Goal: Task Accomplishment & Management: Manage account settings

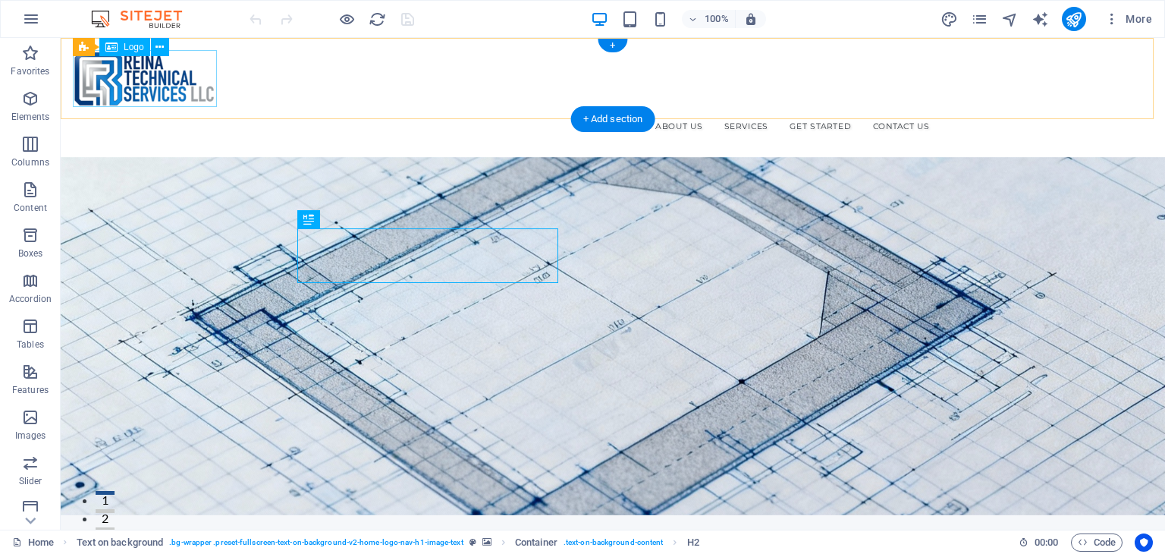
click at [108, 82] on div at bounding box center [613, 78] width 1081 height 57
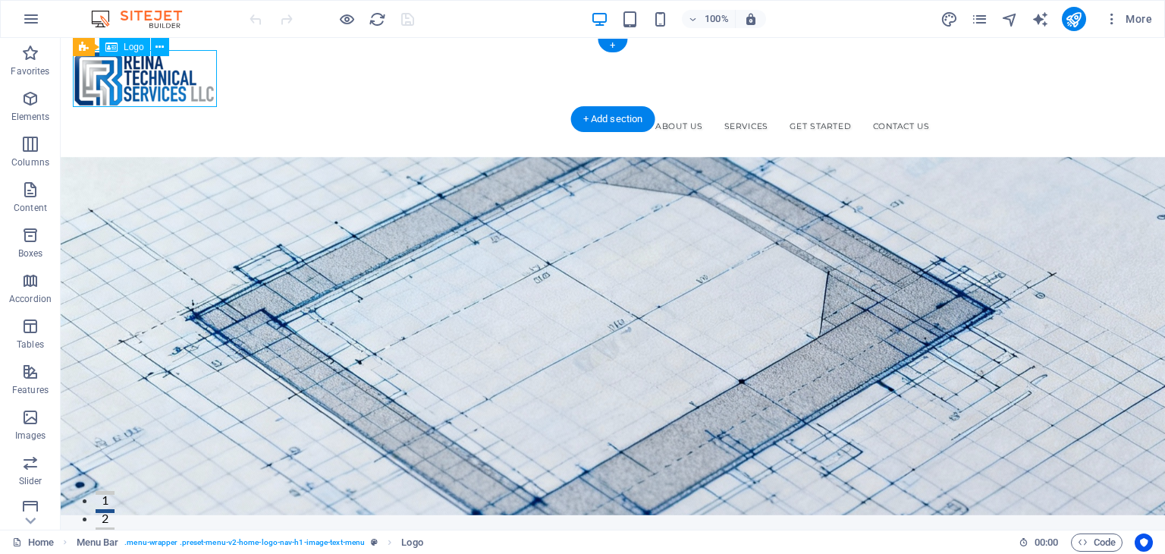
click at [108, 80] on div at bounding box center [613, 78] width 1081 height 57
select select "px"
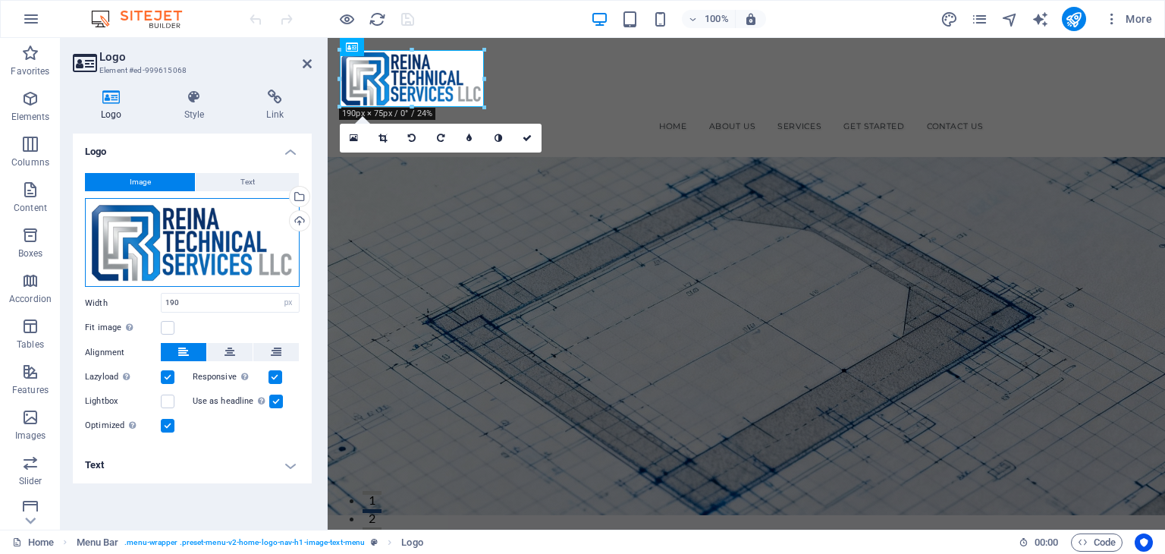
click at [208, 214] on div "Drag files here, click to choose files or select files from Files or our free s…" at bounding box center [192, 243] width 215 height 90
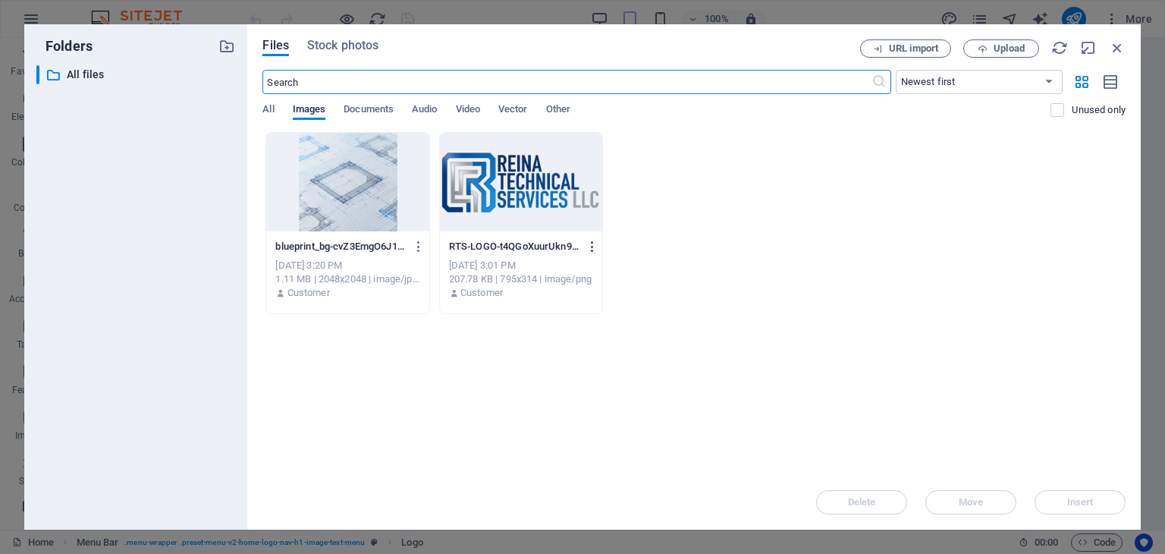
click at [590, 247] on icon "button" at bounding box center [593, 247] width 14 height 14
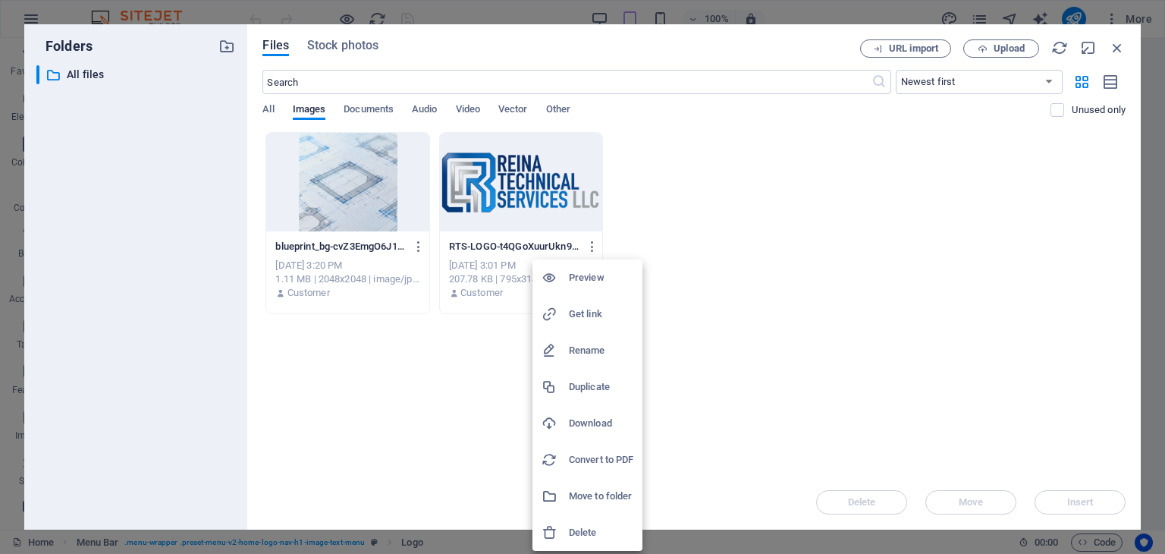
drag, startPoint x: 860, startPoint y: 275, endPoint x: 483, endPoint y: 168, distance: 392.9
click at [860, 273] on div at bounding box center [582, 277] width 1165 height 554
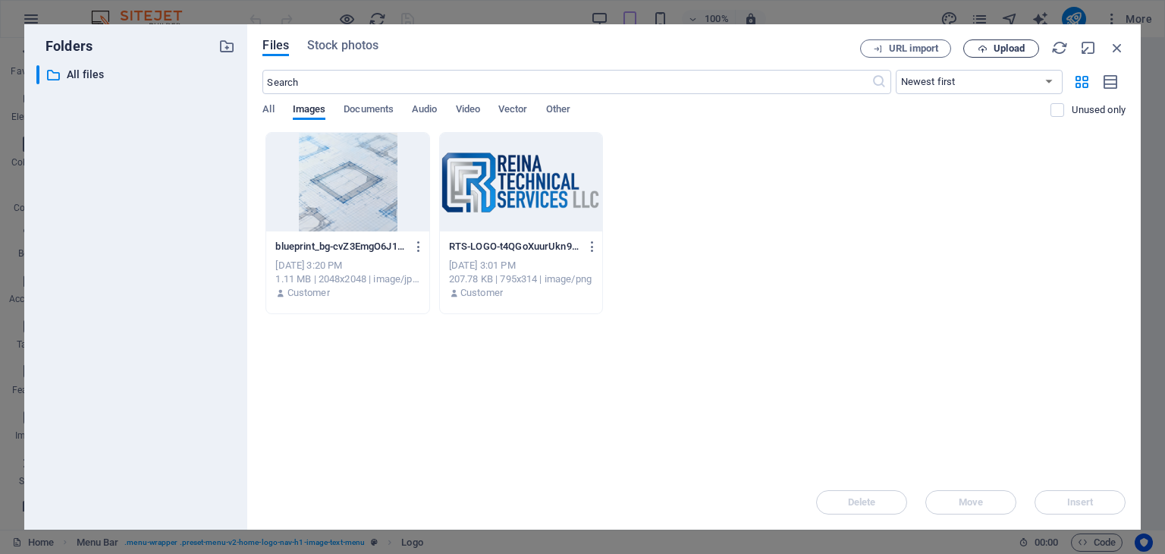
click at [995, 52] on span "Upload" at bounding box center [1009, 48] width 31 height 9
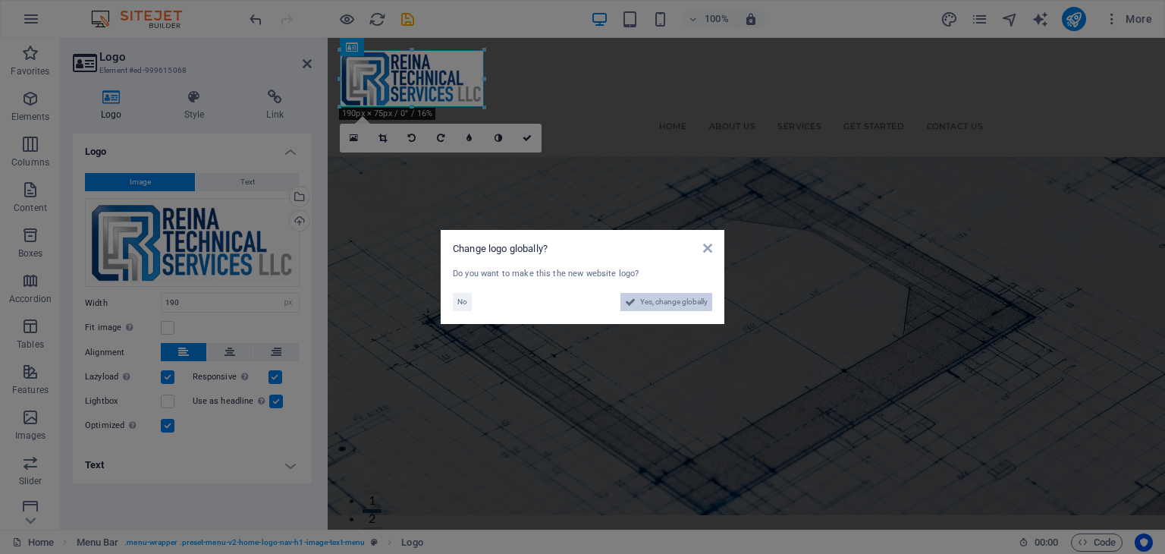
click at [692, 297] on span "Yes, change globally" at bounding box center [674, 302] width 68 height 18
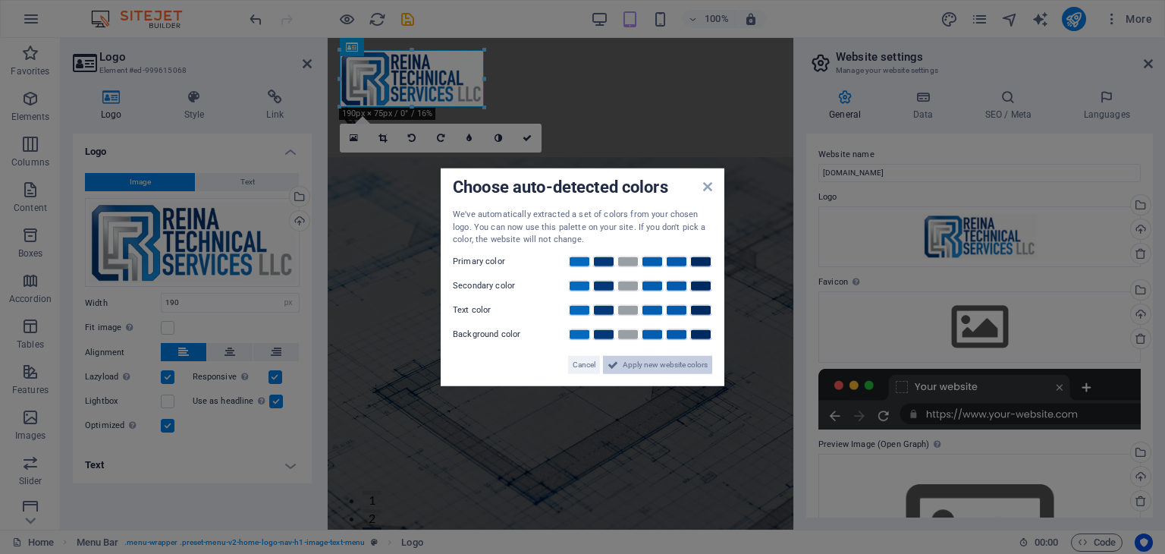
click at [677, 365] on span "Apply new website colors" at bounding box center [665, 364] width 85 height 18
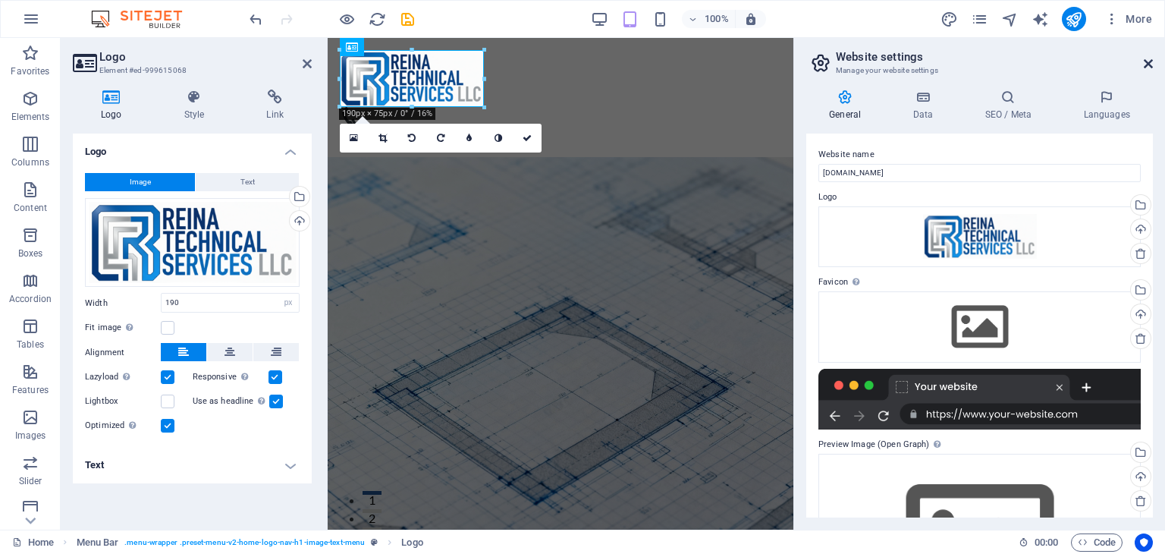
click at [1150, 58] on icon at bounding box center [1148, 64] width 9 height 12
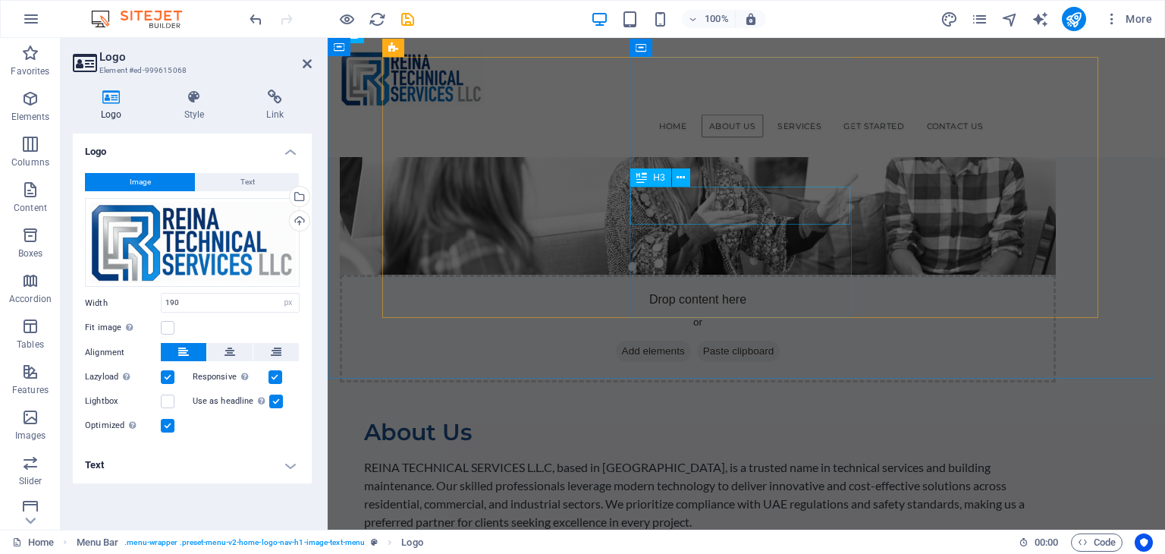
scroll to position [683, 0]
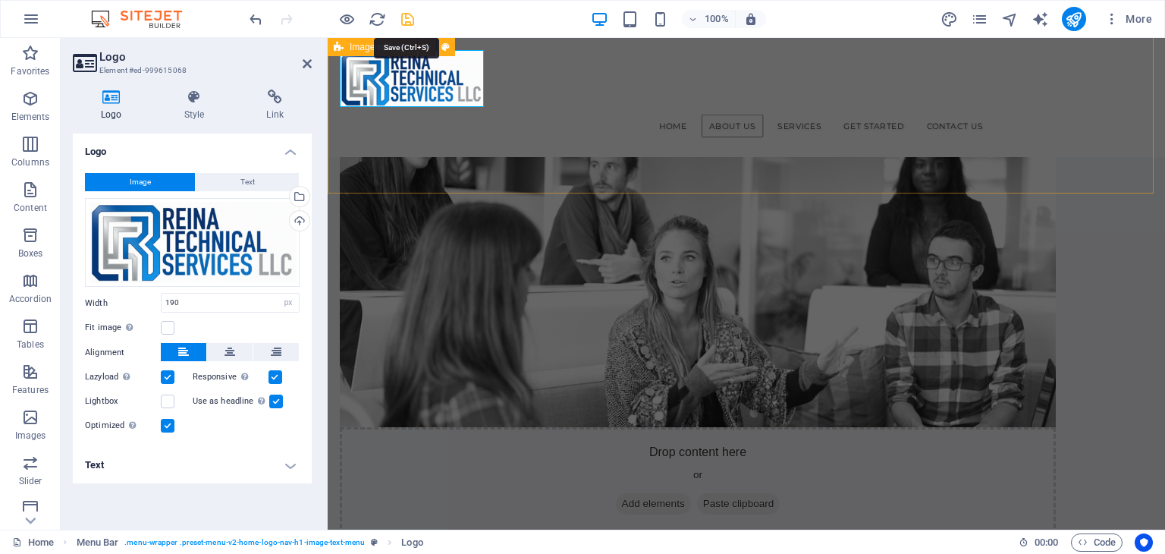
click at [412, 17] on icon "save" at bounding box center [407, 19] width 17 height 17
checkbox input "false"
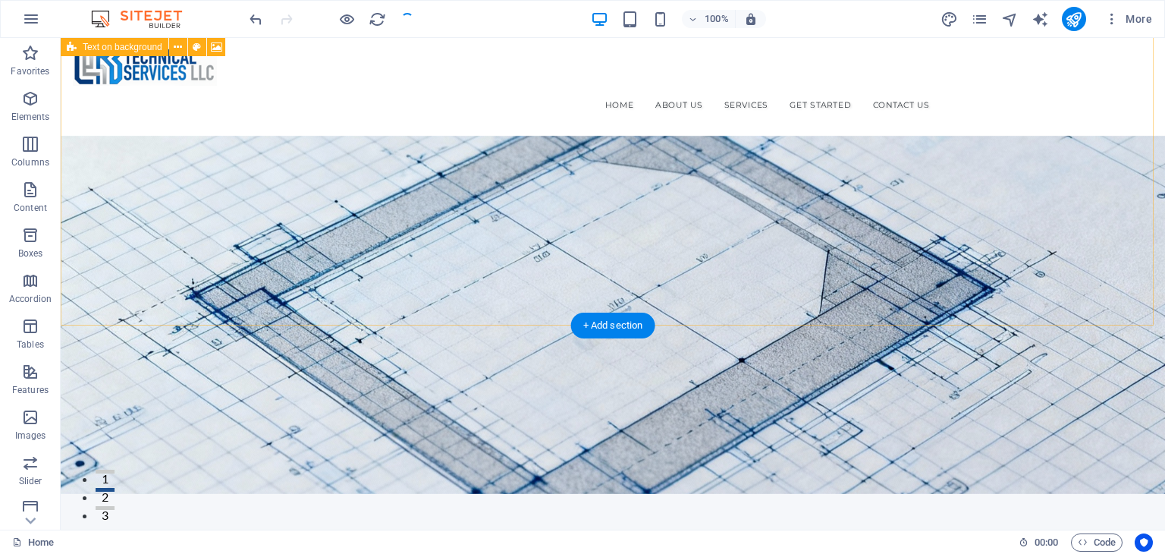
scroll to position [0, 0]
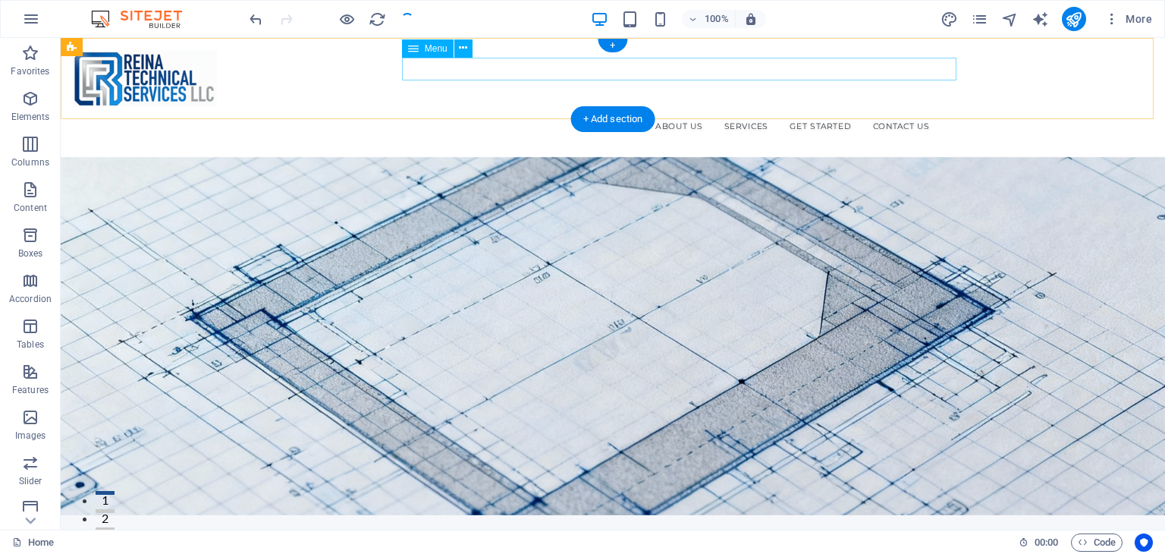
click at [681, 115] on nav "Home About Us Services Get Started Contact Us" at bounding box center [613, 126] width 648 height 23
select select
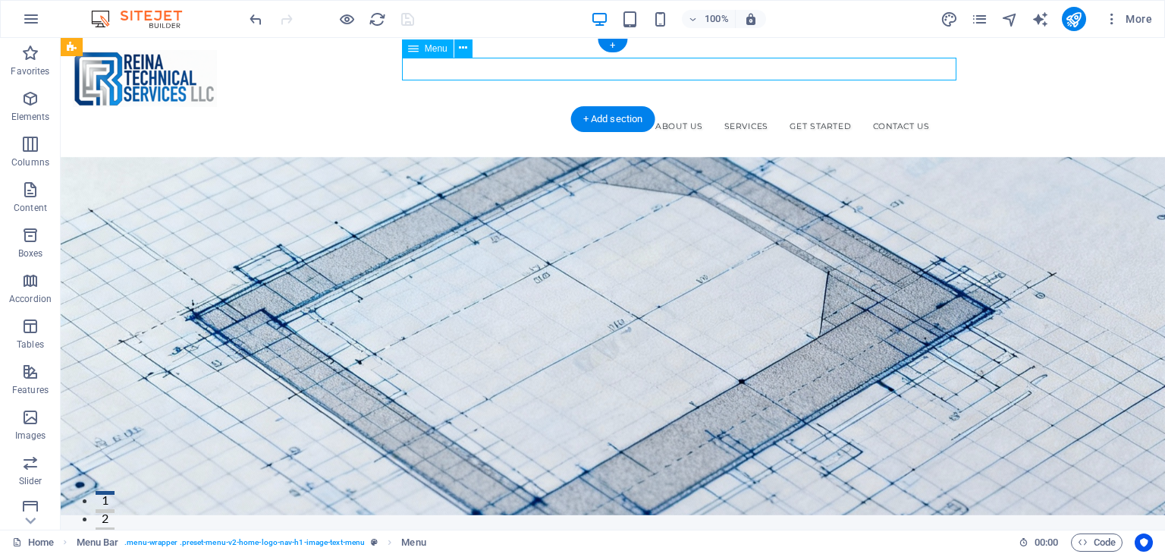
select select
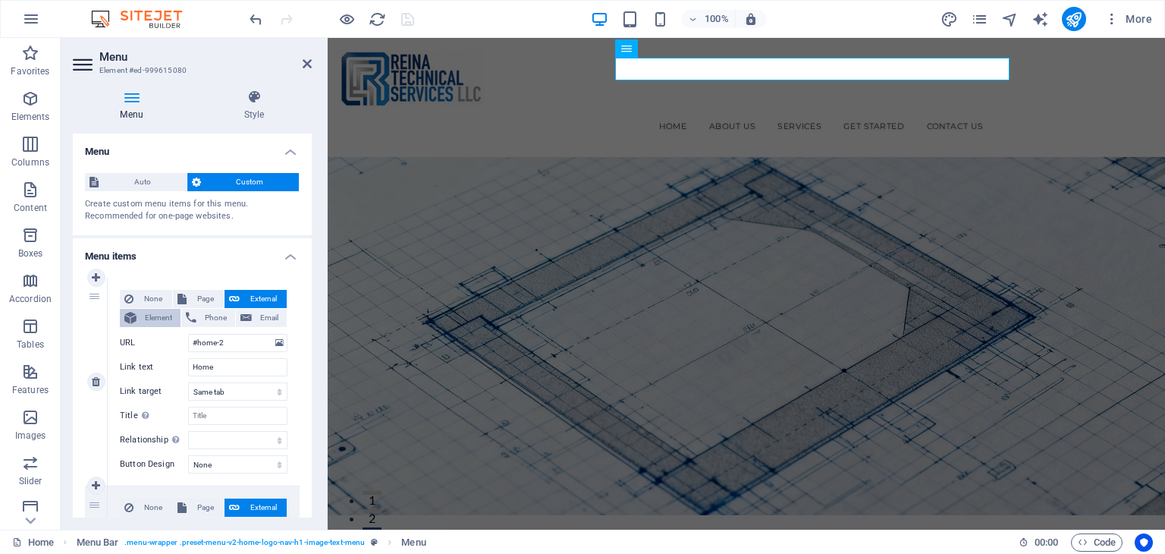
click at [155, 317] on span "Element" at bounding box center [158, 318] width 35 height 18
select select
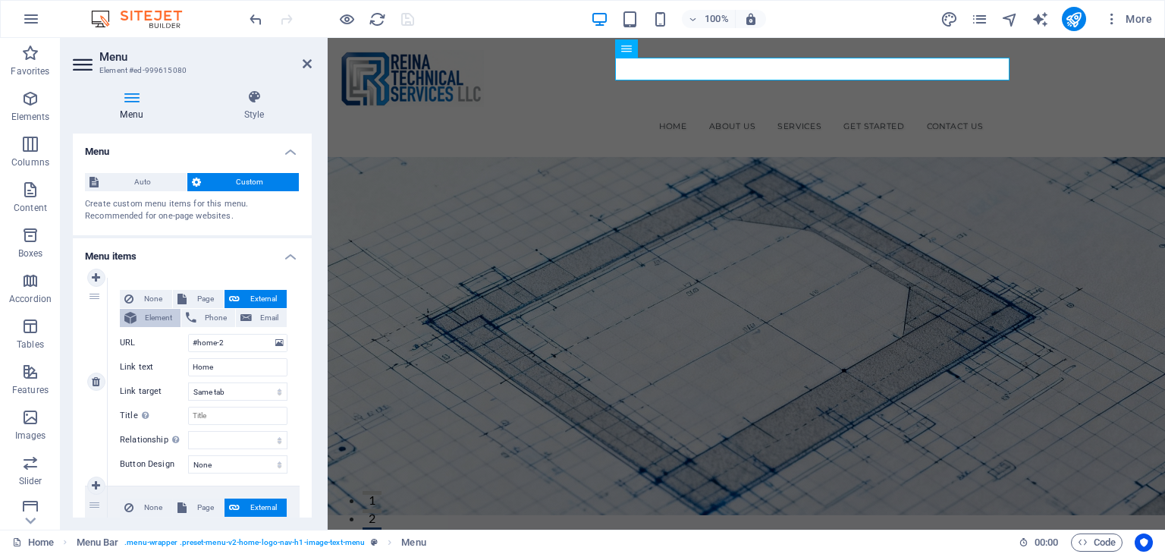
select select
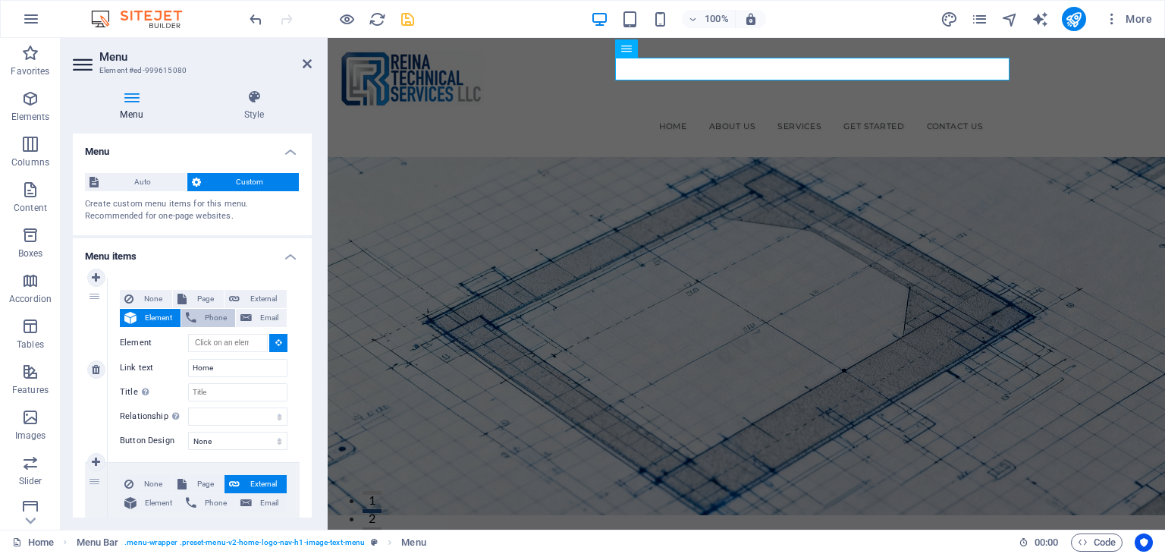
click at [197, 310] on button "Phone" at bounding box center [208, 318] width 54 height 18
select select
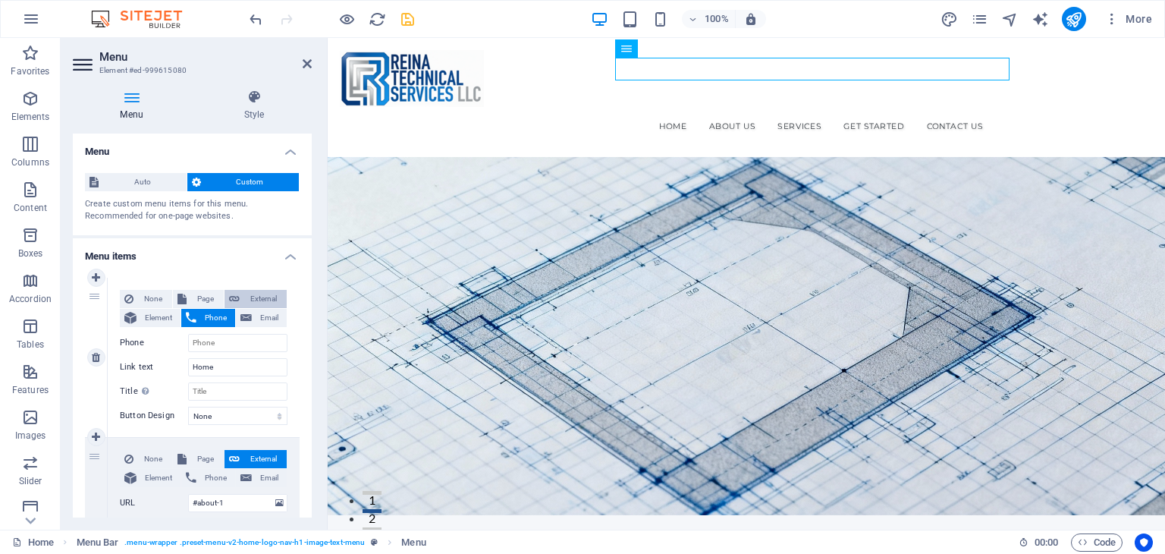
click at [245, 301] on span "External" at bounding box center [263, 299] width 38 height 18
select select "blank"
select select
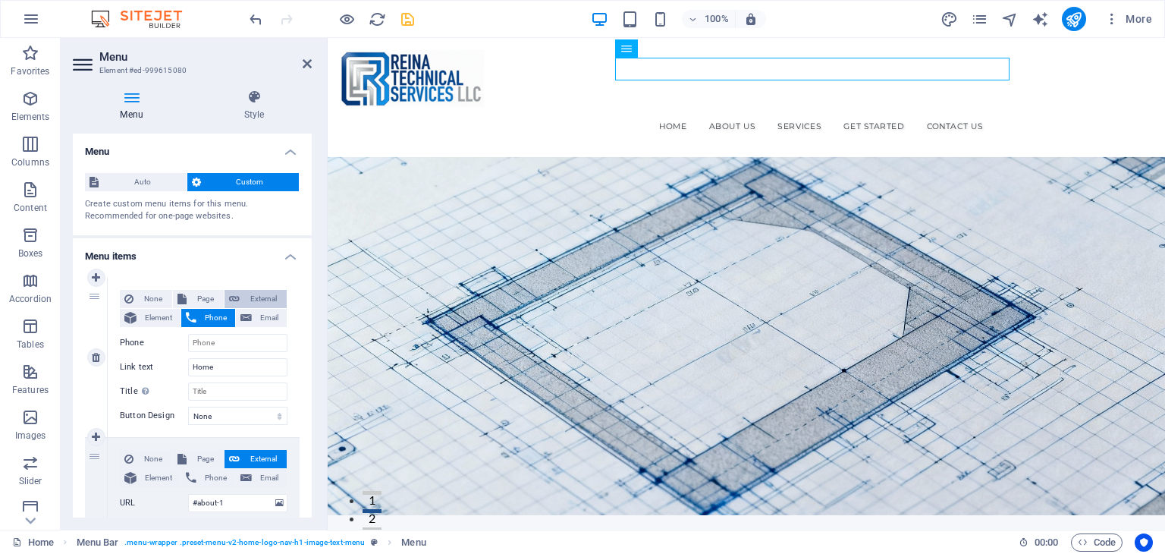
select select
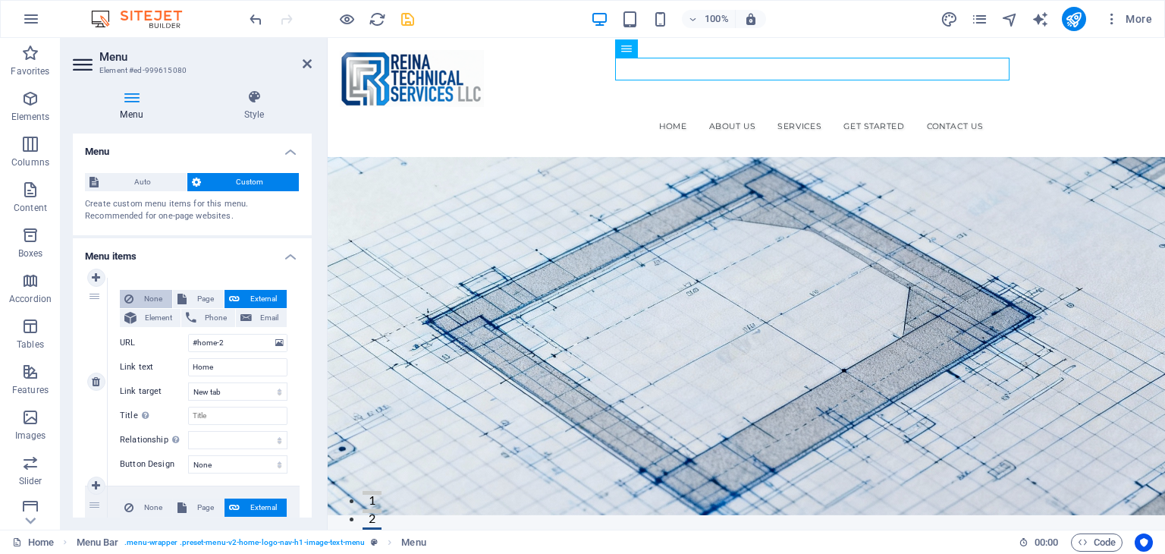
click at [160, 297] on span "None" at bounding box center [153, 299] width 30 height 18
select select
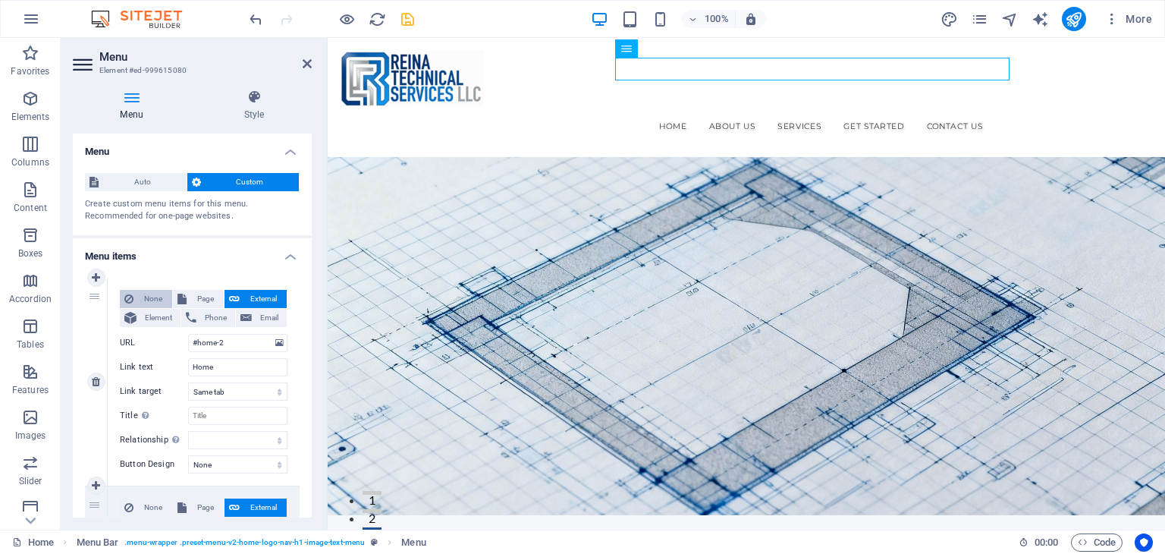
select select
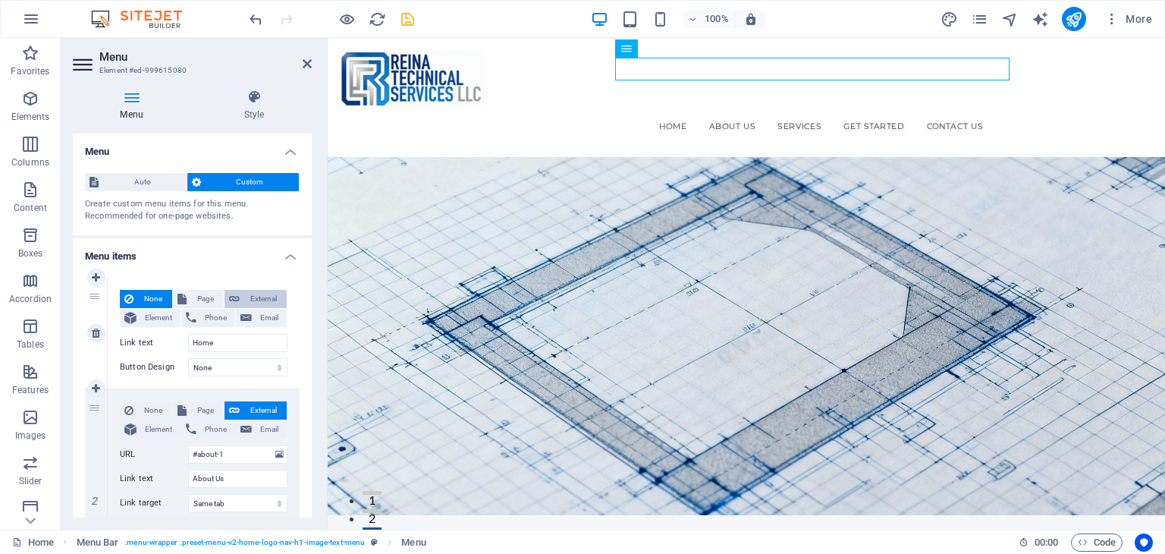
click at [250, 297] on span "External" at bounding box center [263, 299] width 38 height 18
select select "blank"
select select
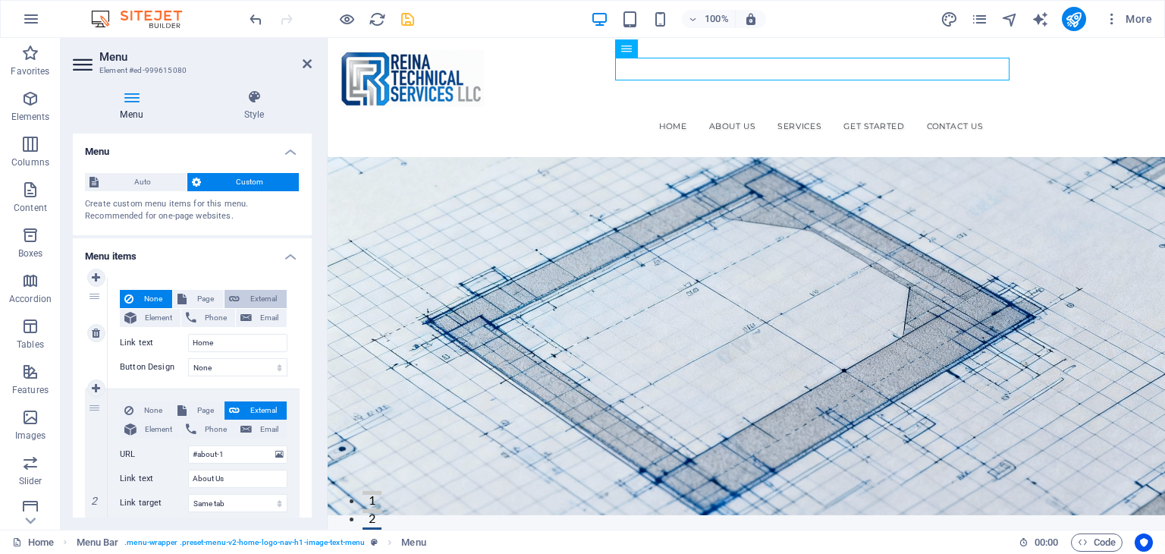
select select
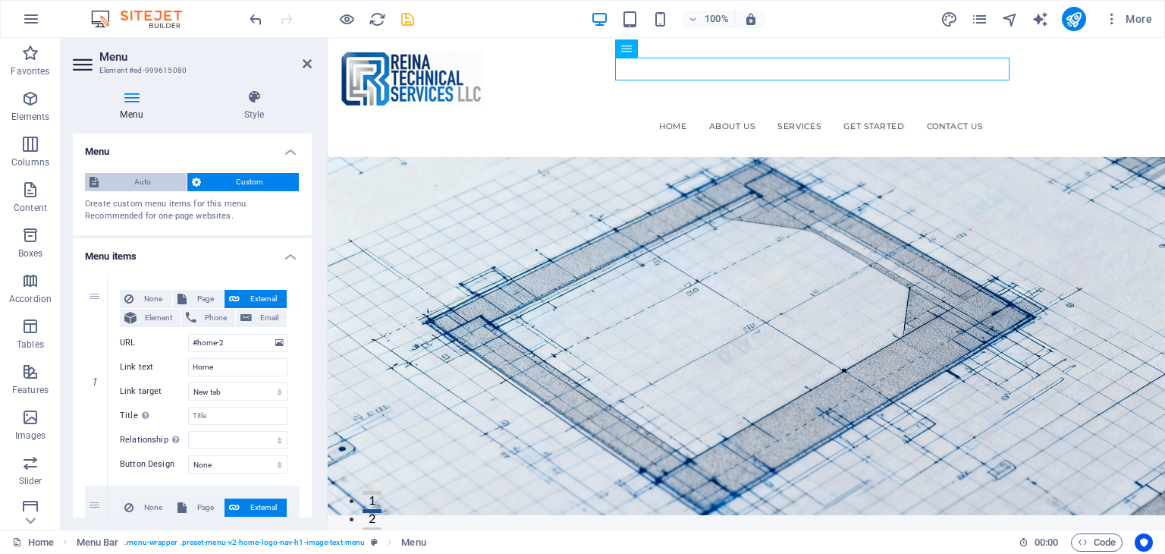
click at [147, 177] on span "Auto" at bounding box center [142, 182] width 79 height 18
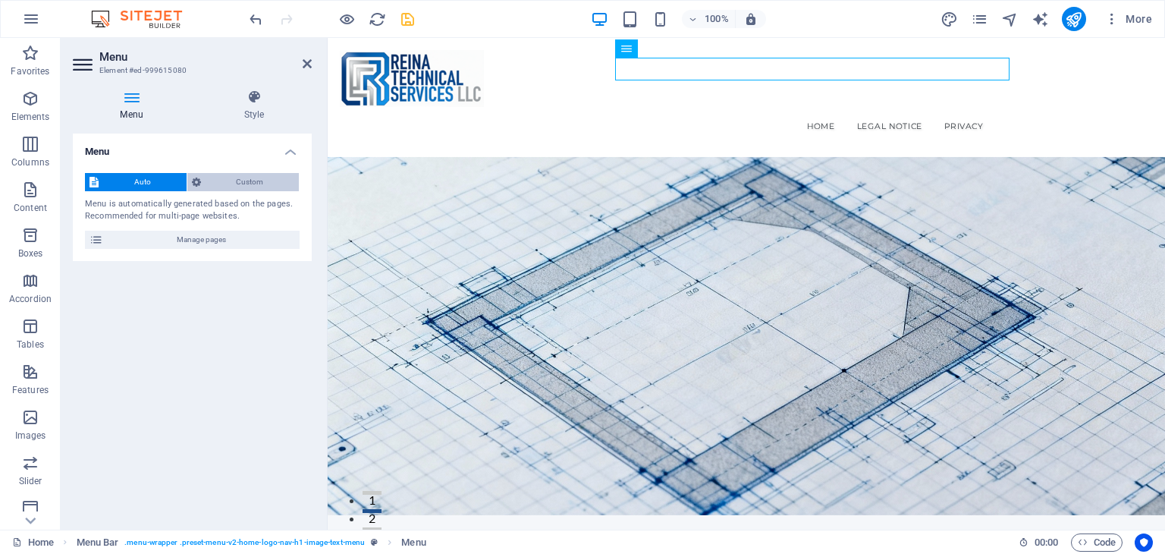
click at [230, 186] on span "Custom" at bounding box center [251, 182] width 90 height 18
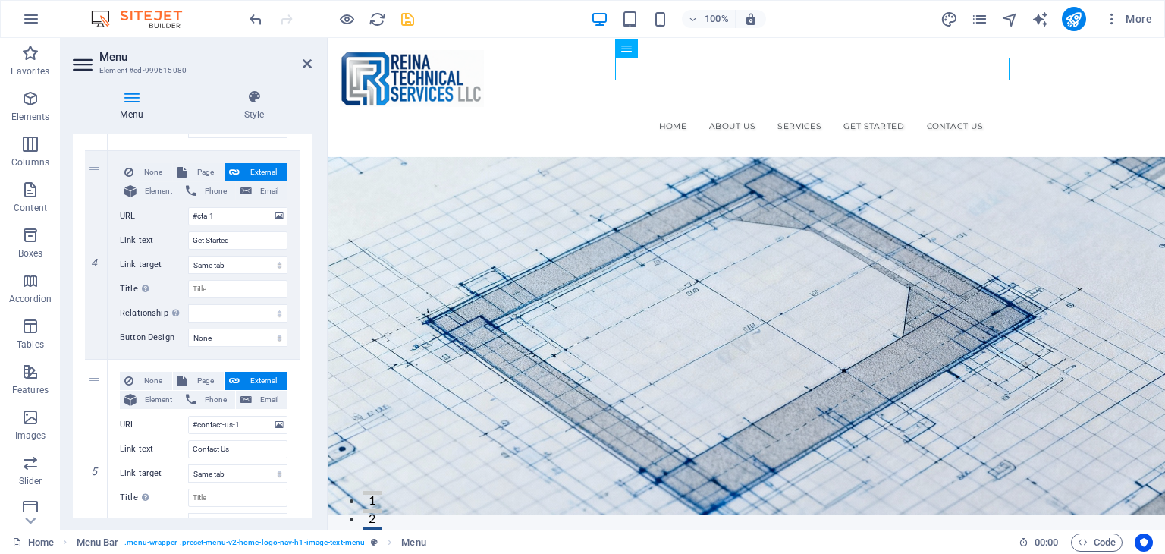
scroll to position [845, 0]
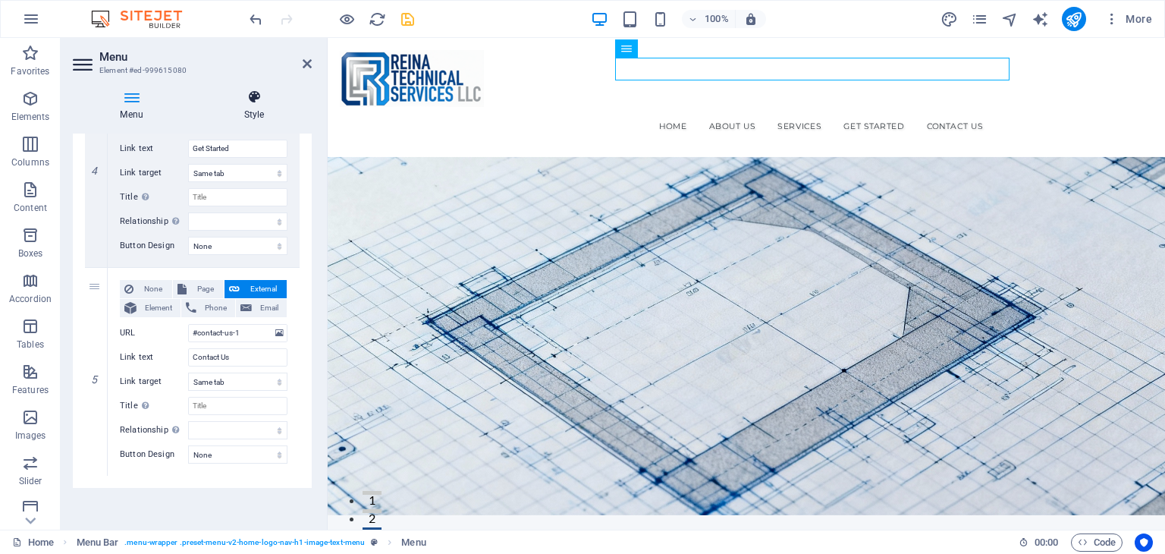
click at [256, 97] on icon at bounding box center [254, 97] width 115 height 15
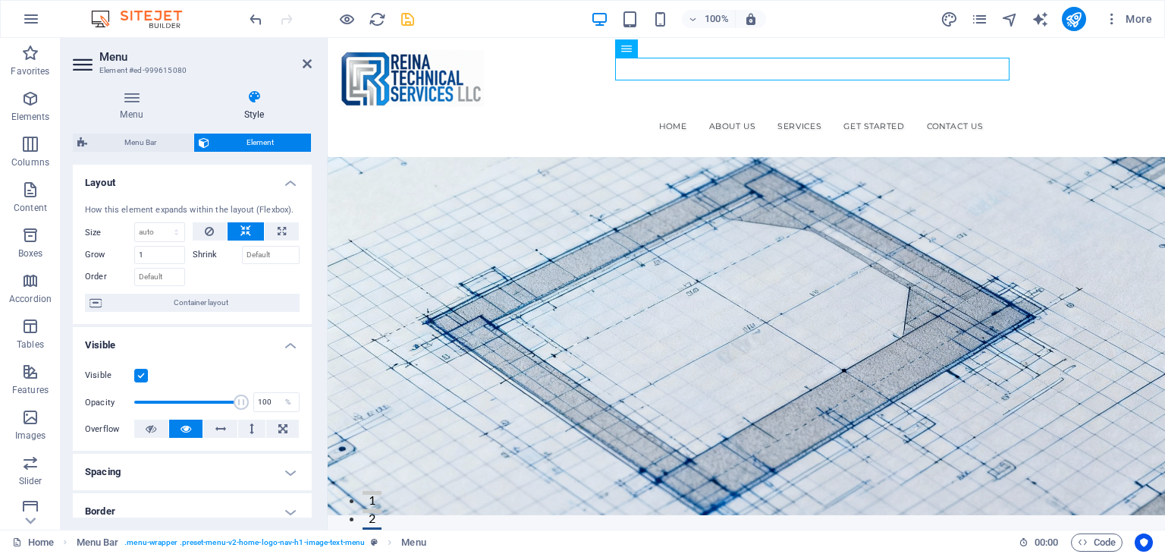
scroll to position [288, 0]
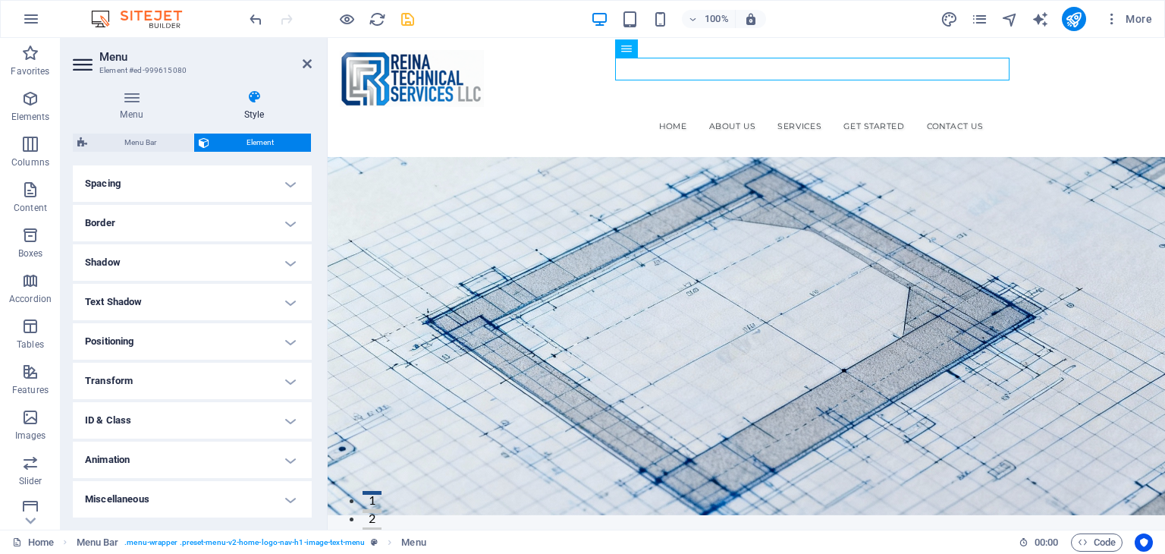
click at [240, 292] on h4 "Text Shadow" at bounding box center [192, 302] width 239 height 36
click at [240, 292] on h4 "Text Shadow" at bounding box center [192, 297] width 239 height 27
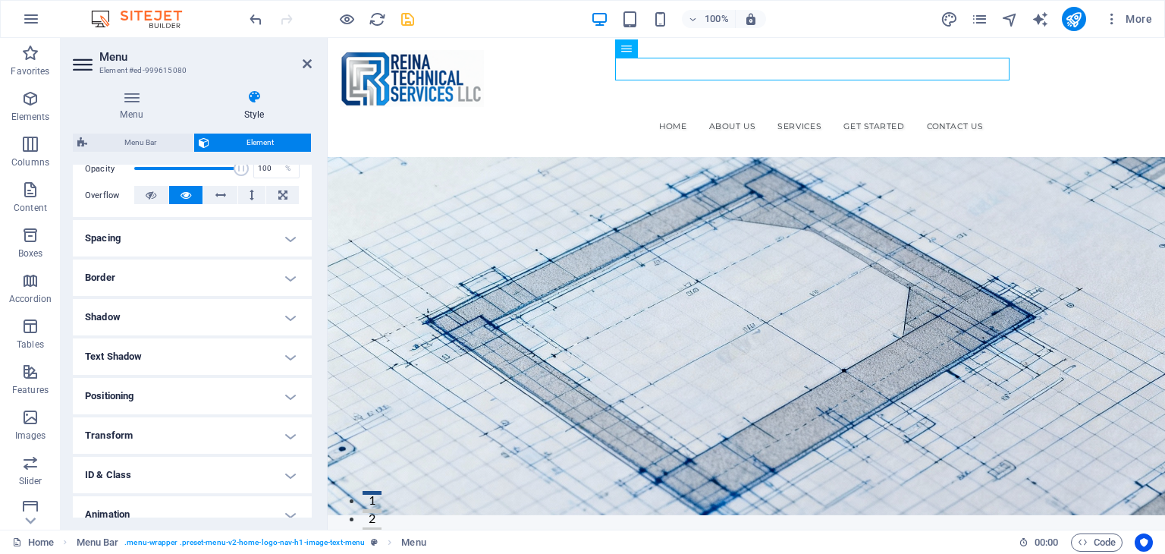
scroll to position [212, 0]
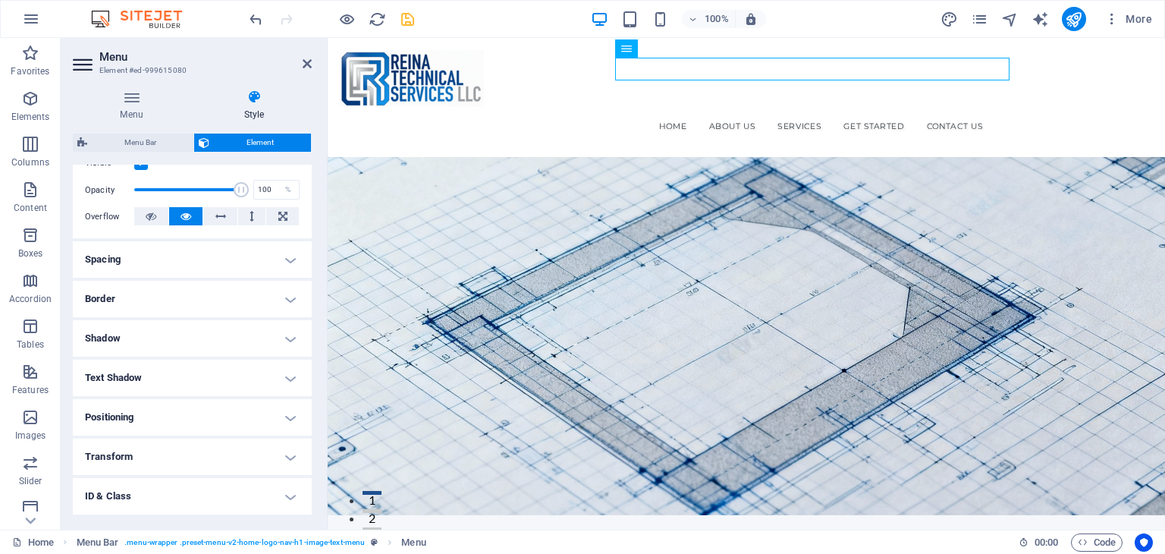
click at [232, 297] on h4 "Border" at bounding box center [192, 299] width 239 height 36
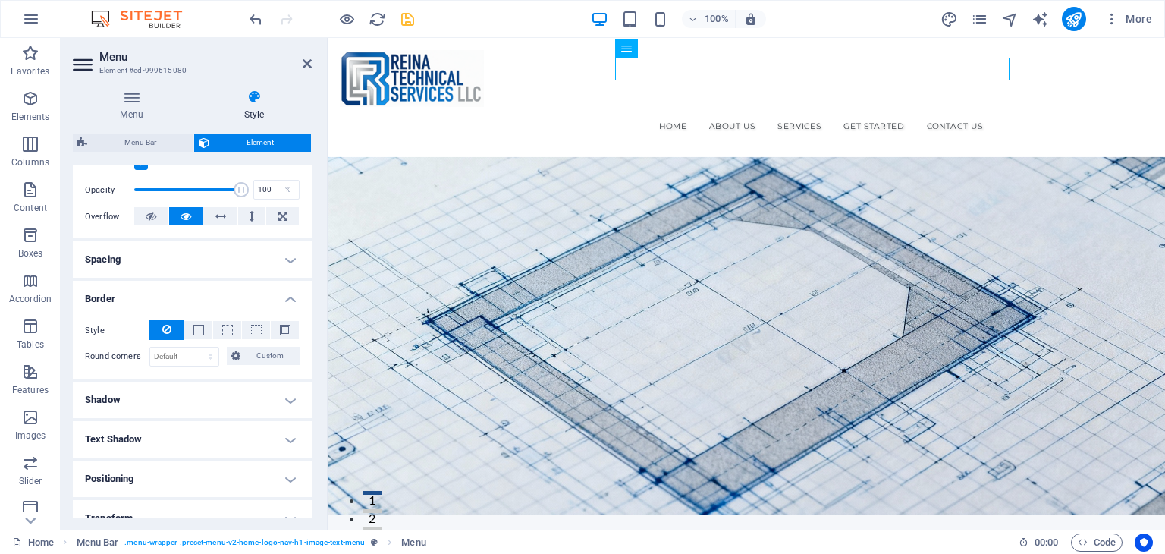
click at [232, 295] on h4 "Border" at bounding box center [192, 294] width 239 height 27
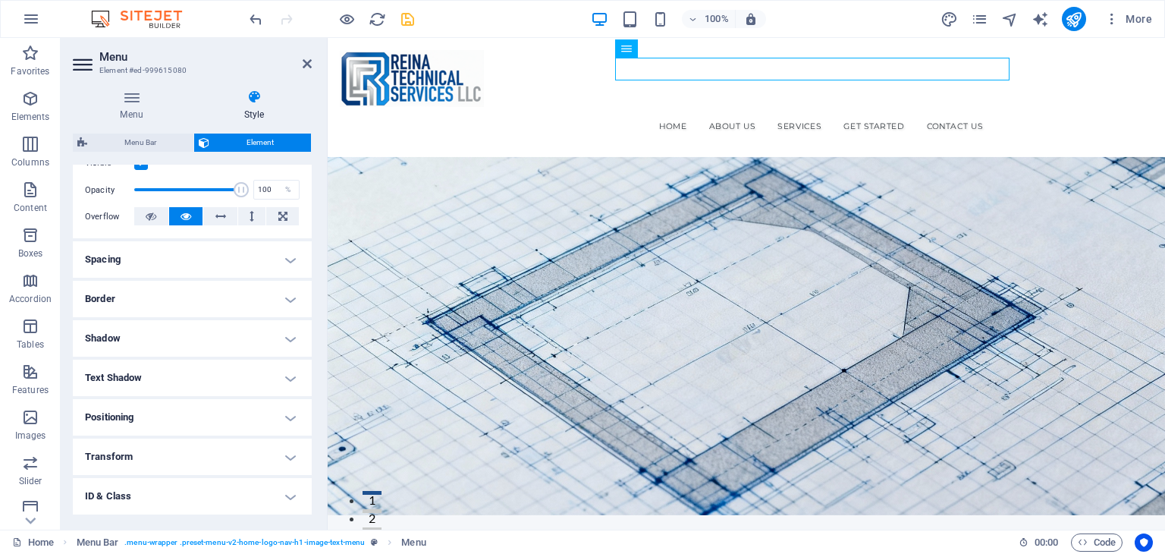
click at [235, 261] on h4 "Spacing" at bounding box center [192, 259] width 239 height 36
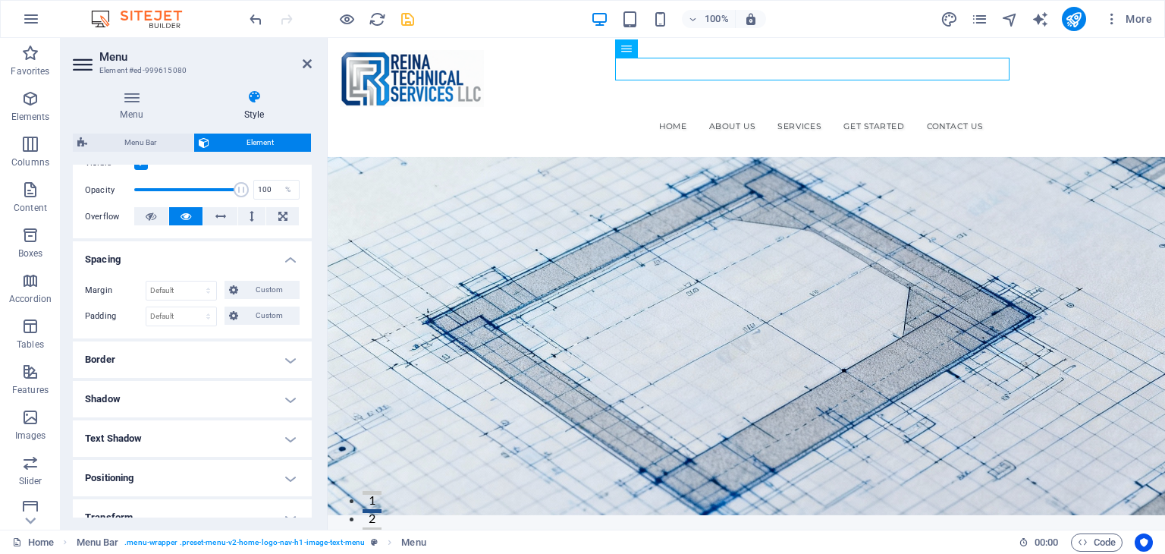
click at [235, 261] on h4 "Spacing" at bounding box center [192, 254] width 239 height 27
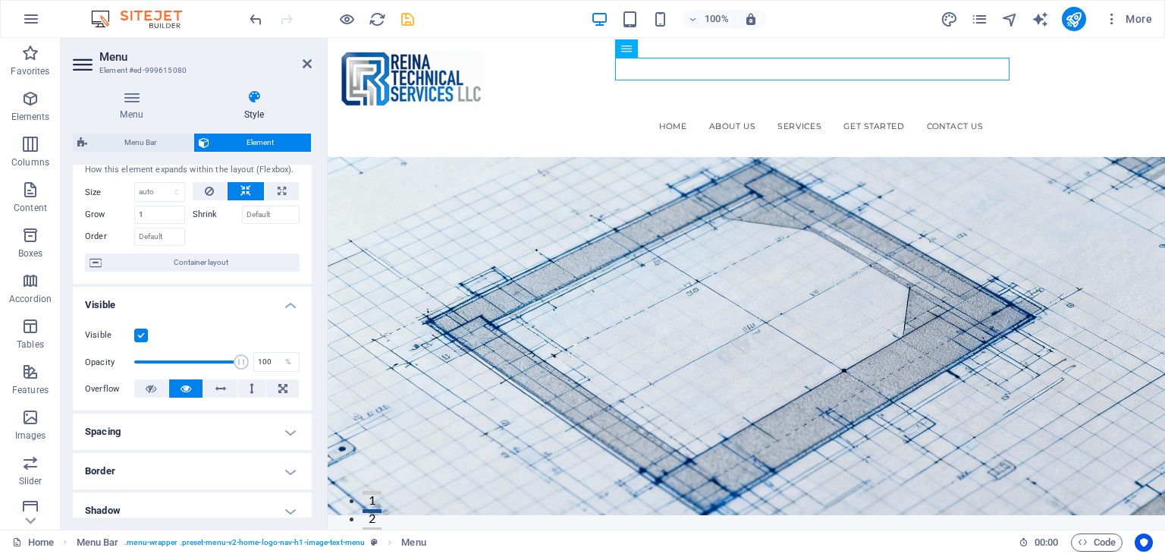
scroll to position [0, 0]
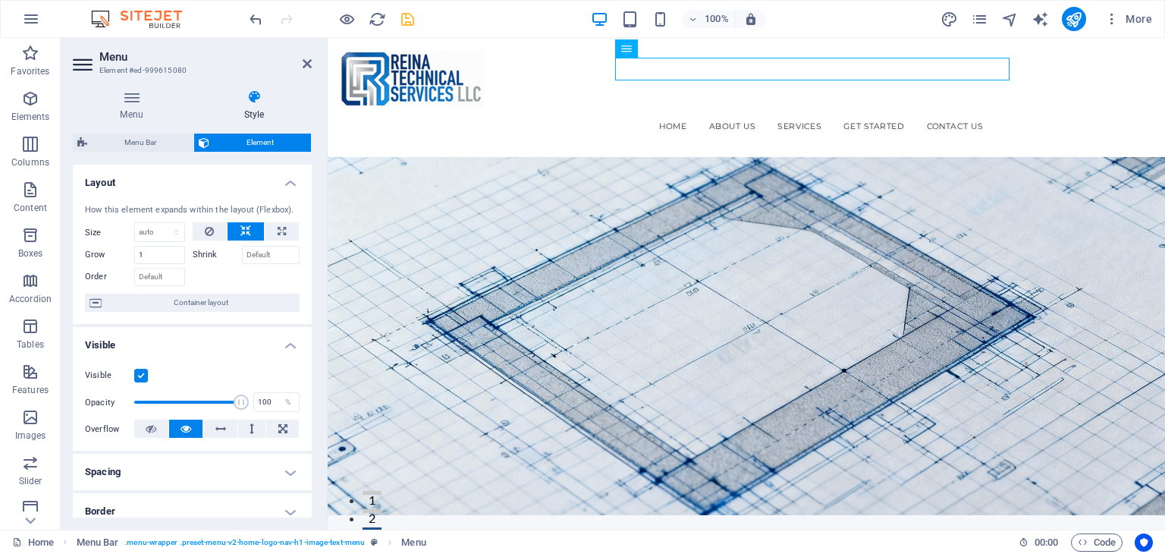
click at [177, 174] on h4 "Layout" at bounding box center [192, 178] width 239 height 27
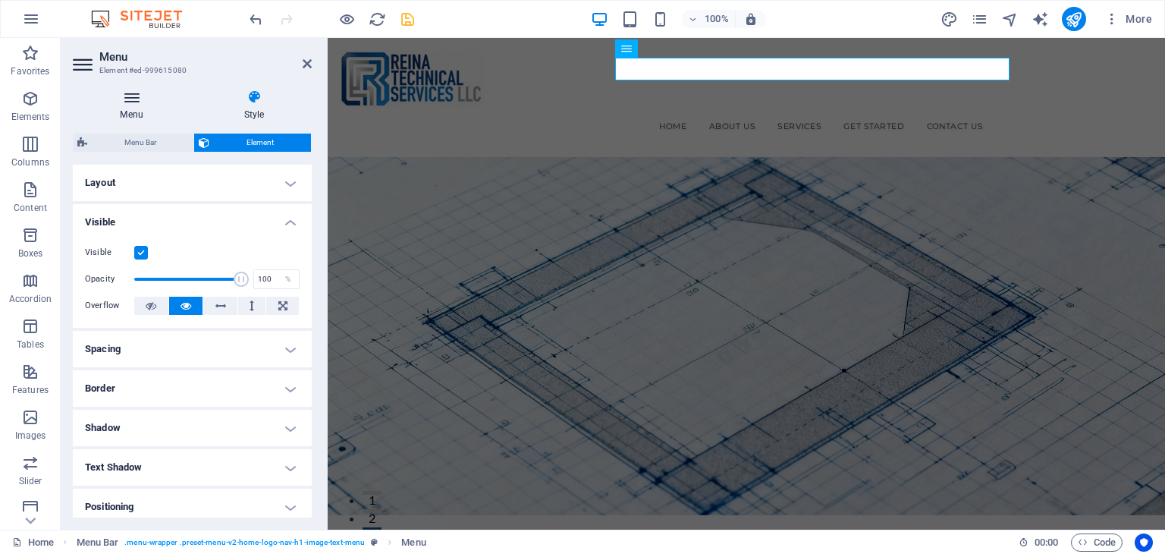
click at [124, 94] on icon at bounding box center [132, 97] width 118 height 15
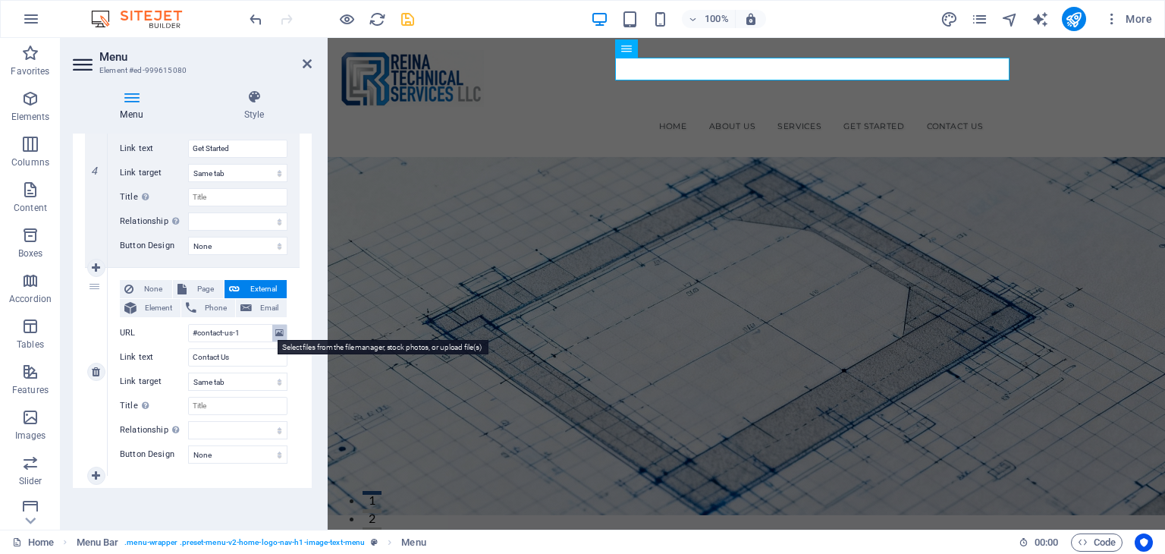
click at [280, 330] on icon at bounding box center [279, 333] width 8 height 17
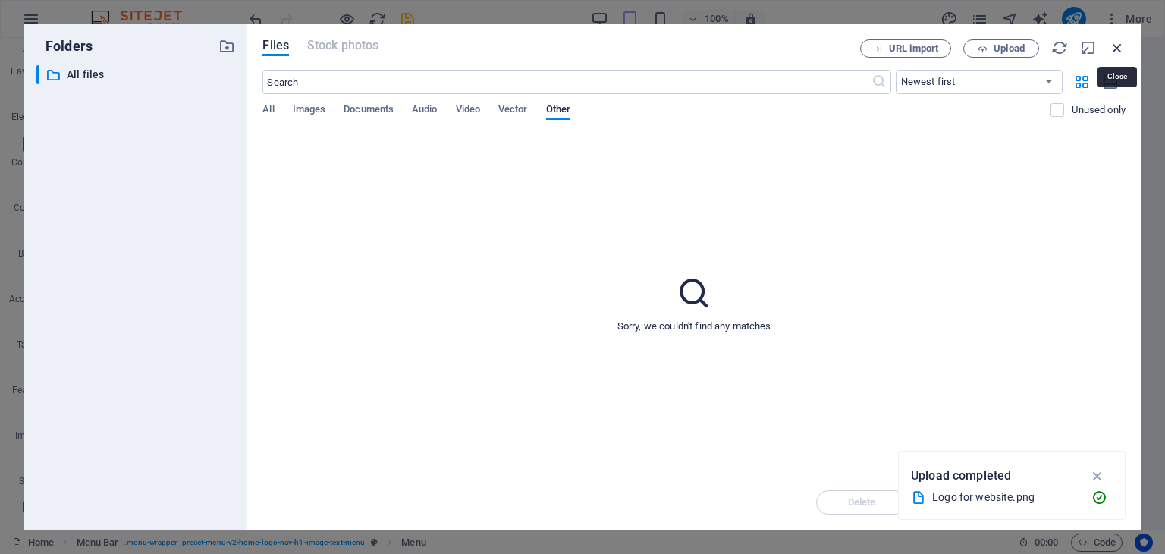
click at [1113, 49] on icon "button" at bounding box center [1117, 47] width 17 height 17
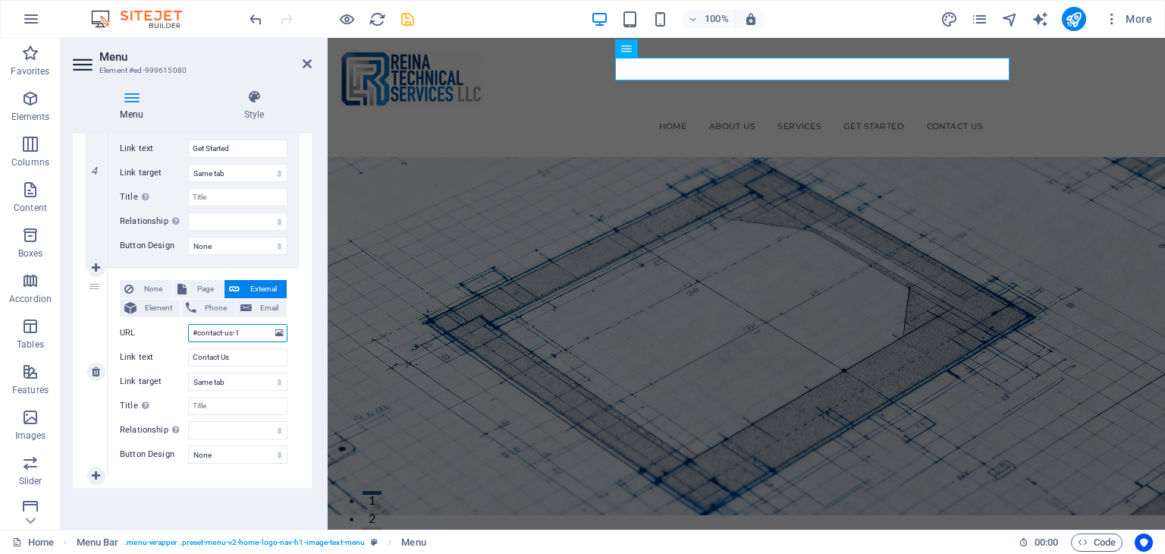
click at [245, 329] on input "#contact-us-1" at bounding box center [237, 333] width 99 height 18
click at [256, 350] on input "Contact Us" at bounding box center [237, 357] width 99 height 18
click at [270, 385] on select "New tab Same tab Overlay" at bounding box center [237, 382] width 99 height 18
click at [270, 384] on select "New tab Same tab Overlay" at bounding box center [237, 382] width 99 height 18
click at [256, 389] on div "None Page External Element Phone Email Page Home Subpage Legal Notice Privacy E…" at bounding box center [204, 359] width 168 height 159
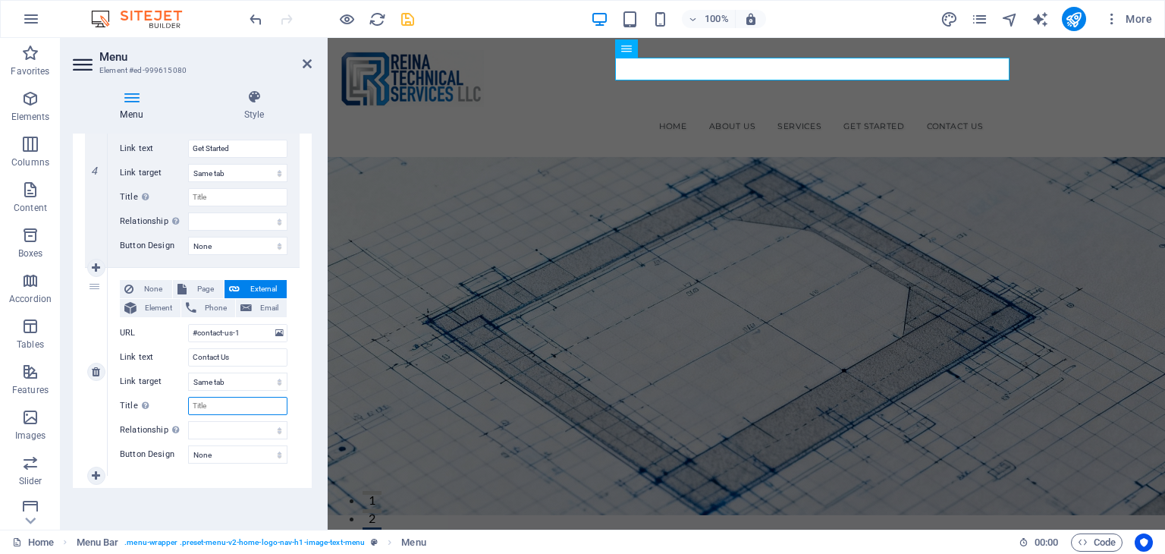
click at [256, 404] on input "Title Additional link description, should not be the same as the link text. The…" at bounding box center [237, 406] width 99 height 18
click at [243, 458] on select "None Default Primary Secondary" at bounding box center [237, 454] width 99 height 18
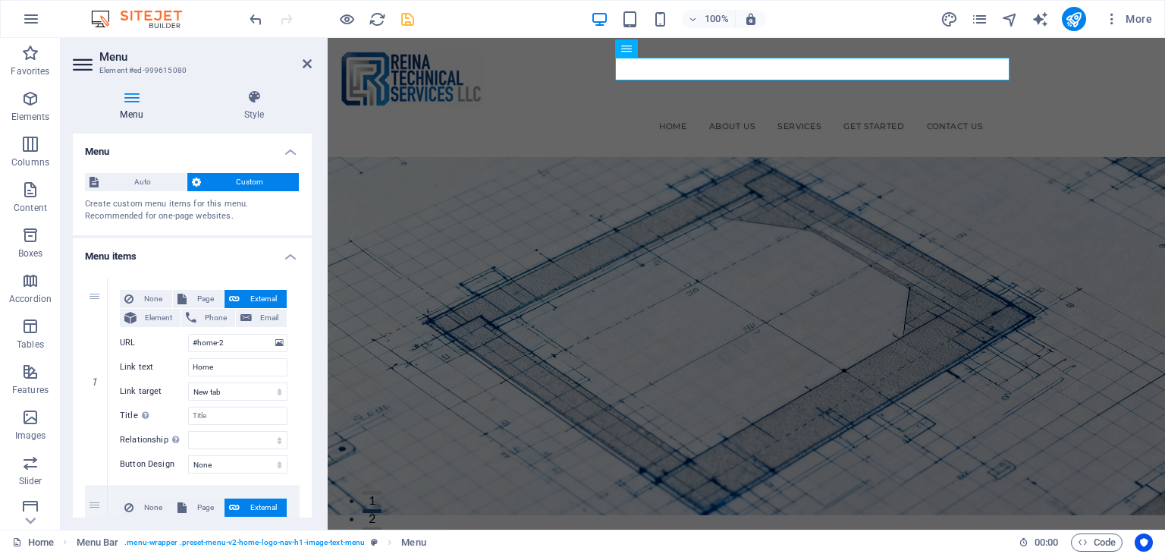
click at [82, 52] on icon at bounding box center [84, 64] width 23 height 24
click at [85, 64] on icon at bounding box center [84, 64] width 23 height 24
click at [307, 68] on icon at bounding box center [307, 64] width 9 height 12
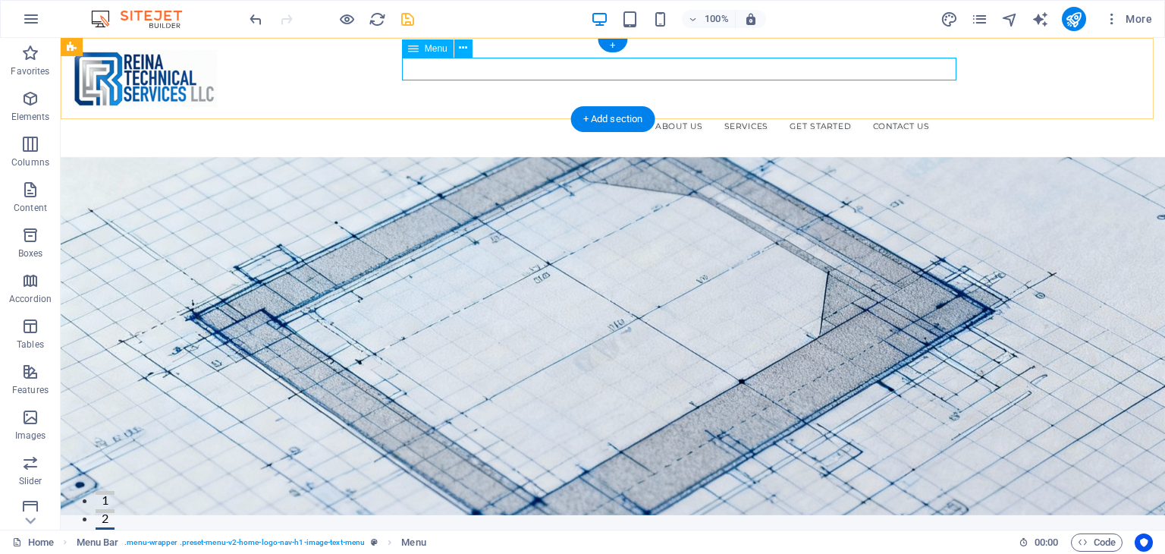
click at [755, 115] on nav "Home About Us Services Get Started Contact Us" at bounding box center [613, 126] width 648 height 23
click at [464, 52] on icon at bounding box center [463, 48] width 8 height 16
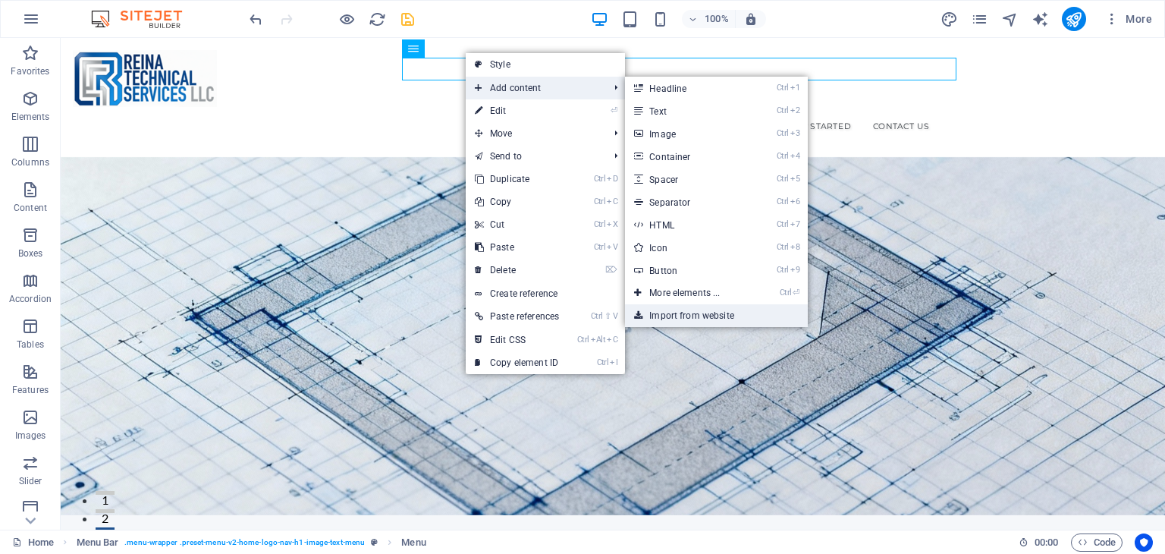
click at [704, 322] on link "Import from website" at bounding box center [716, 315] width 182 height 23
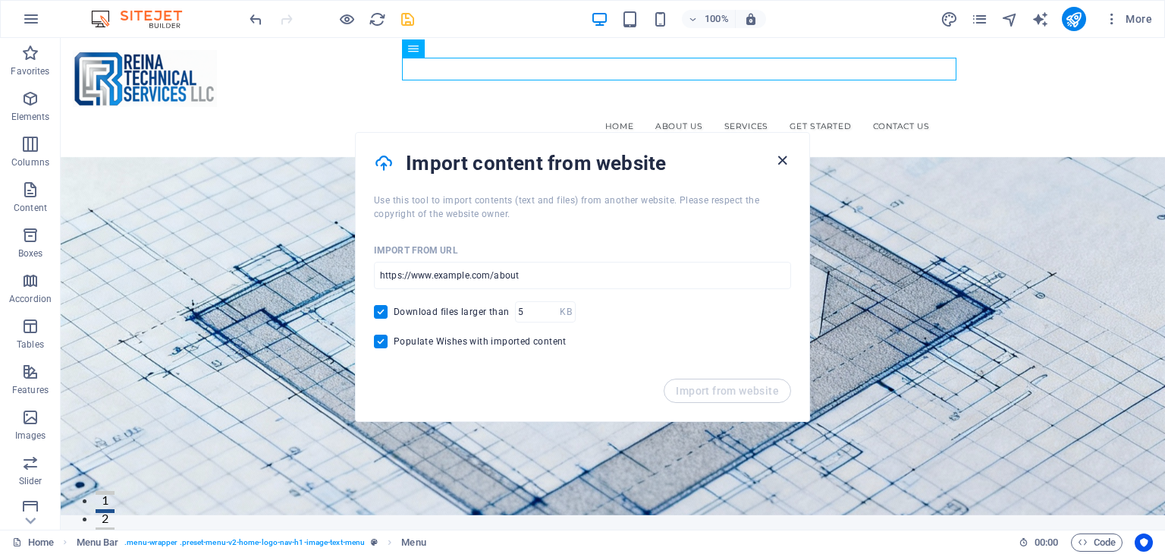
click at [782, 159] on icon "button" at bounding box center [782, 160] width 17 height 17
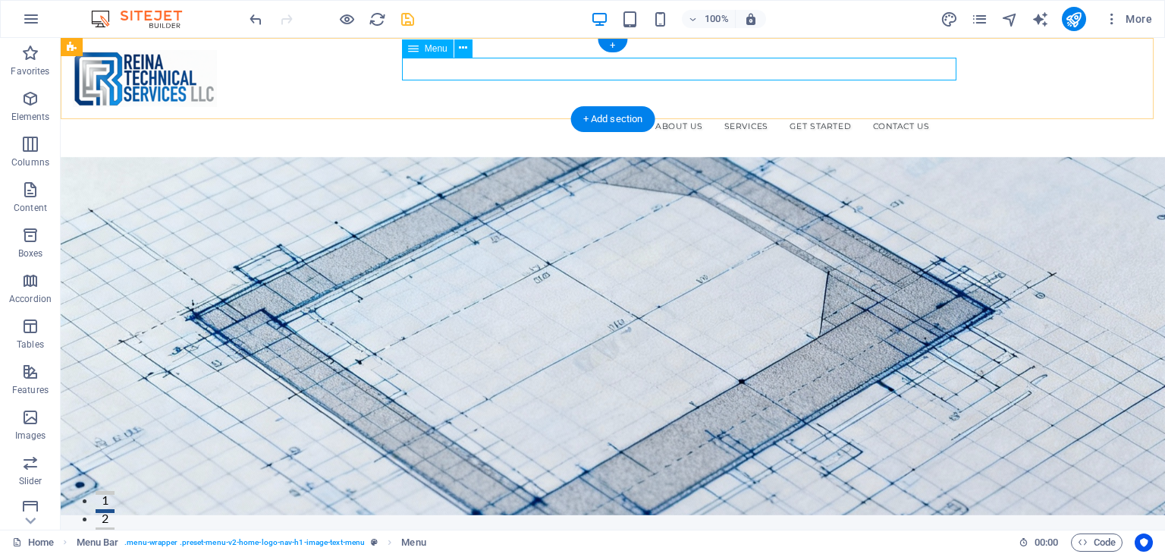
click at [738, 115] on nav "Home About Us Services Get Started Contact Us" at bounding box center [613, 126] width 648 height 23
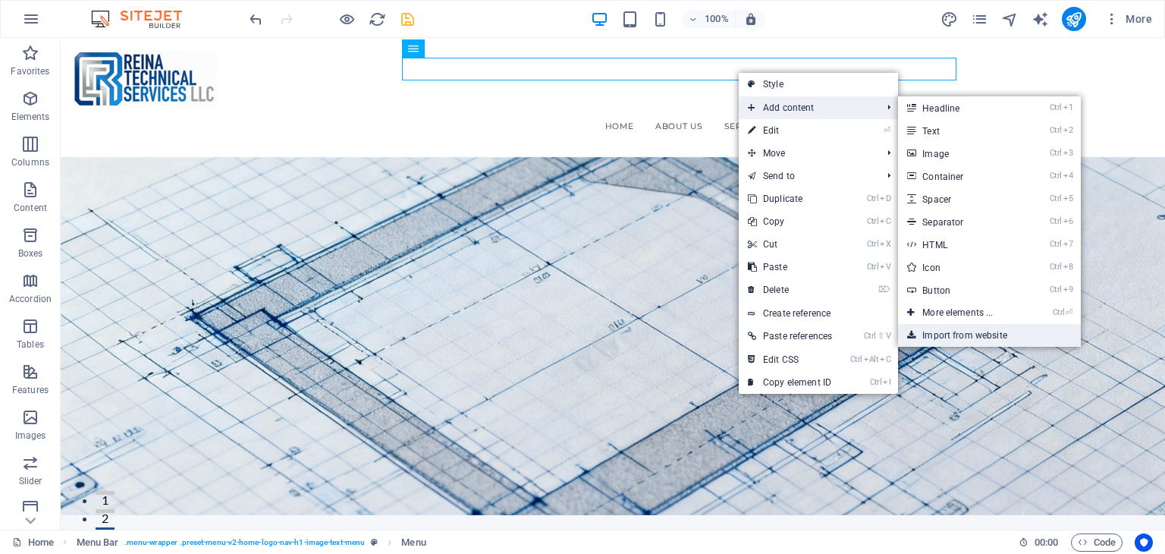
click at [983, 335] on link "Import from website" at bounding box center [989, 335] width 182 height 23
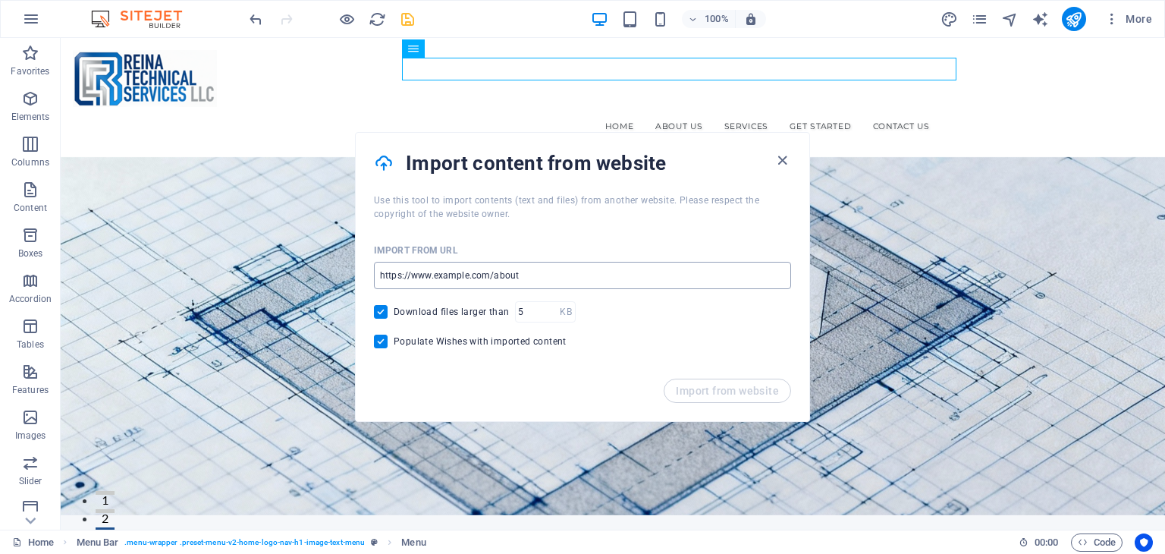
click at [577, 273] on input "url" at bounding box center [582, 275] width 417 height 27
paste input "[URL][DOMAIN_NAME]"
type input "[URL][DOMAIN_NAME]"
click at [701, 392] on span "Import from website" at bounding box center [727, 391] width 103 height 12
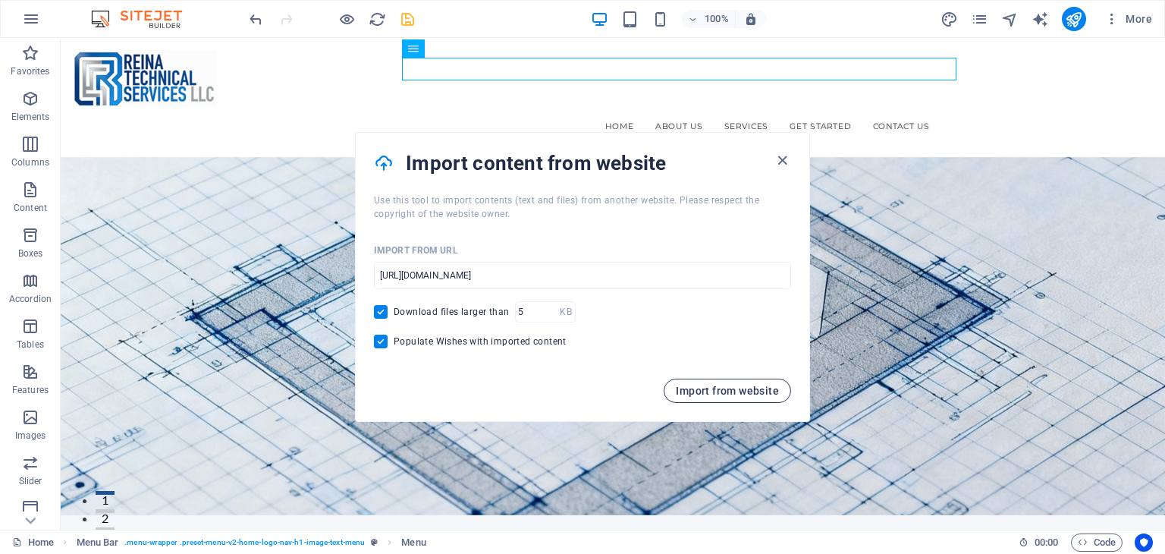
scroll to position [0, 0]
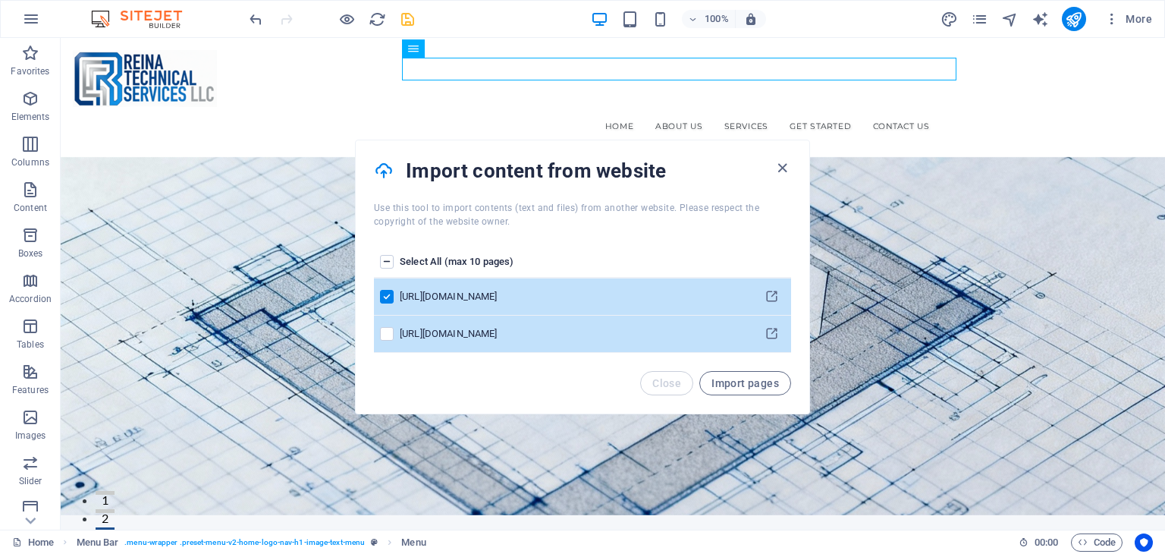
click at [659, 336] on div "[URL][DOMAIN_NAME]" at bounding box center [573, 334] width 347 height 14
click at [388, 338] on label "pages list" at bounding box center [387, 334] width 14 height 14
click at [0, 0] on input "pages list" at bounding box center [0, 0] width 0 height 0
click at [760, 389] on button "Import pages" at bounding box center [746, 383] width 92 height 24
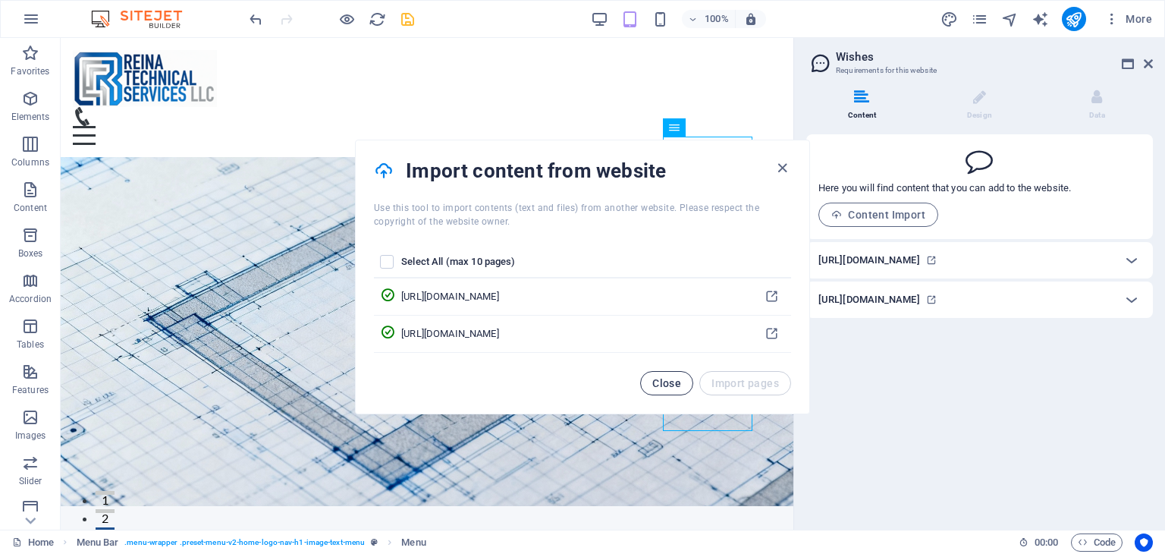
click at [662, 382] on span "Close" at bounding box center [667, 383] width 29 height 12
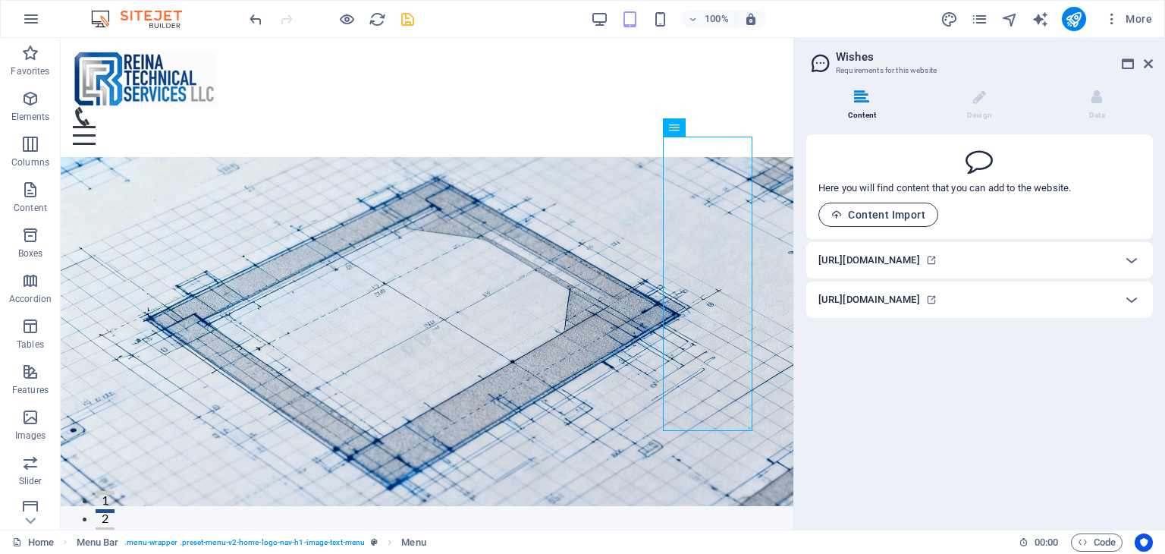
click at [913, 222] on button "Content Import" at bounding box center [879, 215] width 120 height 24
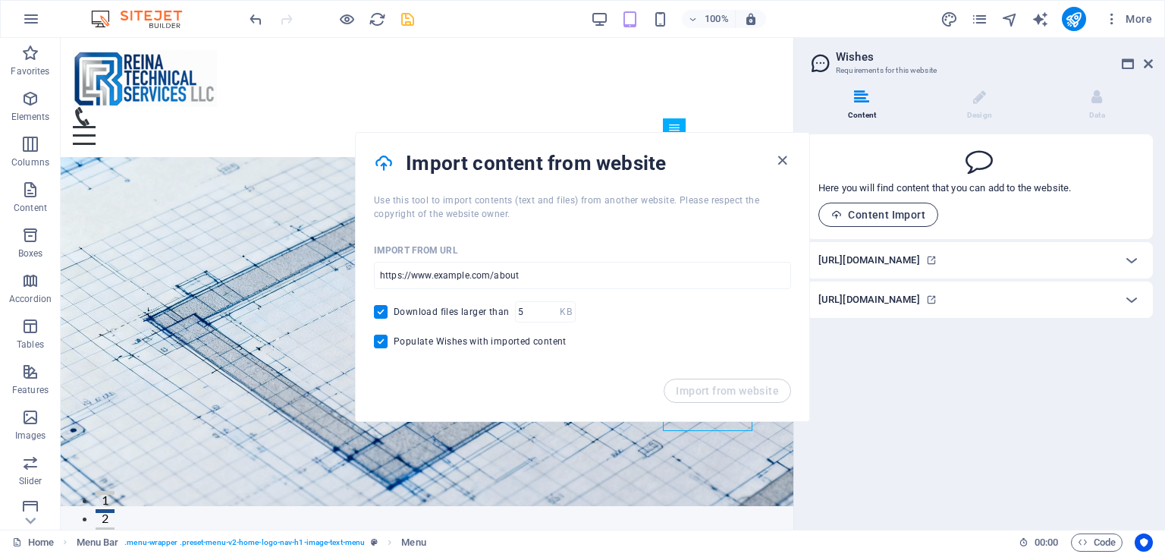
click at [913, 222] on button "Content Import" at bounding box center [879, 215] width 120 height 24
click at [778, 152] on icon "button" at bounding box center [782, 160] width 17 height 17
drag, startPoint x: 784, startPoint y: 158, endPoint x: 795, endPoint y: 165, distance: 13.3
click at [784, 157] on icon "button" at bounding box center [782, 160] width 17 height 17
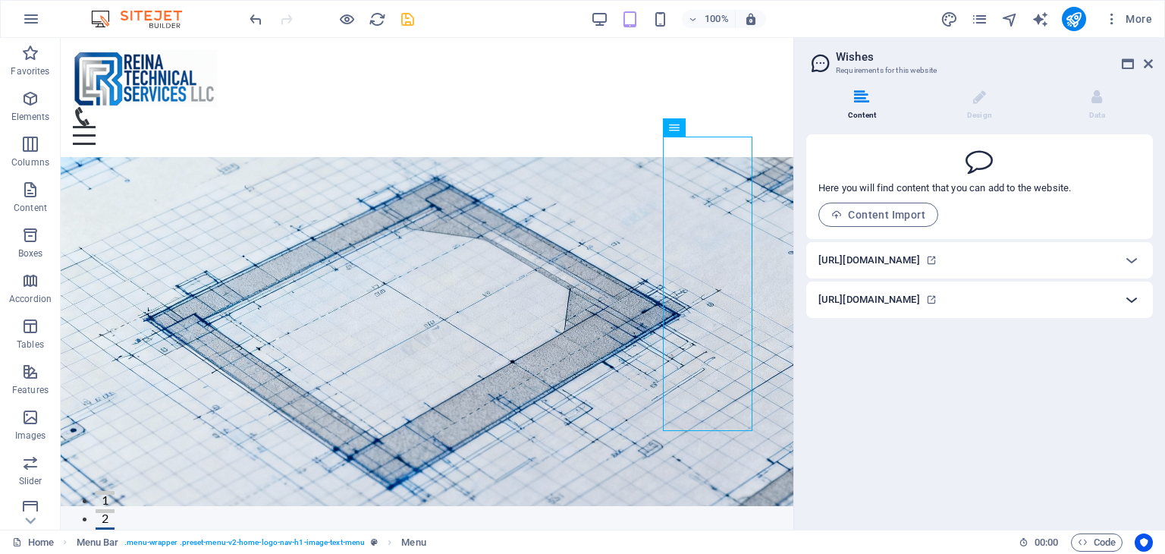
click at [1126, 309] on icon at bounding box center [1132, 300] width 18 height 18
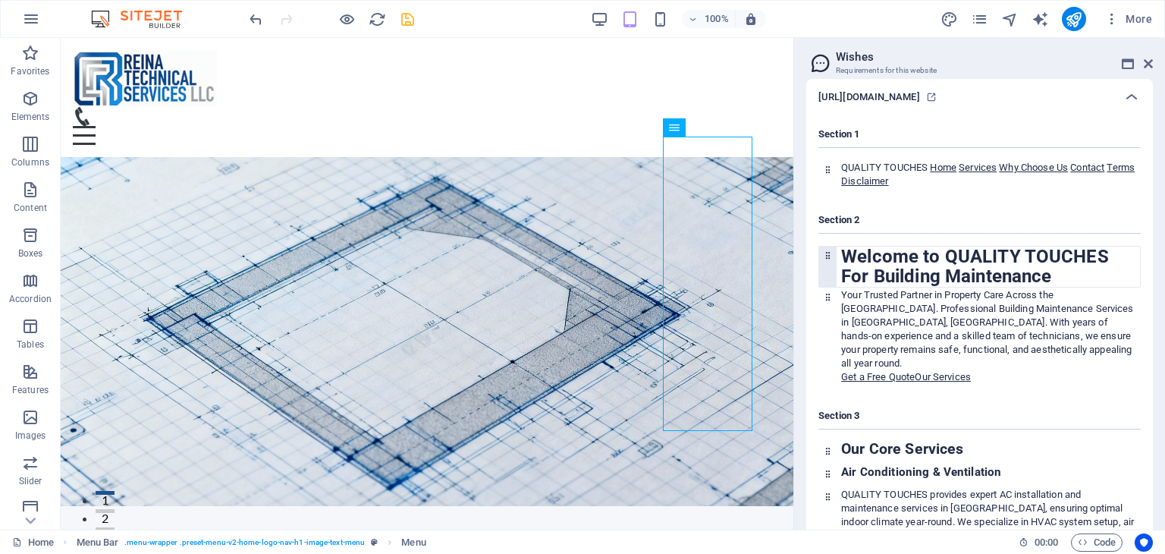
scroll to position [228, 0]
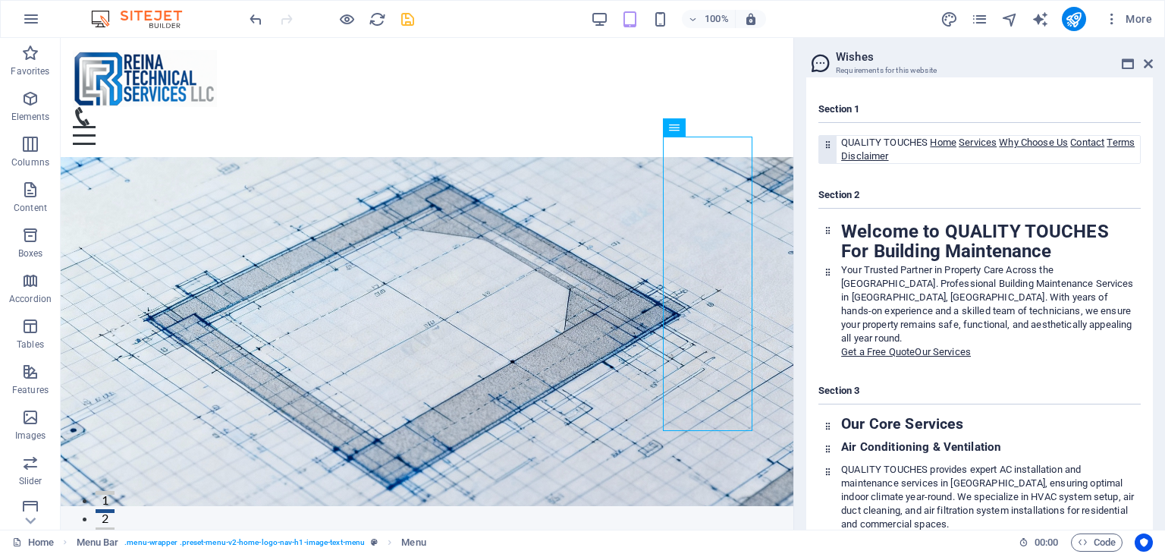
click at [959, 163] on p "QUALITY TOUCHES Home Services Why Choose Us Contact Terms Disclaimer" at bounding box center [990, 149] width 299 height 27
click at [948, 148] on link "Home" at bounding box center [943, 142] width 27 height 11
click at [979, 148] on link "Services" at bounding box center [978, 142] width 38 height 11
click at [1032, 148] on link "Why Choose Us" at bounding box center [1033, 142] width 69 height 11
click at [1093, 148] on link "Contact" at bounding box center [1088, 142] width 34 height 11
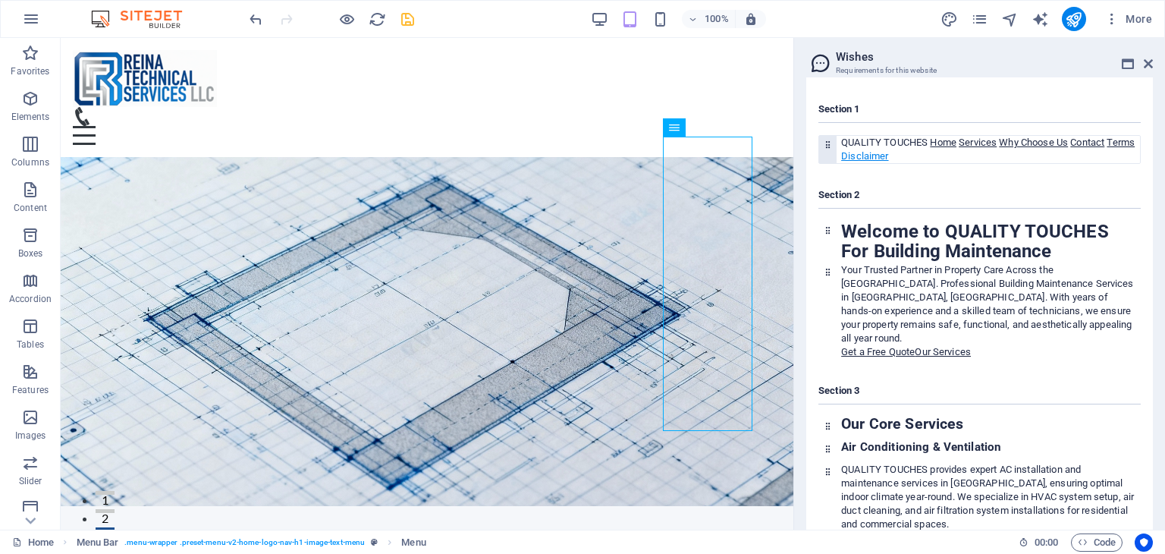
drag, startPoint x: 852, startPoint y: 213, endPoint x: 911, endPoint y: 212, distance: 59.2
click at [1107, 148] on link "Terms" at bounding box center [1121, 142] width 28 height 11
click at [889, 162] on link "Disclaimer" at bounding box center [864, 155] width 47 height 11
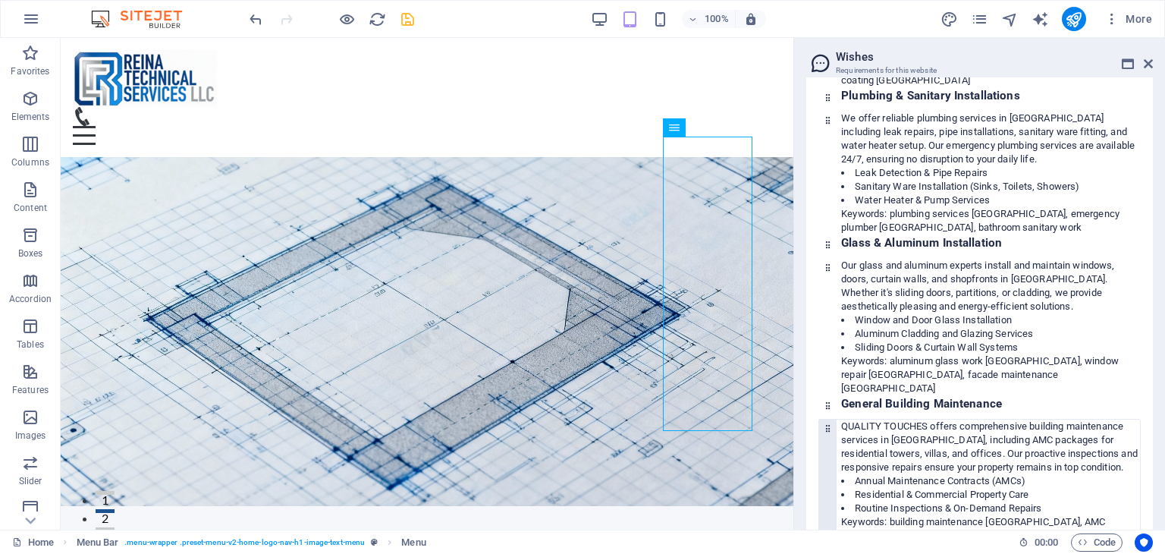
scroll to position [1366, 0]
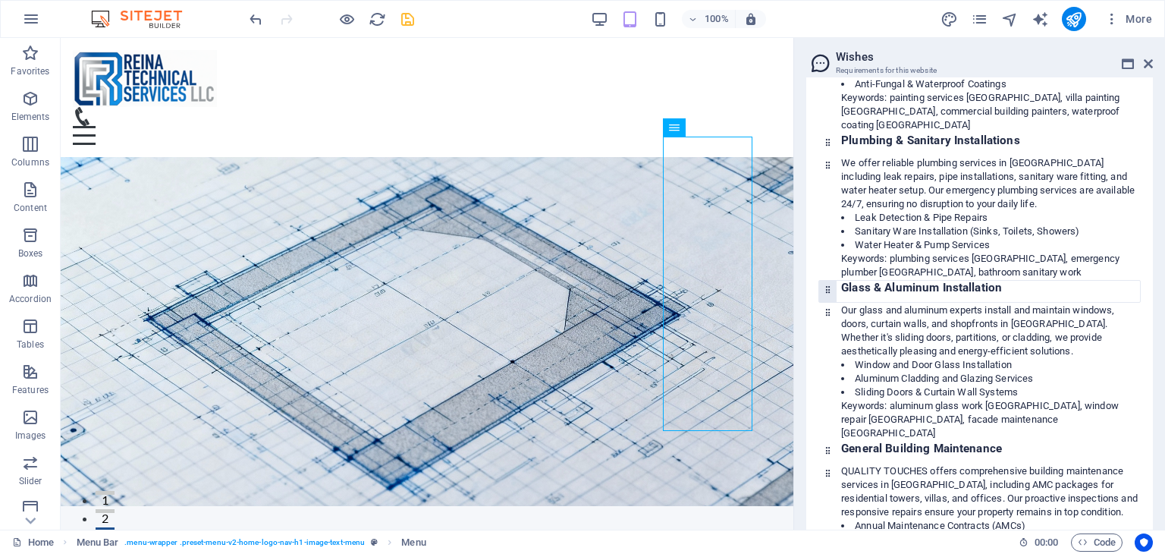
click at [827, 285] on icon at bounding box center [828, 290] width 10 height 10
click at [824, 289] on div at bounding box center [827, 291] width 17 height 21
click at [829, 288] on icon at bounding box center [828, 290] width 10 height 10
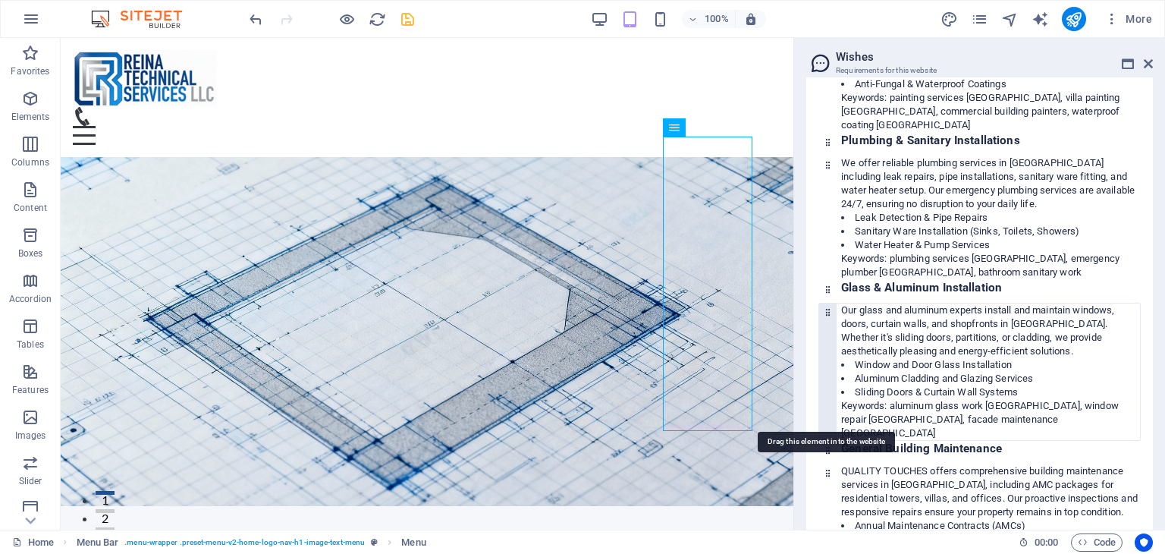
click at [825, 307] on icon at bounding box center [828, 312] width 10 height 10
click at [948, 286] on h3 "Glass & Aluminum Installation" at bounding box center [990, 288] width 299 height 14
click at [999, 338] on p "Our glass and aluminum experts install and maintain windows, doors, curtain wal…" at bounding box center [990, 331] width 299 height 55
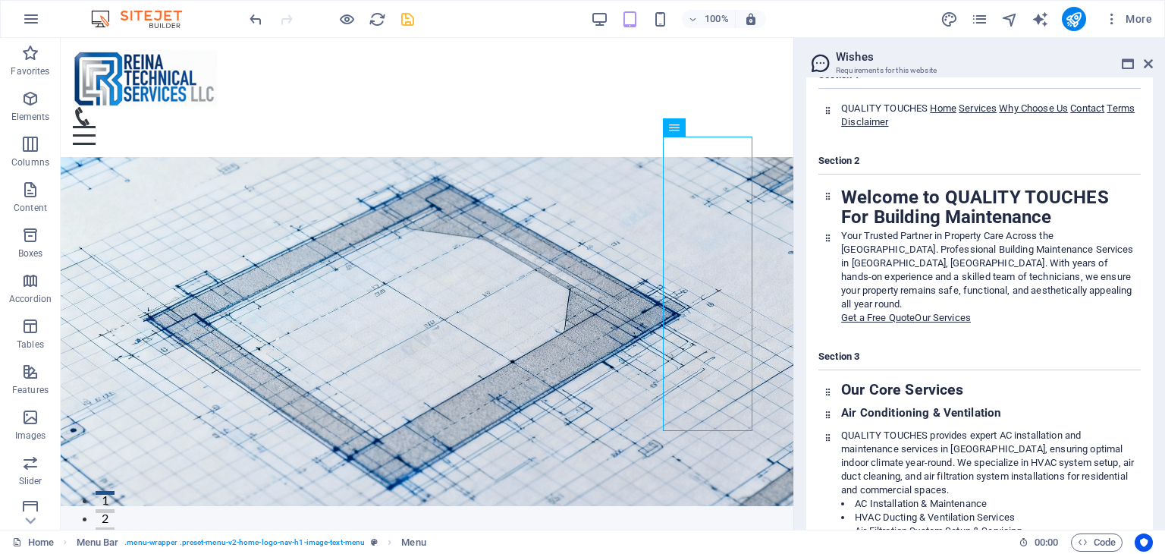
scroll to position [0, 0]
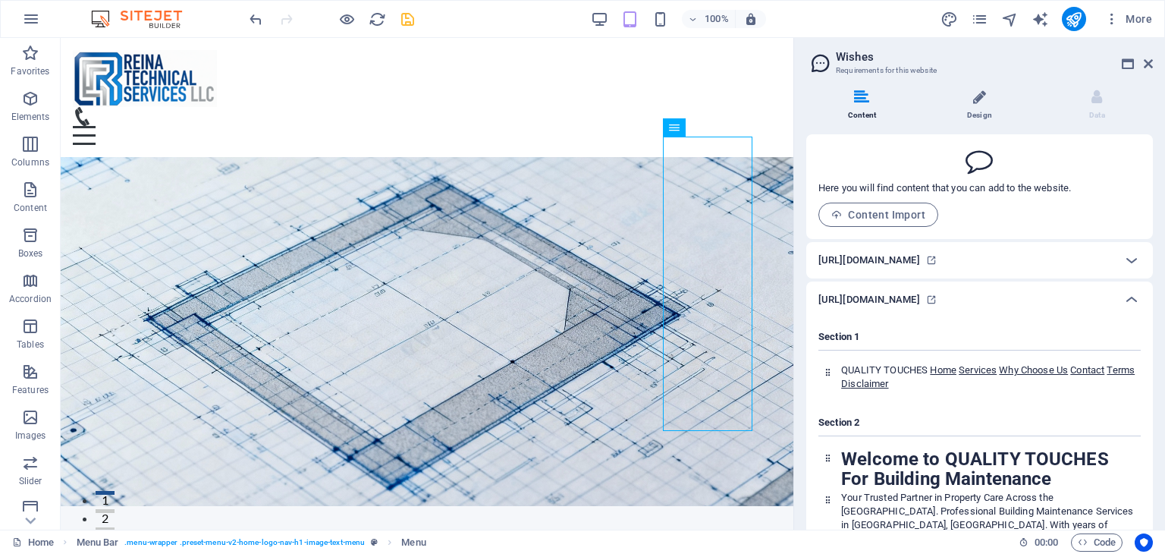
click at [970, 101] on li "Design" at bounding box center [983, 106] width 118 height 33
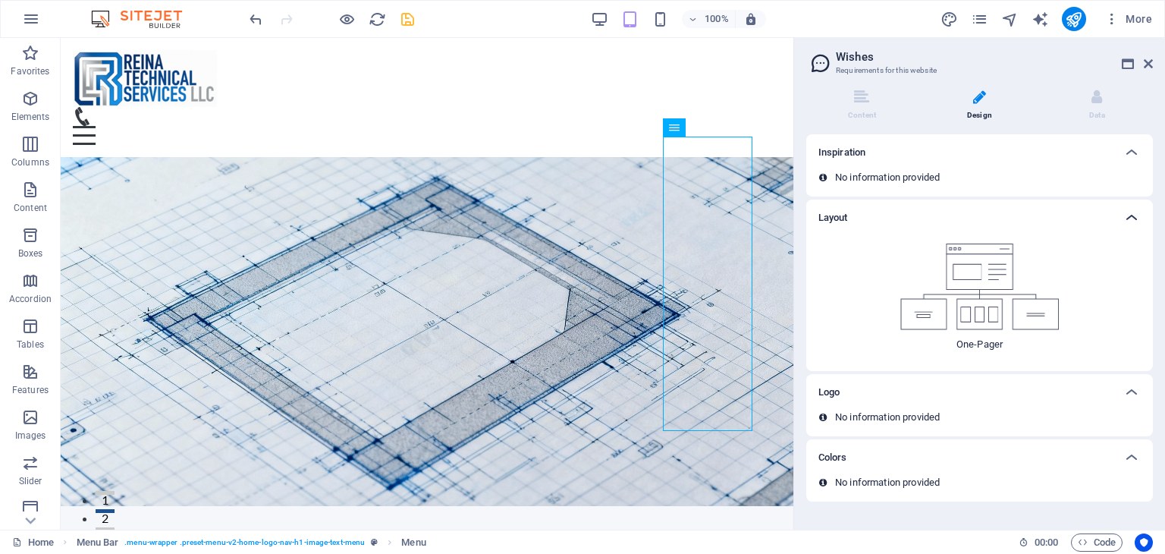
click at [1128, 215] on icon at bounding box center [1132, 218] width 18 height 18
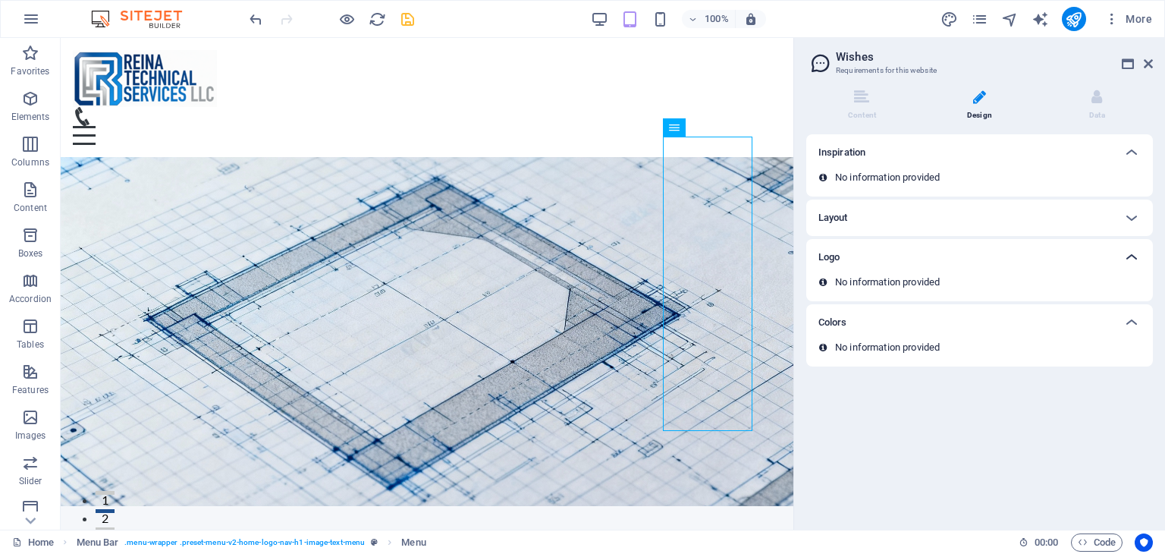
click at [1132, 252] on icon at bounding box center [1132, 257] width 18 height 18
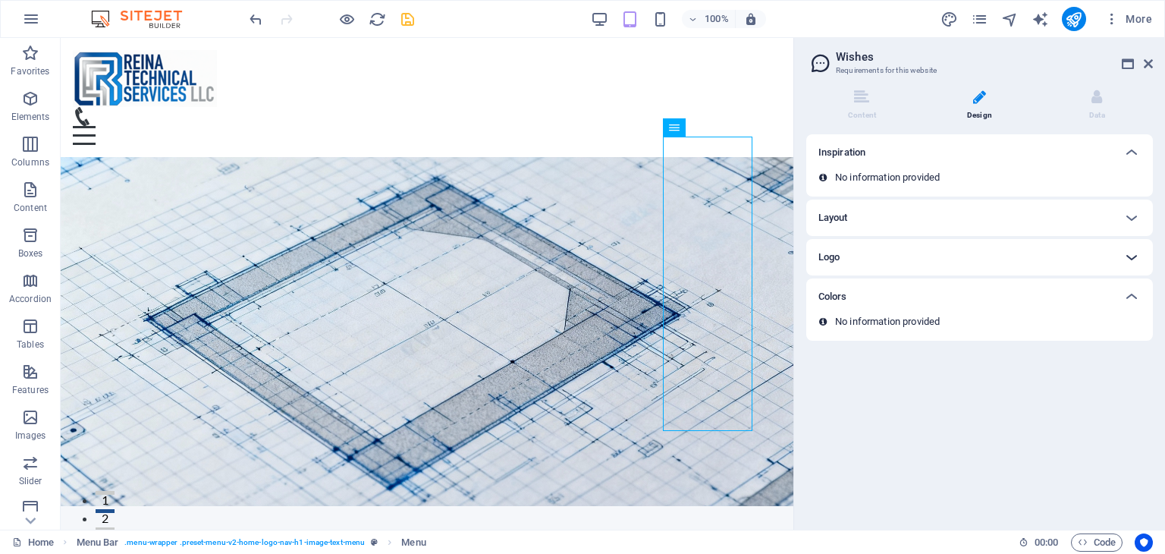
click at [1132, 251] on icon at bounding box center [1132, 257] width 18 height 18
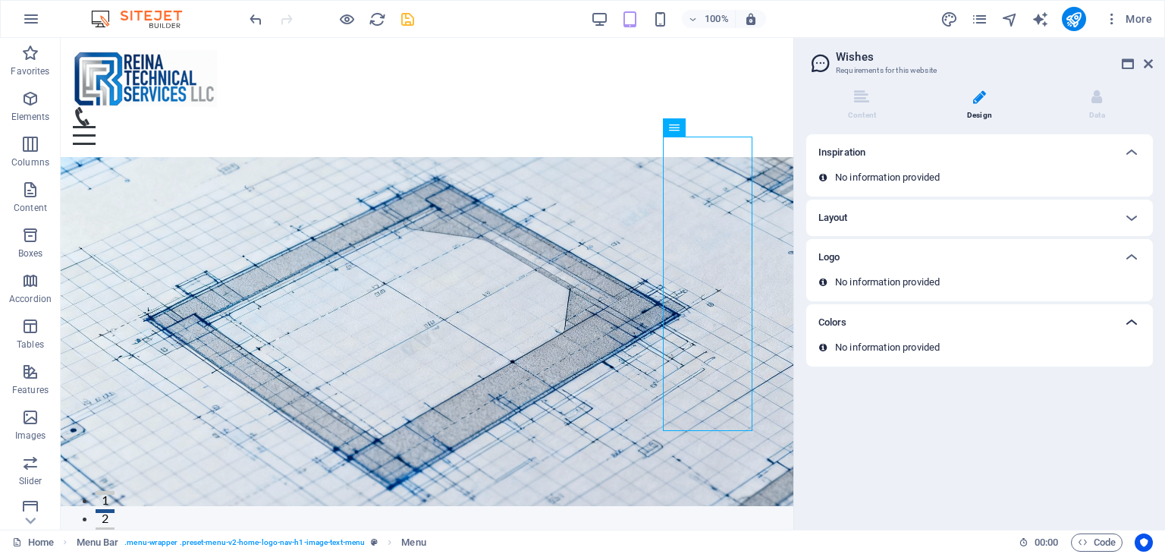
click at [1130, 318] on icon at bounding box center [1132, 322] width 18 height 18
click at [1138, 153] on icon at bounding box center [1132, 152] width 18 height 18
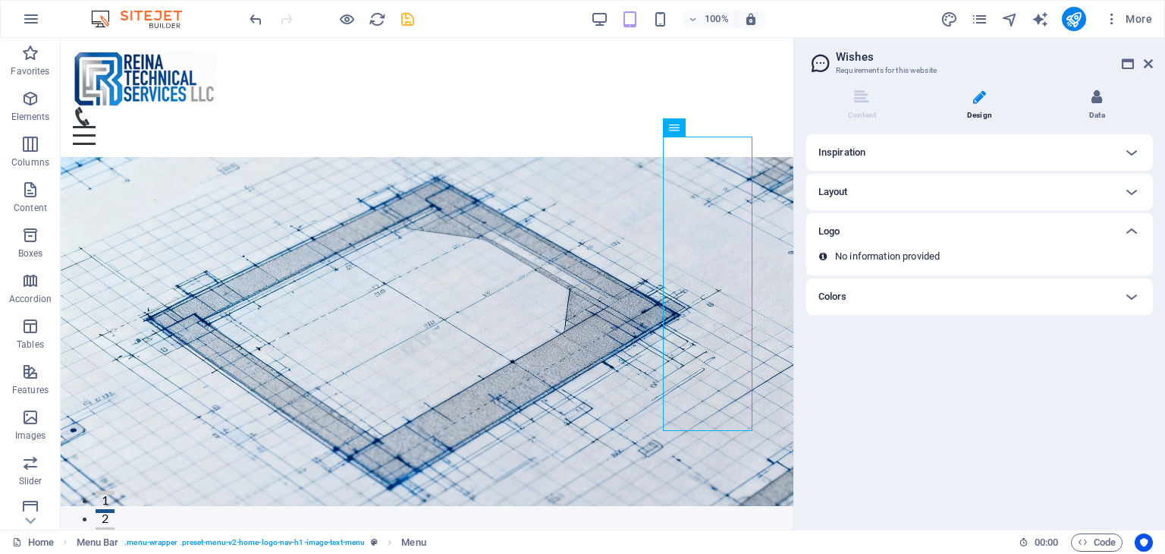
click at [1106, 95] on li "Data" at bounding box center [1098, 106] width 112 height 33
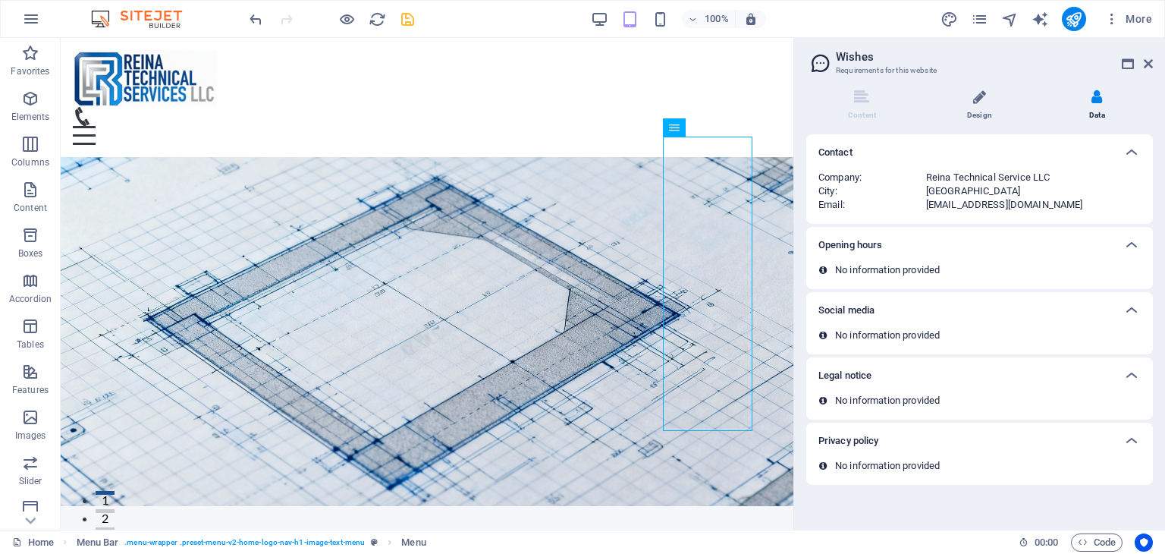
click at [984, 100] on icon at bounding box center [980, 97] width 13 height 15
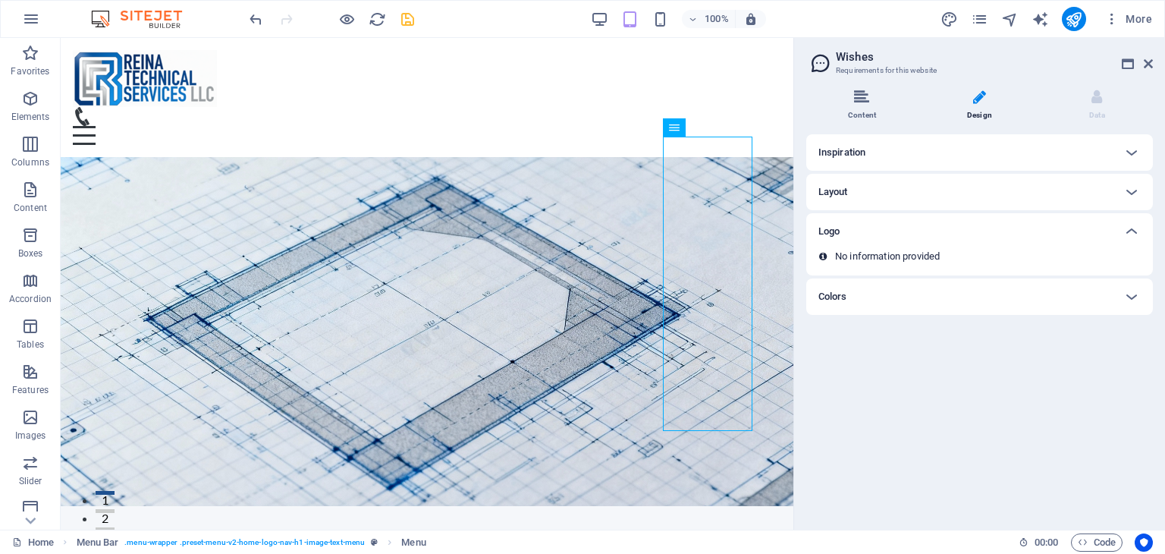
click at [867, 102] on icon at bounding box center [861, 97] width 15 height 15
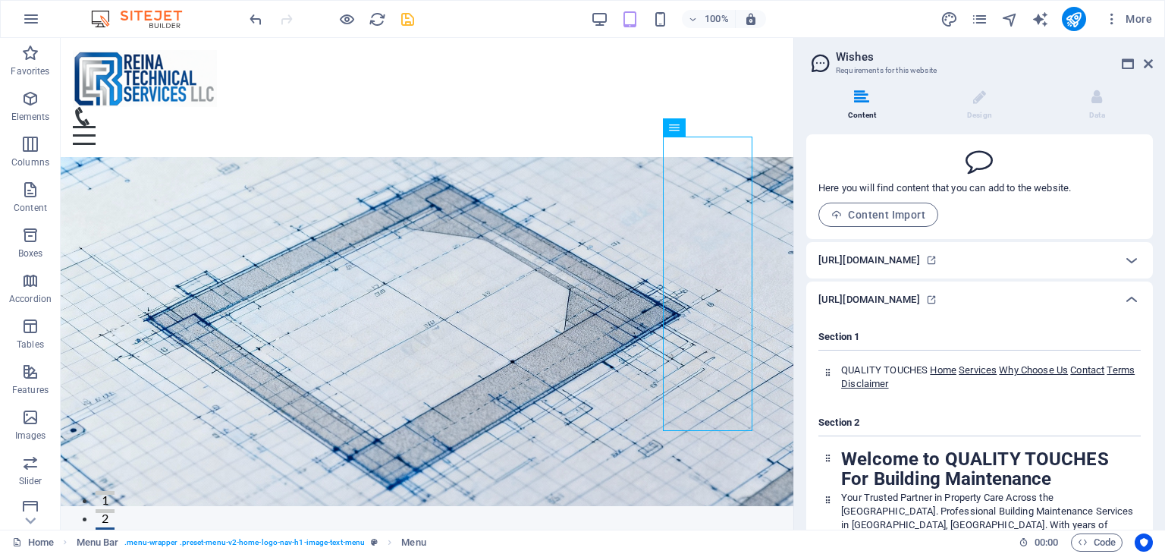
scroll to position [76, 0]
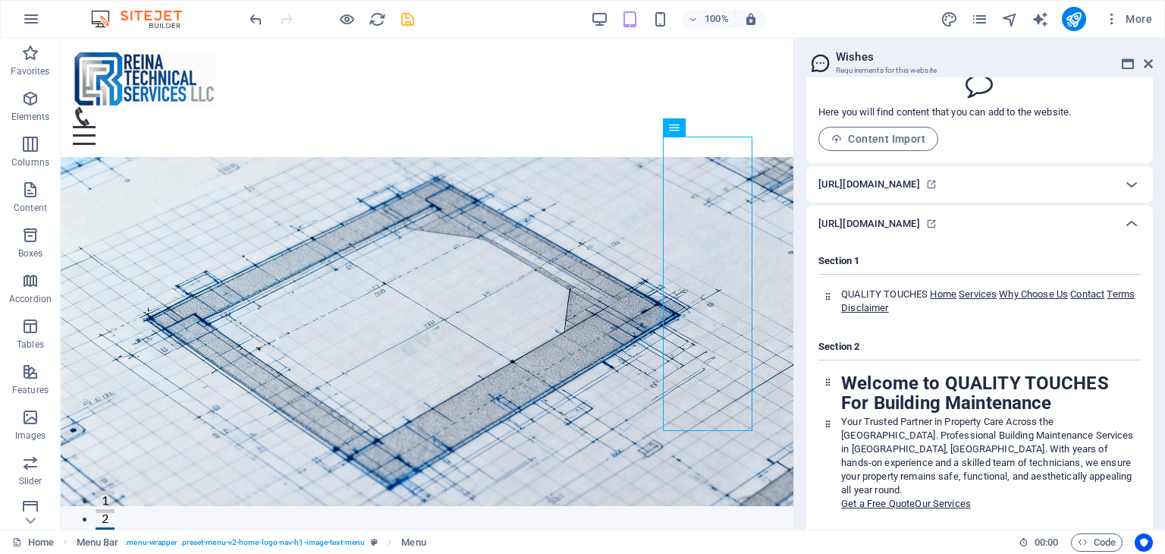
click at [920, 181] on h6 "[URL][DOMAIN_NAME]" at bounding box center [870, 184] width 102 height 18
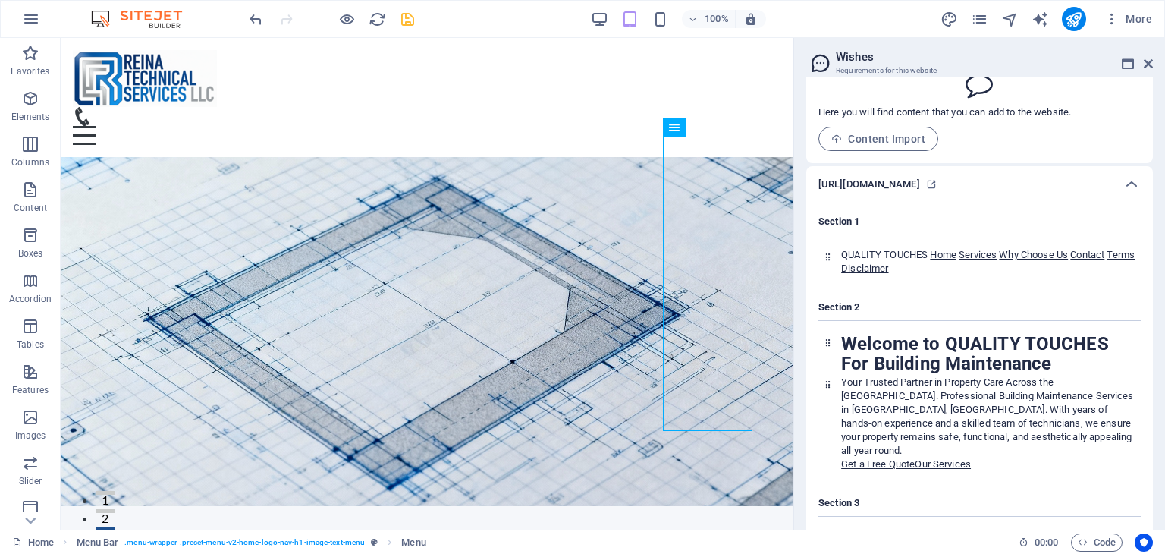
click at [920, 193] on h6 "[URL][DOMAIN_NAME]" at bounding box center [870, 184] width 102 height 18
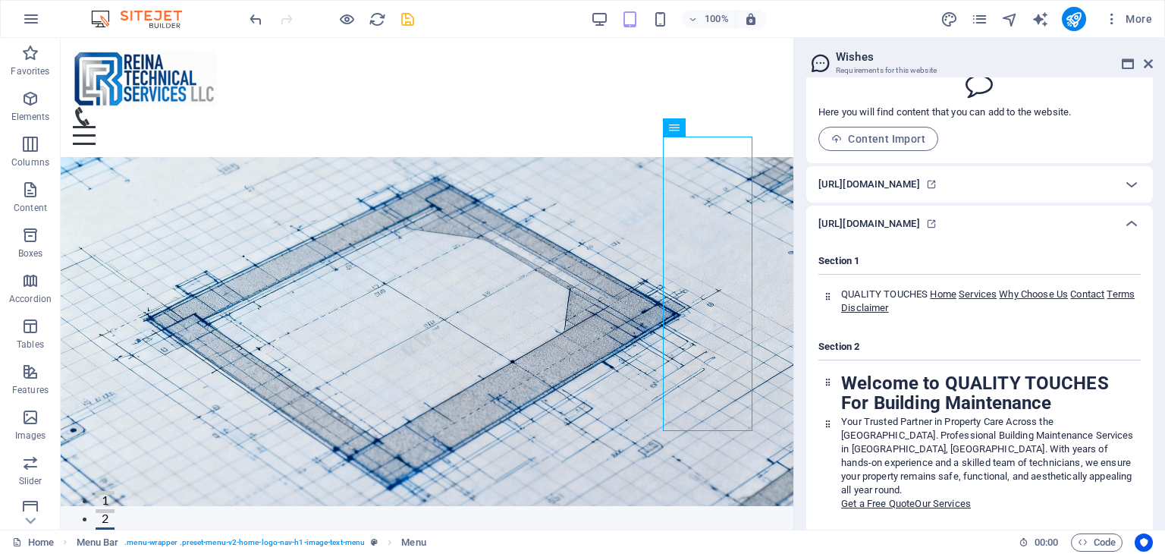
click at [920, 193] on h6 "[URL][DOMAIN_NAME]" at bounding box center [870, 184] width 102 height 18
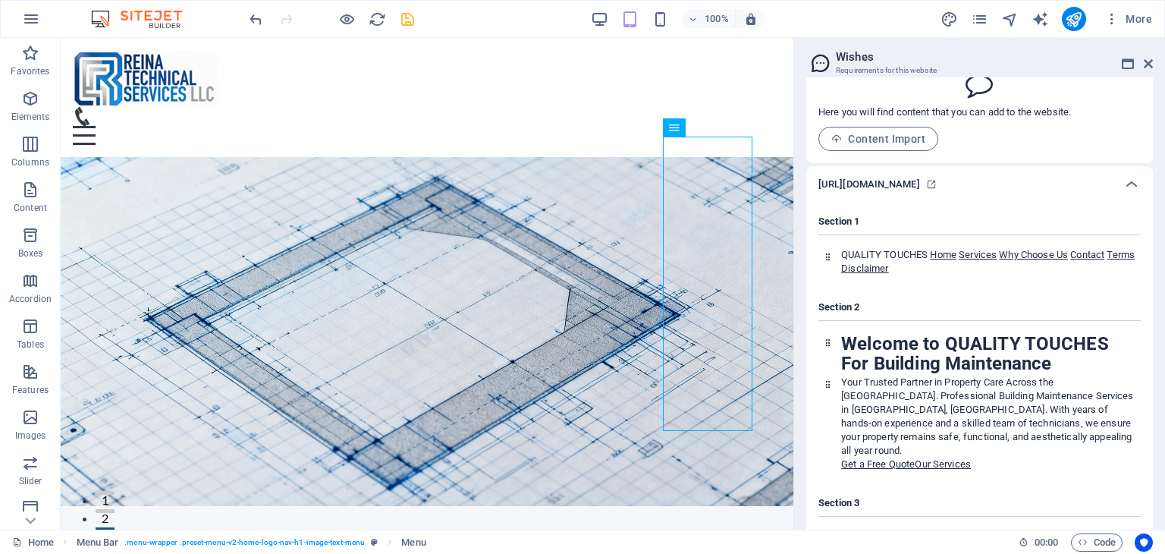
click at [920, 193] on h6 "[URL][DOMAIN_NAME]" at bounding box center [870, 184] width 102 height 18
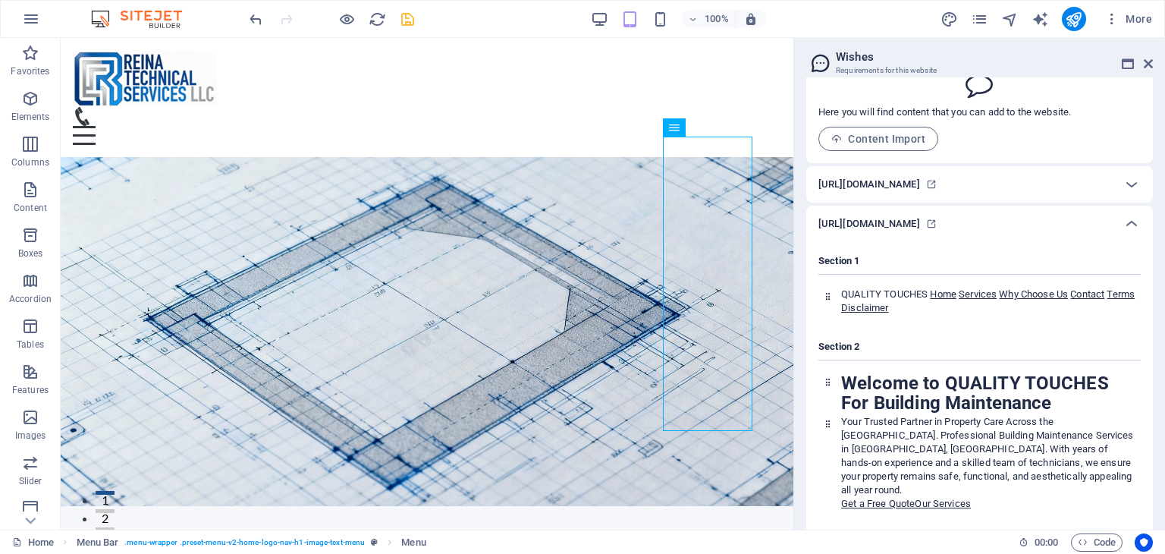
click at [920, 193] on h6 "[URL][DOMAIN_NAME]" at bounding box center [870, 184] width 102 height 18
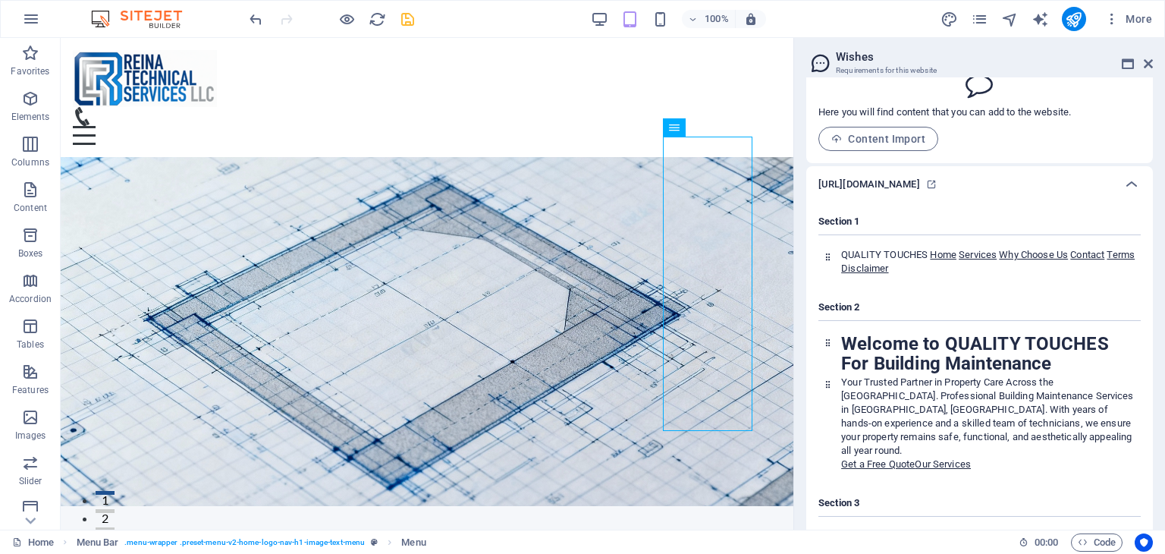
click at [920, 187] on h6 "[URL][DOMAIN_NAME]" at bounding box center [870, 184] width 102 height 18
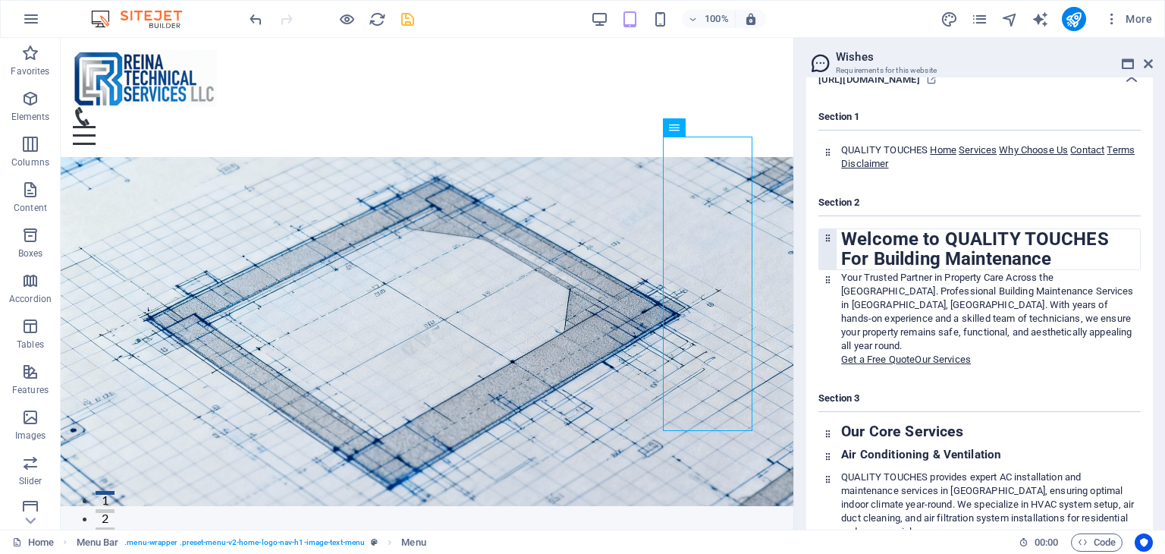
scroll to position [228, 0]
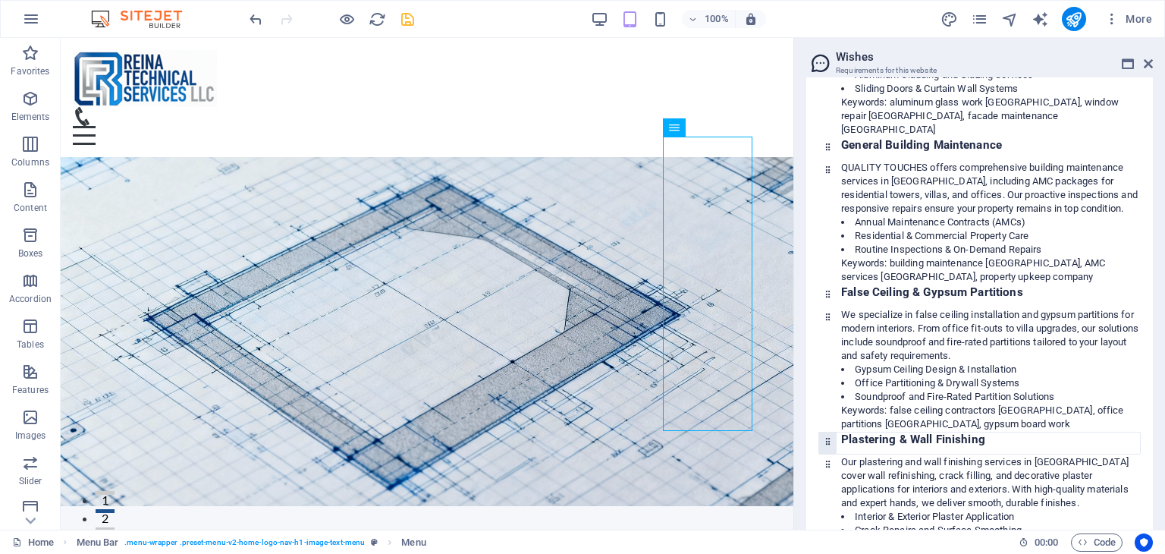
scroll to position [2200, 0]
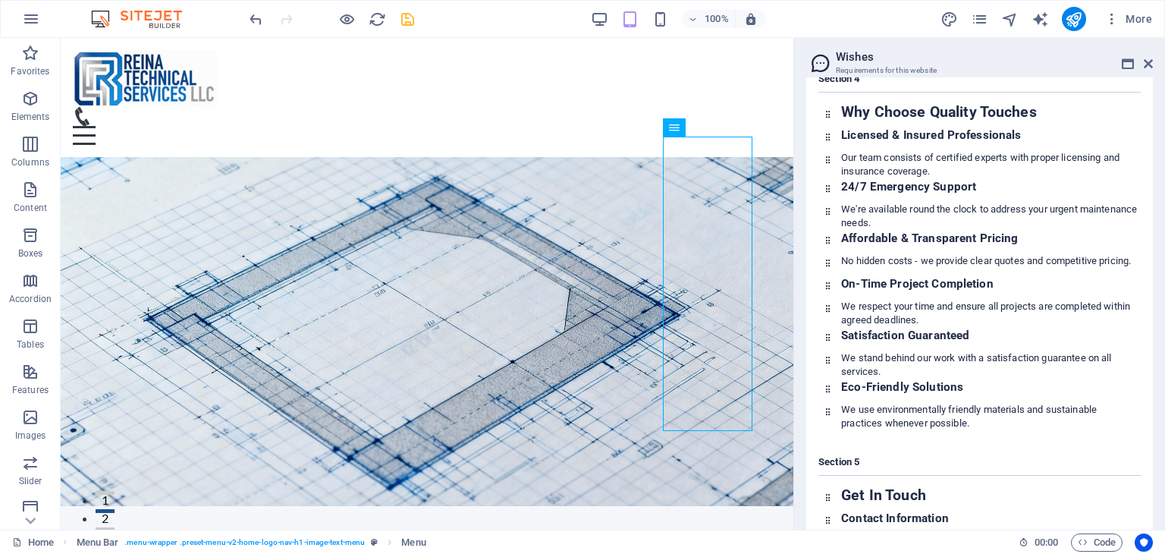
click at [1143, 71] on header "Wishes Requirements for this website" at bounding box center [982, 57] width 344 height 39
click at [1152, 63] on icon at bounding box center [1148, 64] width 9 height 12
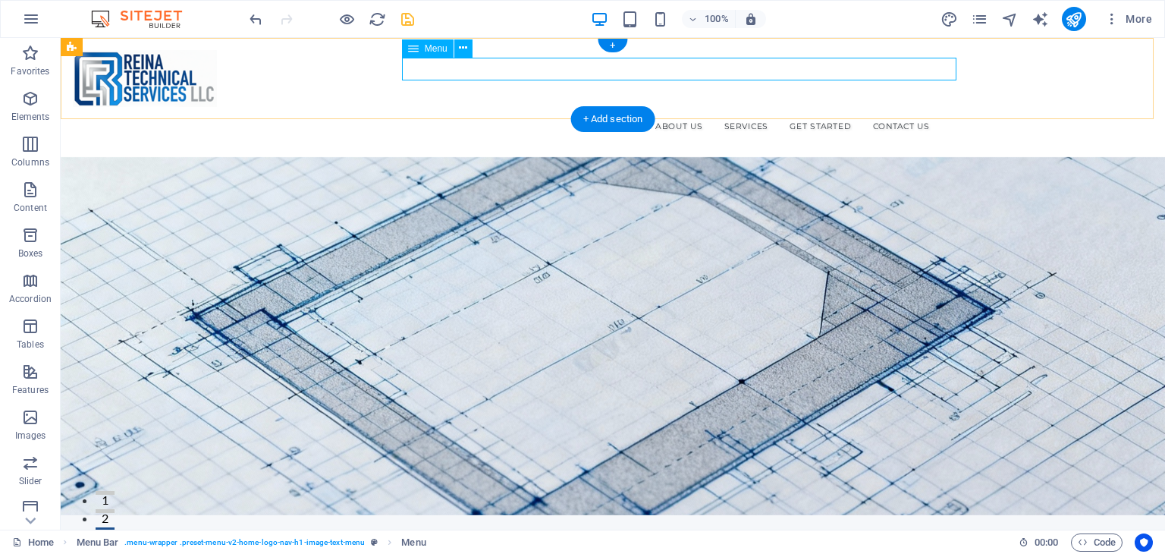
click at [602, 115] on nav "Home About Us Services Get Started Contact Us" at bounding box center [613, 126] width 648 height 23
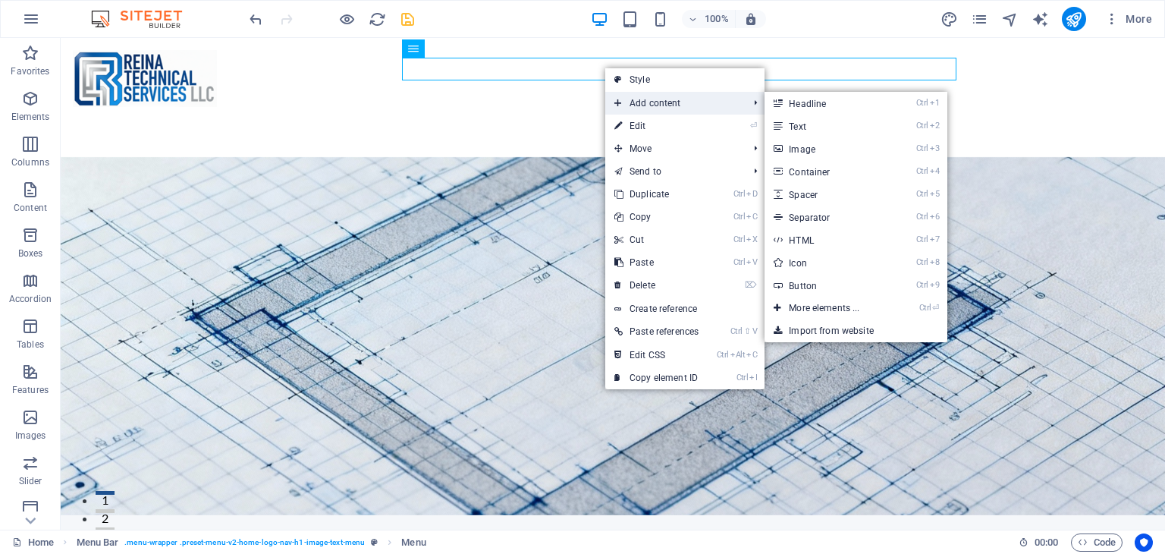
click at [656, 104] on span "Add content" at bounding box center [674, 103] width 137 height 23
click at [658, 121] on link "⏎ Edit" at bounding box center [657, 126] width 102 height 23
select select
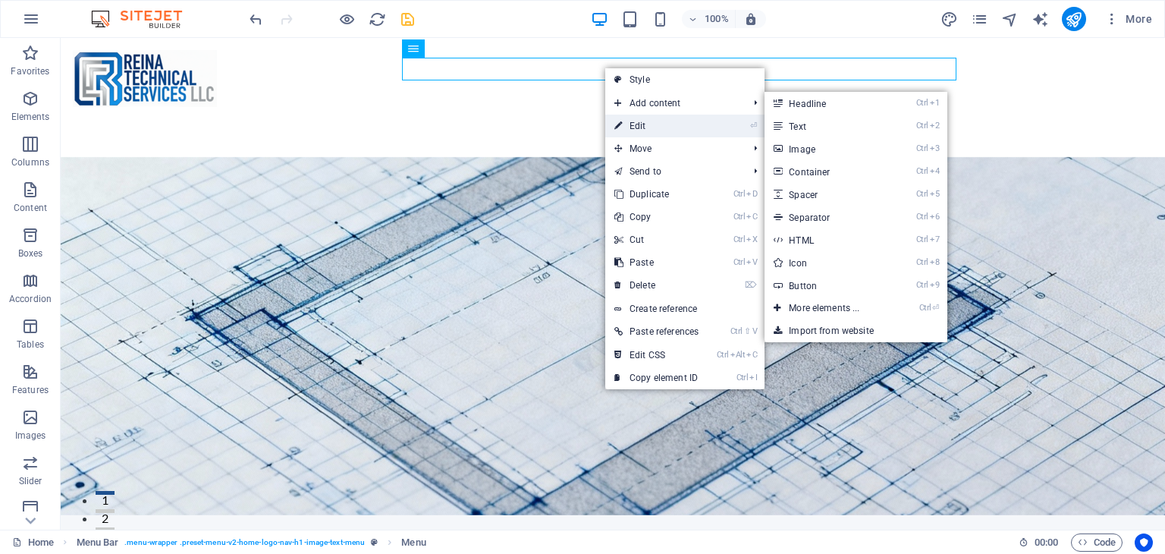
select select
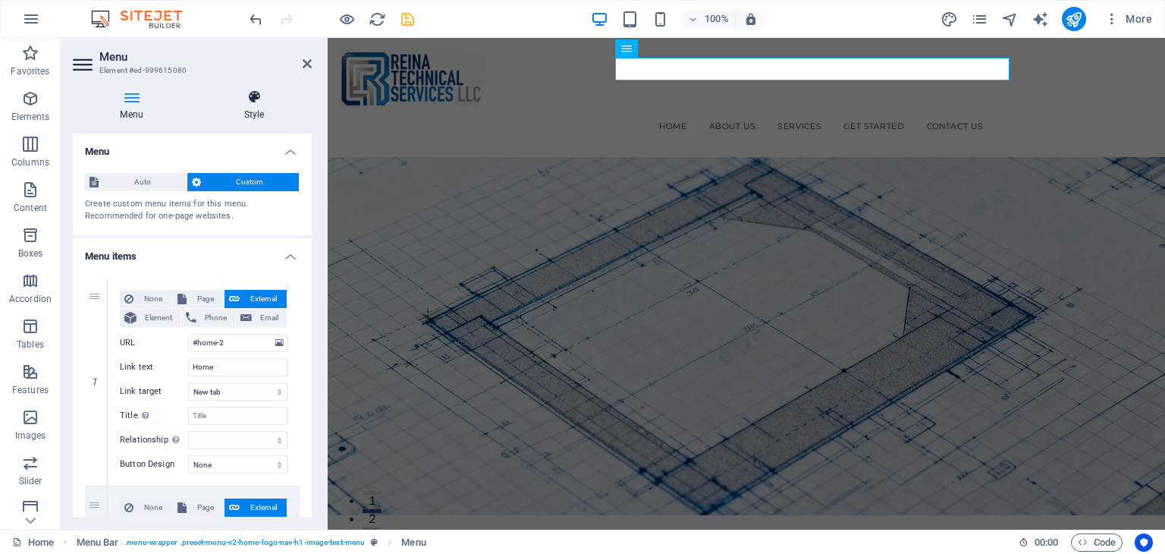
click at [243, 109] on h4 "Style" at bounding box center [254, 106] width 115 height 32
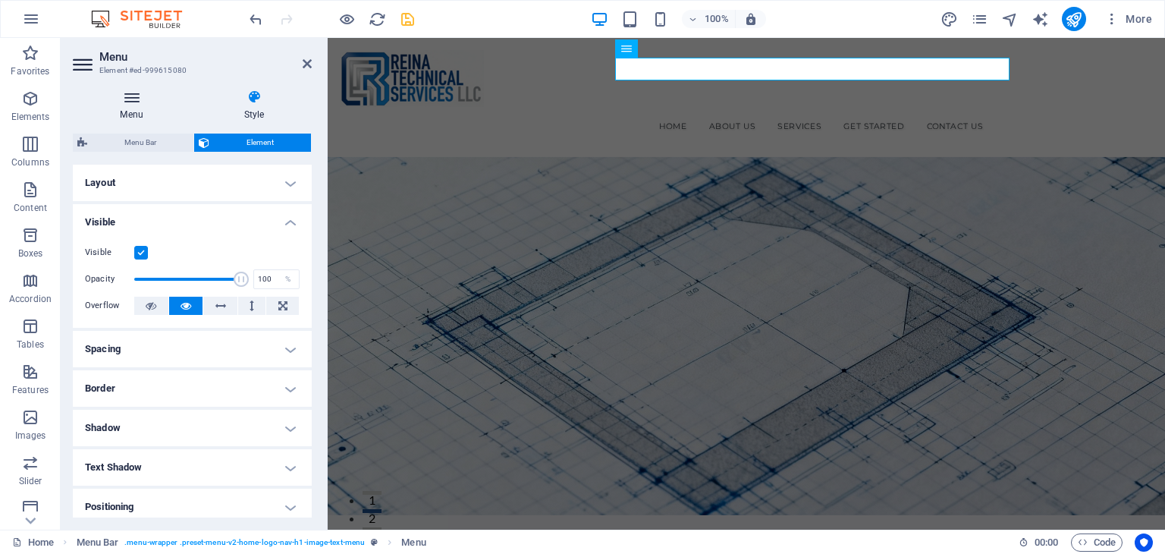
click at [140, 98] on icon at bounding box center [132, 97] width 118 height 15
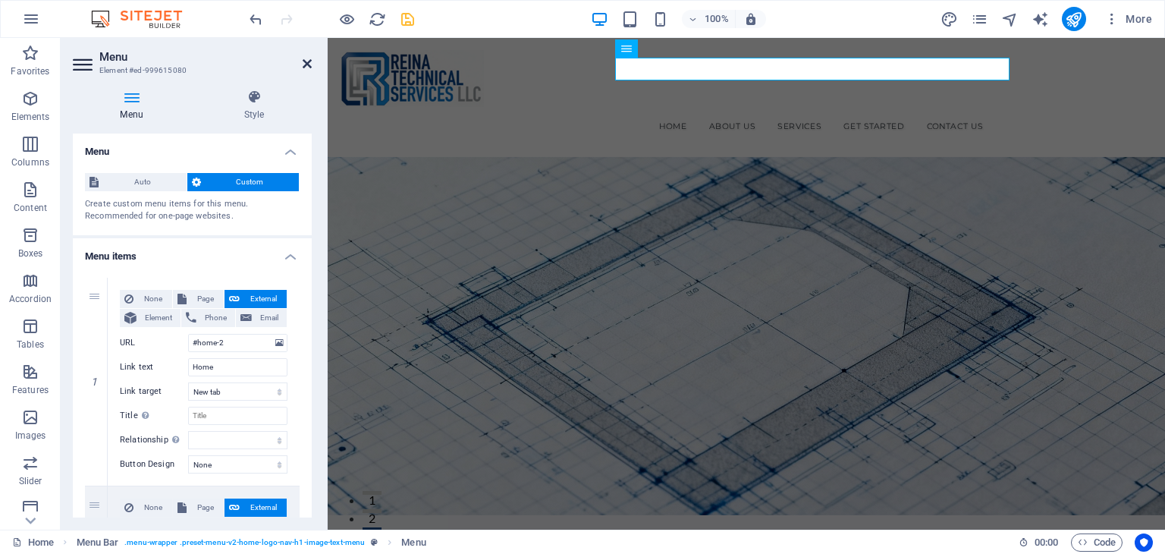
click at [307, 61] on icon at bounding box center [307, 64] width 9 height 12
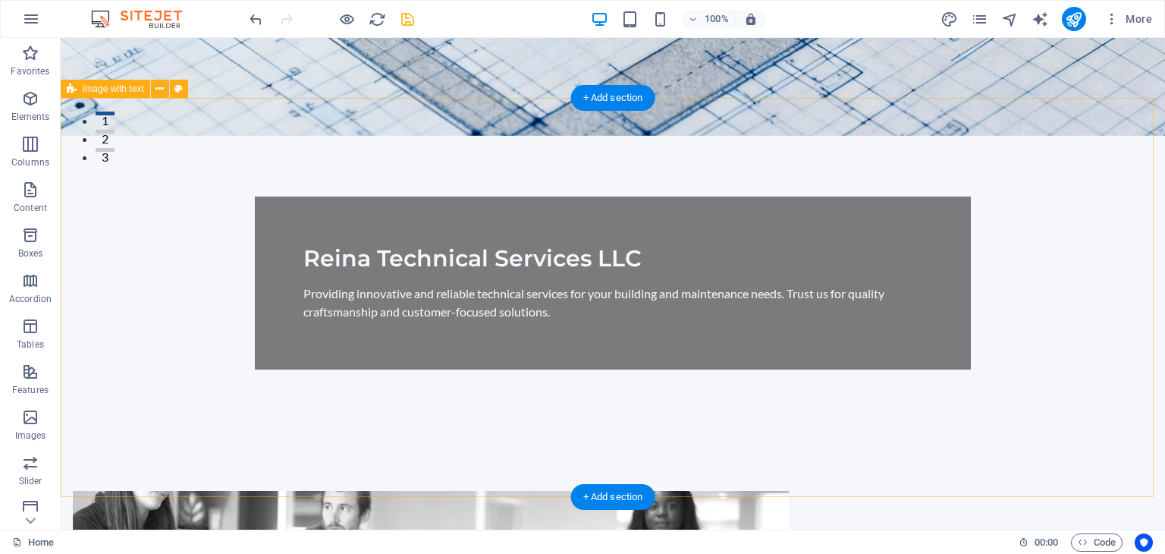
scroll to position [455, 0]
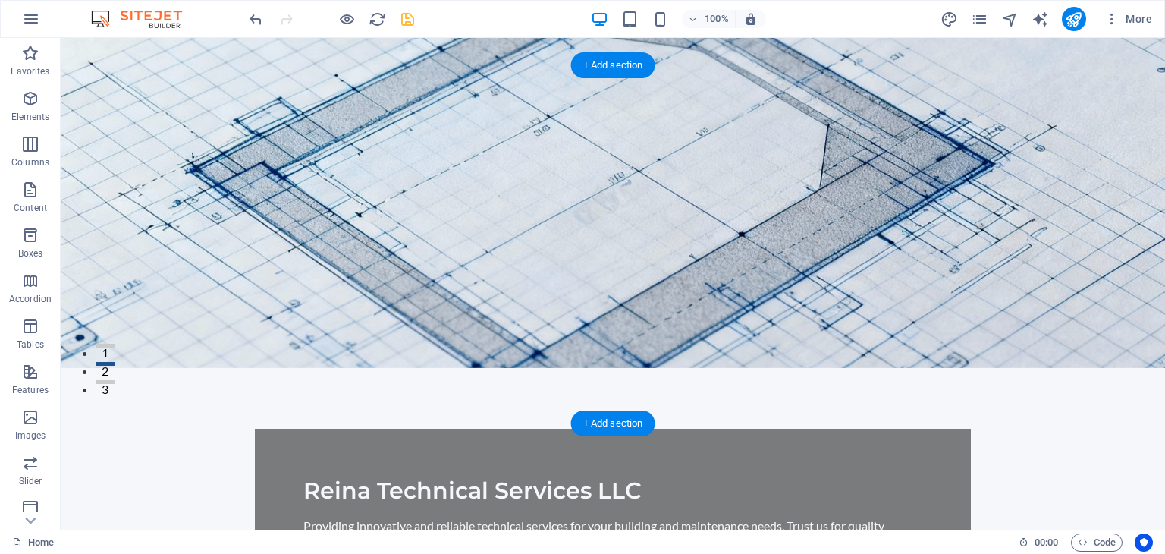
scroll to position [379, 0]
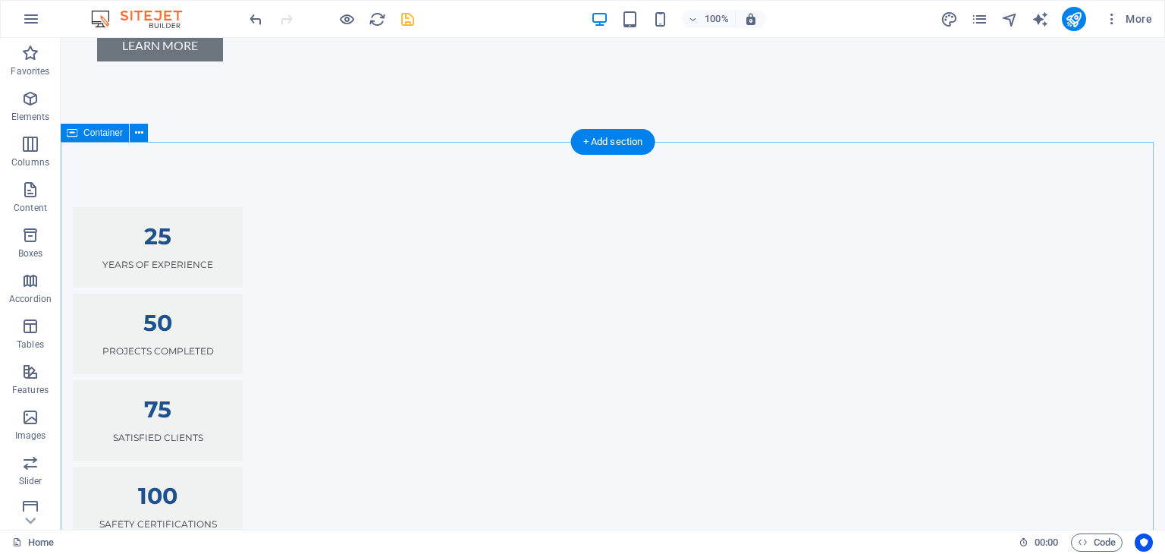
scroll to position [1518, 0]
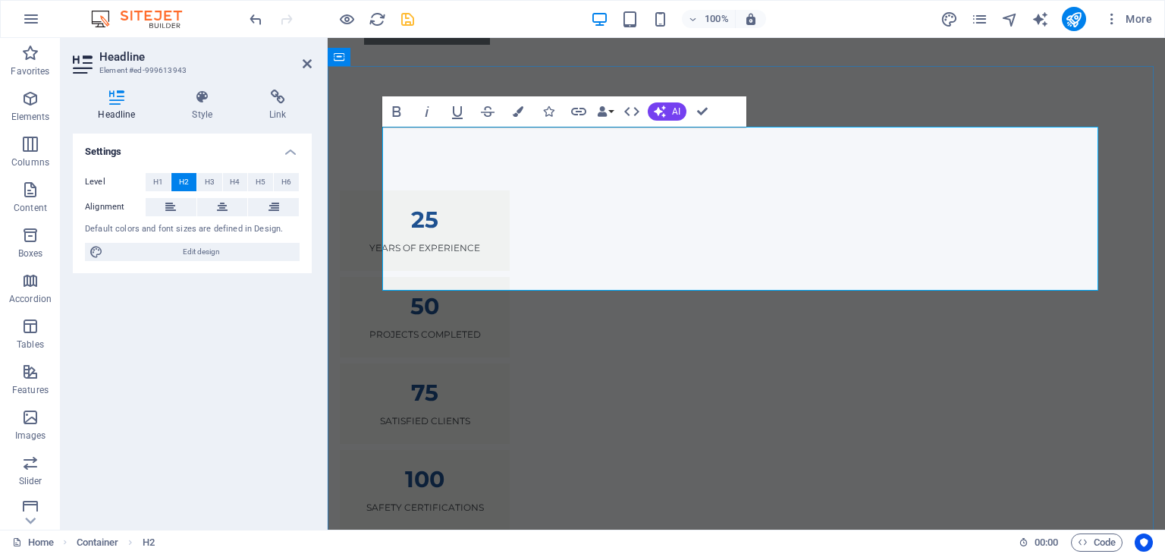
drag, startPoint x: 996, startPoint y: 280, endPoint x: 421, endPoint y: 173, distance: 585.0
click at [612, 113] on button "Data Bindings" at bounding box center [605, 111] width 21 height 30
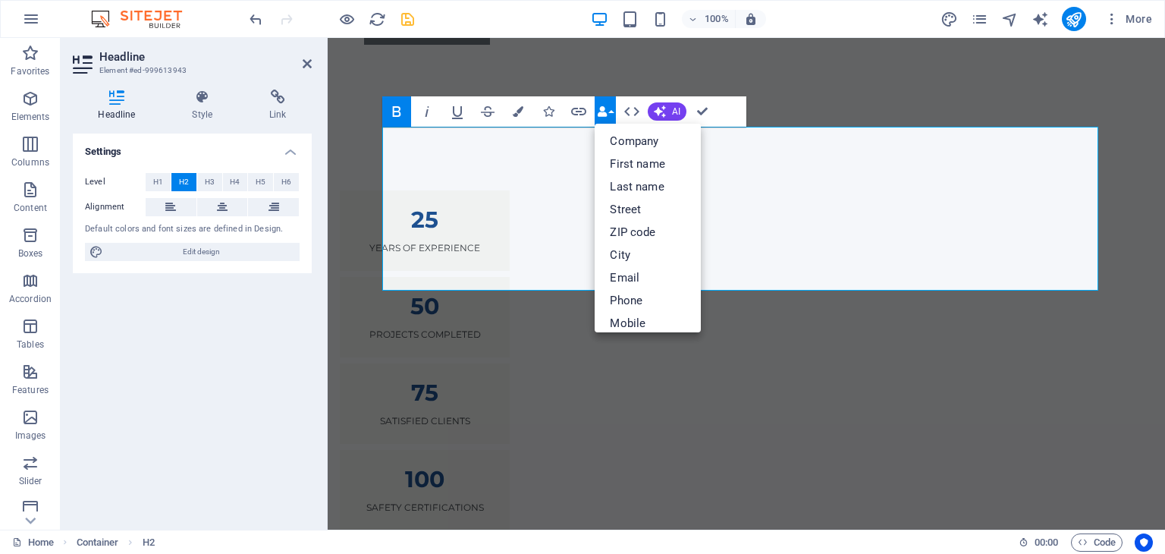
click at [612, 113] on button "Data Bindings" at bounding box center [605, 111] width 21 height 30
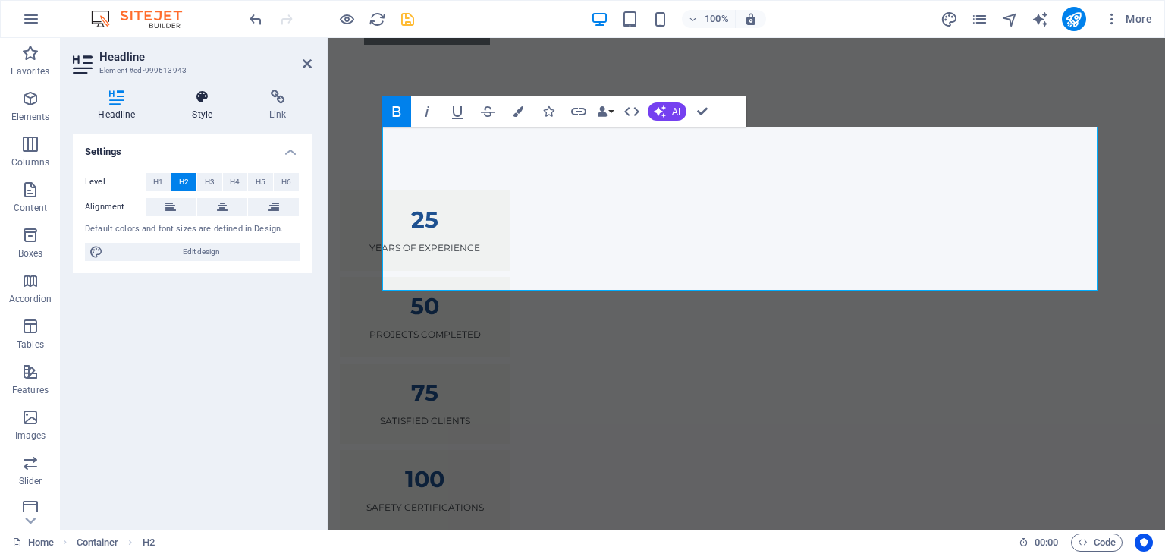
click at [207, 102] on icon at bounding box center [202, 97] width 71 height 15
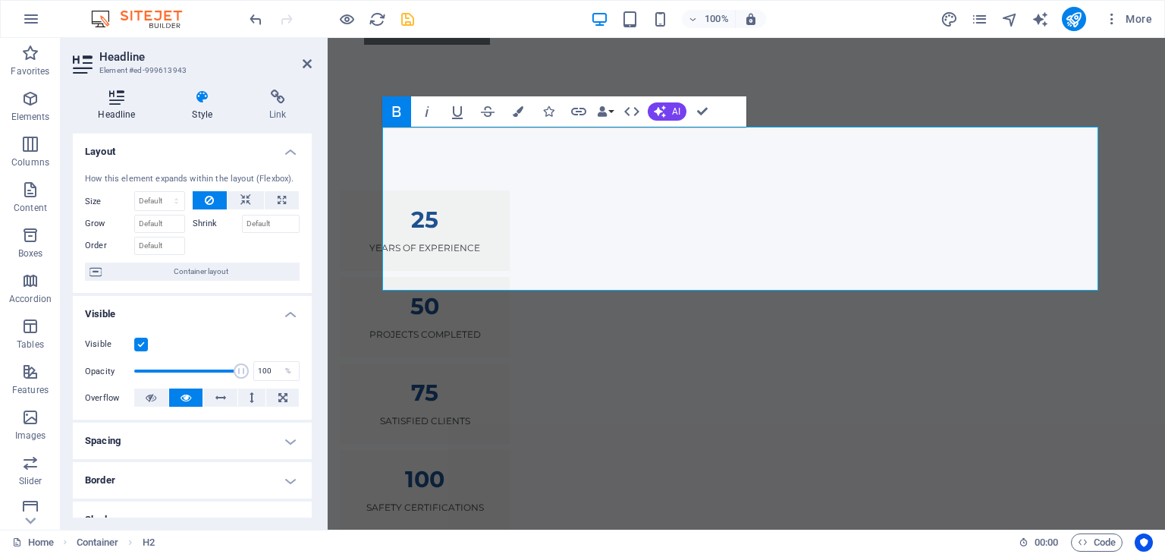
click at [115, 105] on h4 "Headline" at bounding box center [120, 106] width 94 height 32
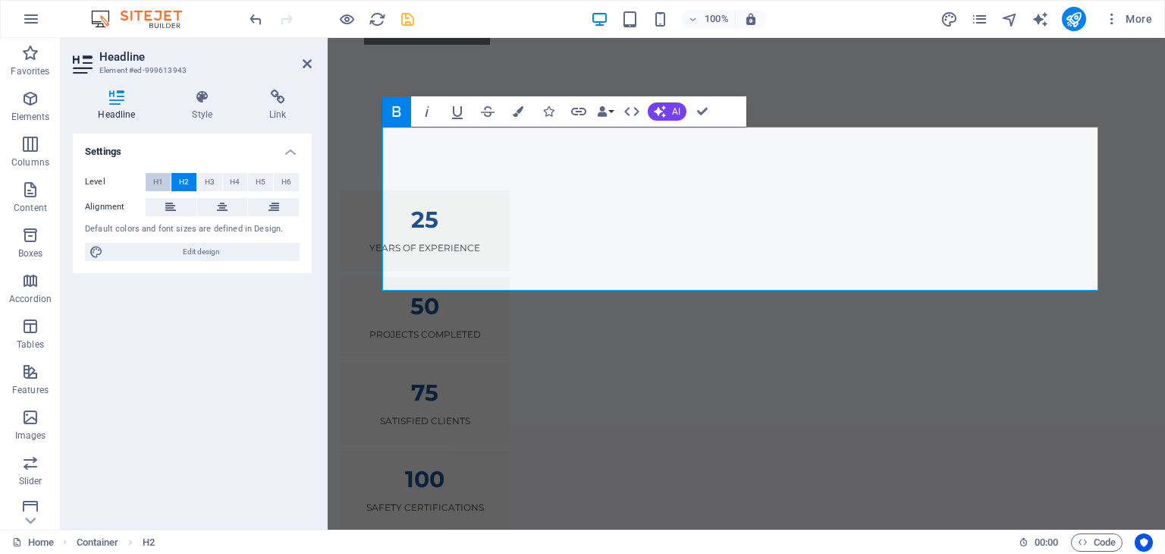
click at [156, 180] on span "H1" at bounding box center [158, 182] width 10 height 18
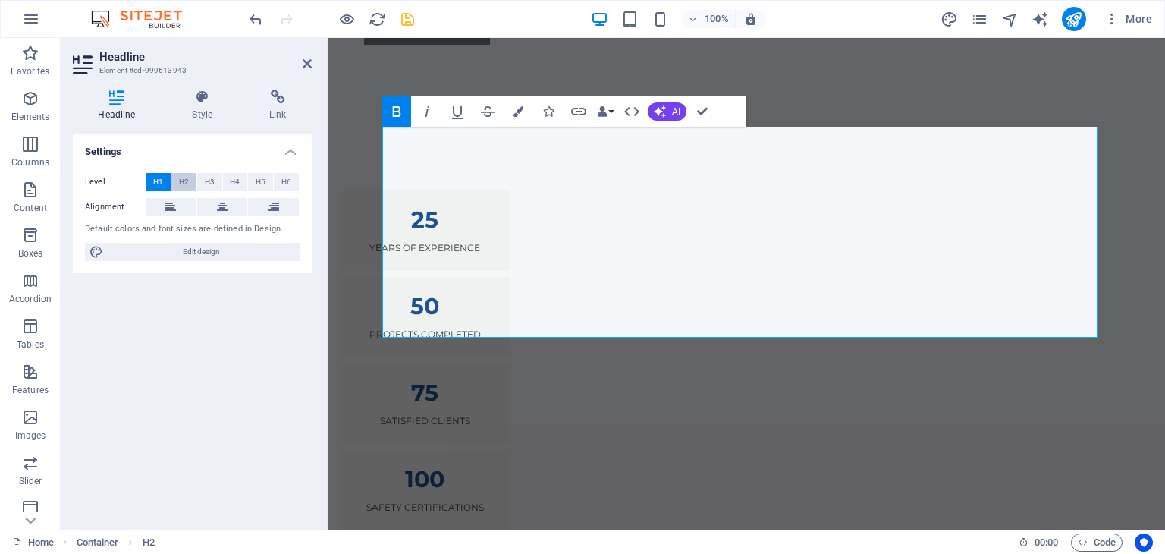
click at [190, 181] on button "H2" at bounding box center [183, 182] width 25 height 18
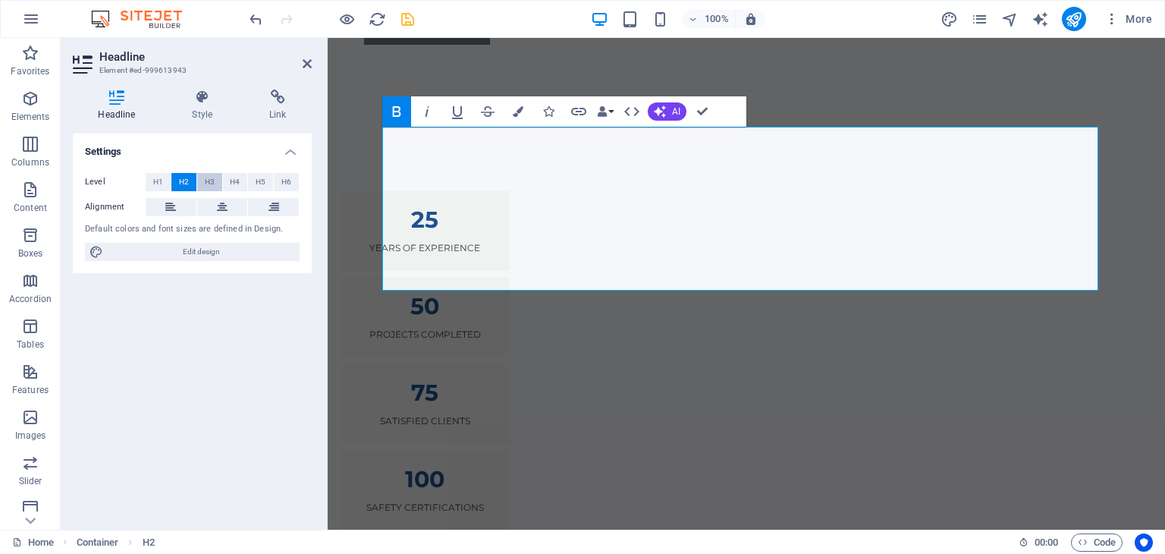
click at [218, 179] on button "H3" at bounding box center [209, 182] width 25 height 18
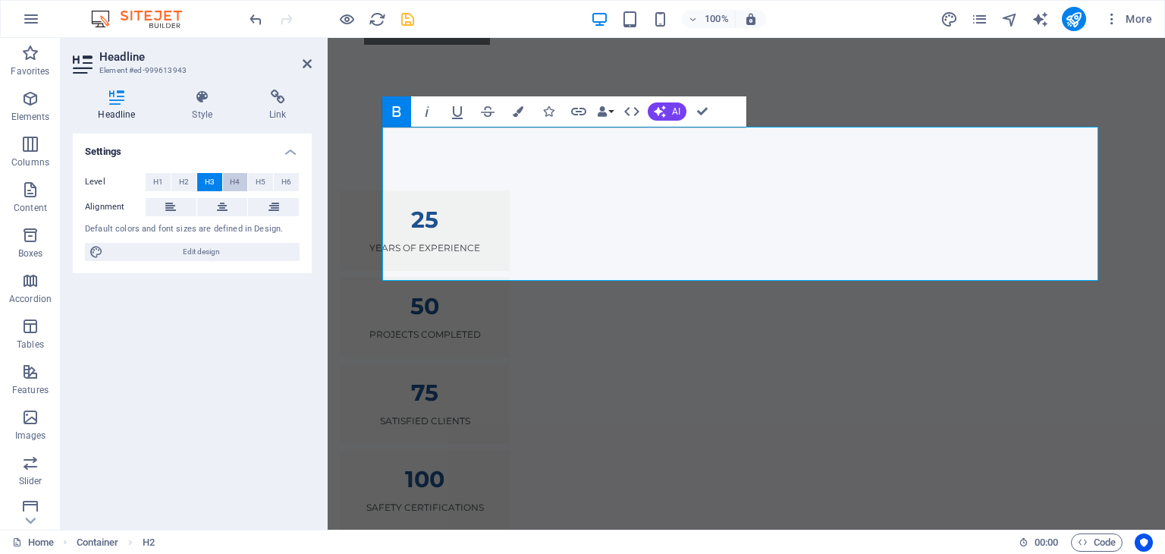
click at [231, 180] on span "H4" at bounding box center [235, 182] width 10 height 18
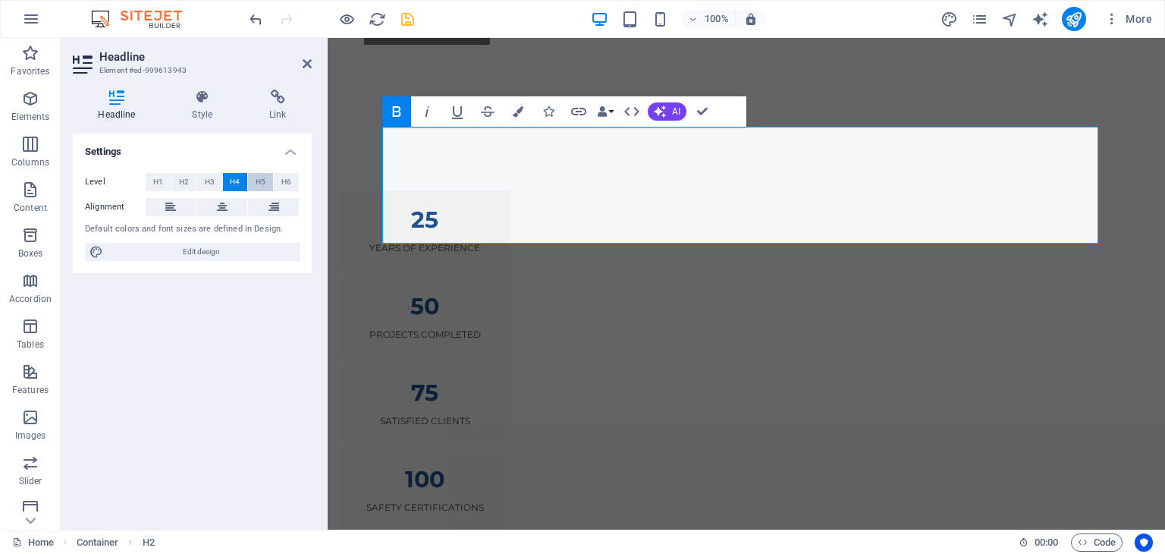
click at [256, 183] on span "H5" at bounding box center [261, 182] width 10 height 18
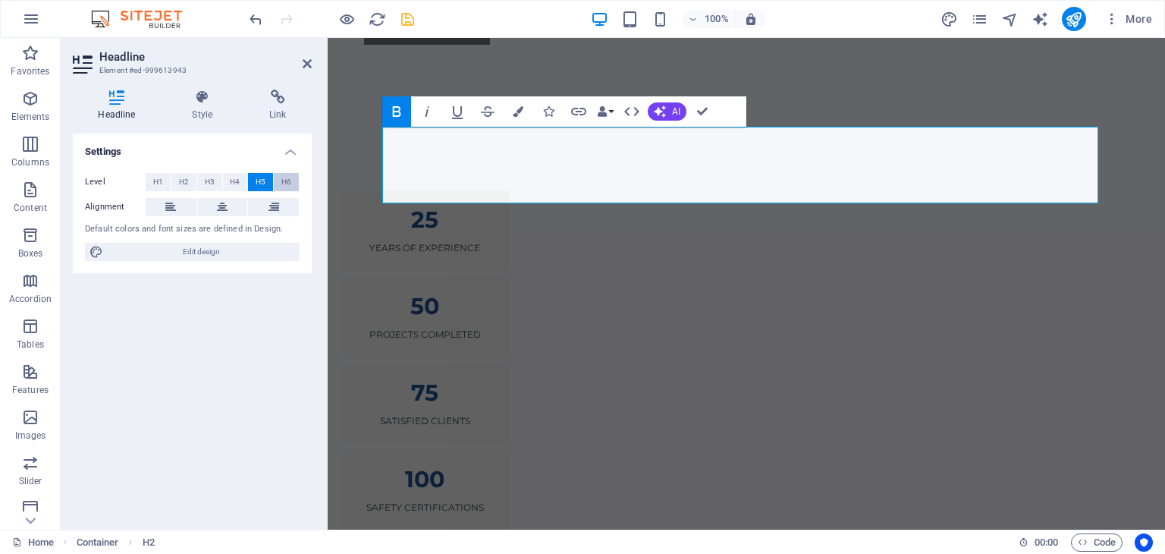
click at [285, 183] on span "H6" at bounding box center [287, 182] width 10 height 18
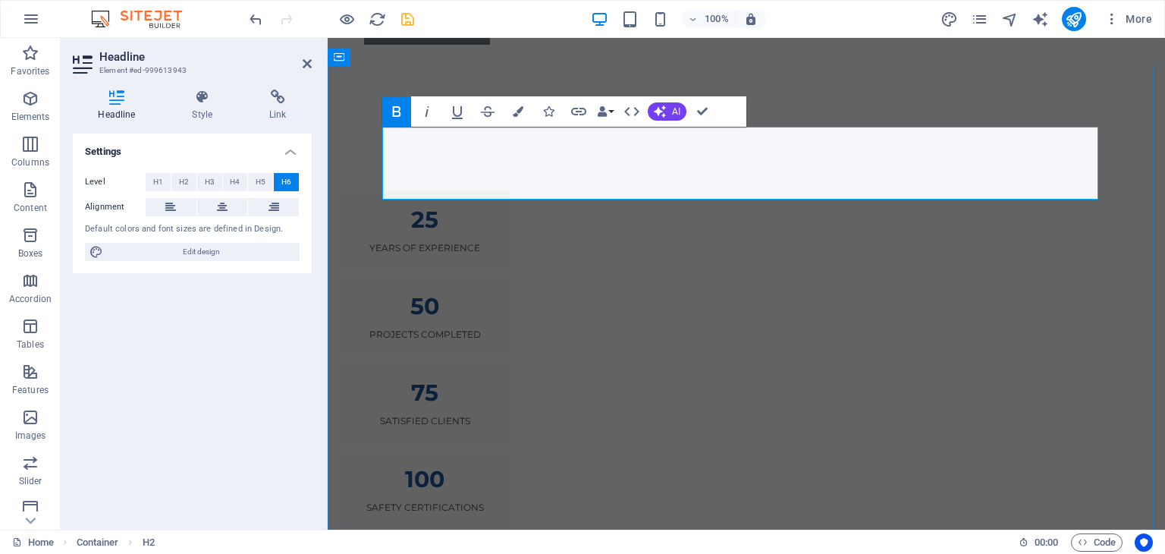
drag, startPoint x: 805, startPoint y: 135, endPoint x: 686, endPoint y: 143, distance: 119.4
click at [168, 183] on button "H1" at bounding box center [158, 182] width 25 height 18
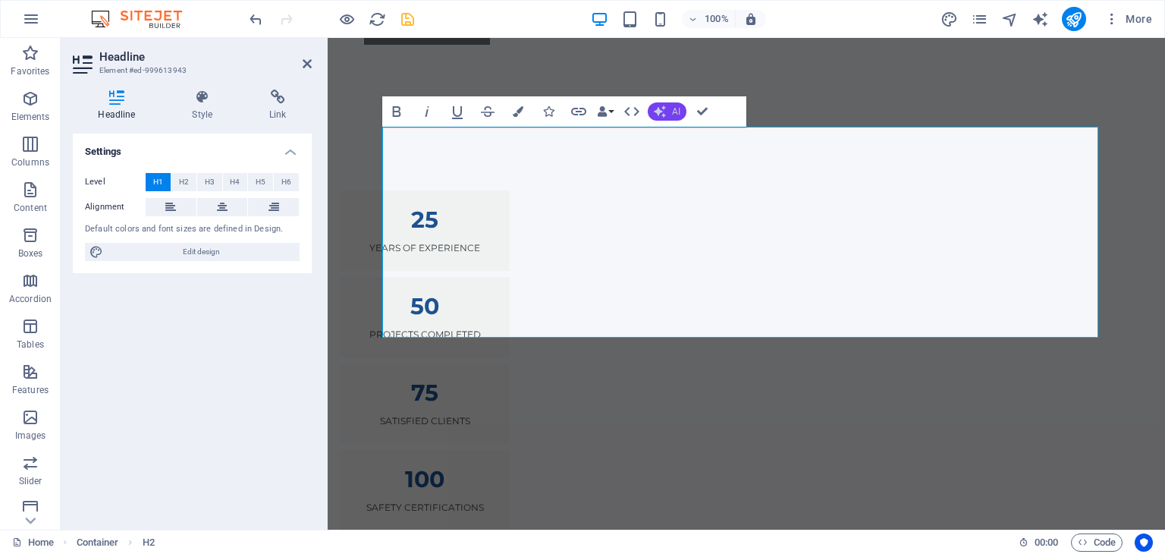
click at [671, 116] on button "AI" at bounding box center [667, 111] width 39 height 18
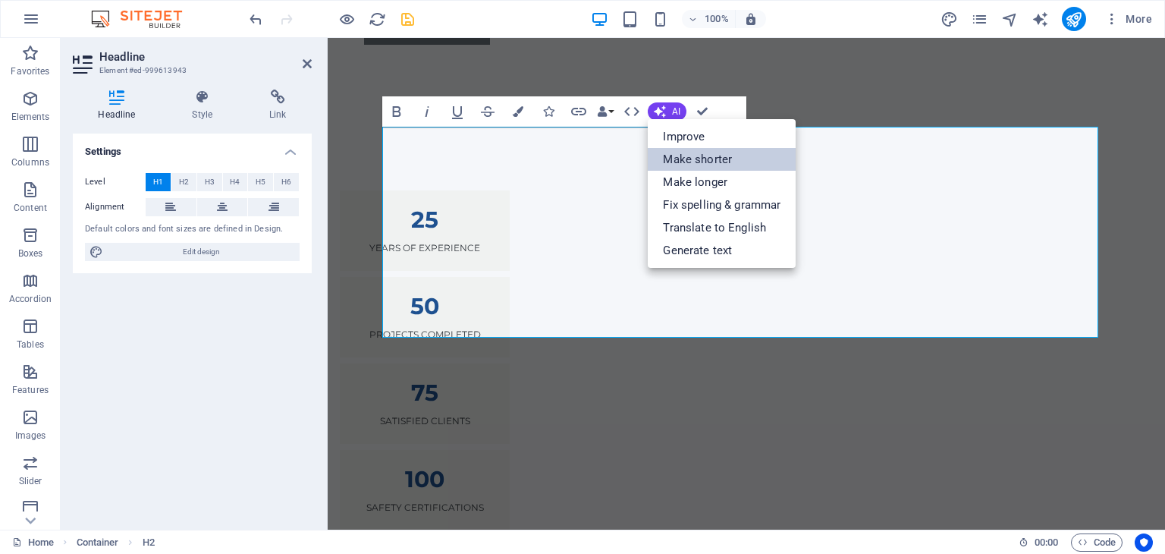
click at [692, 159] on link "Make shorter" at bounding box center [722, 159] width 148 height 23
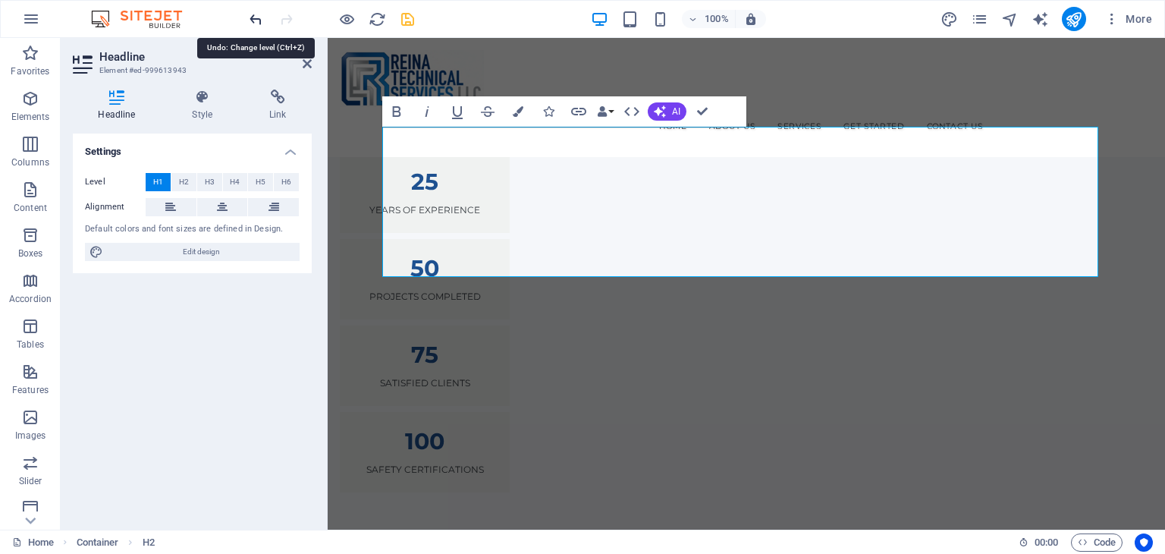
click at [260, 20] on icon "undo" at bounding box center [255, 19] width 17 height 17
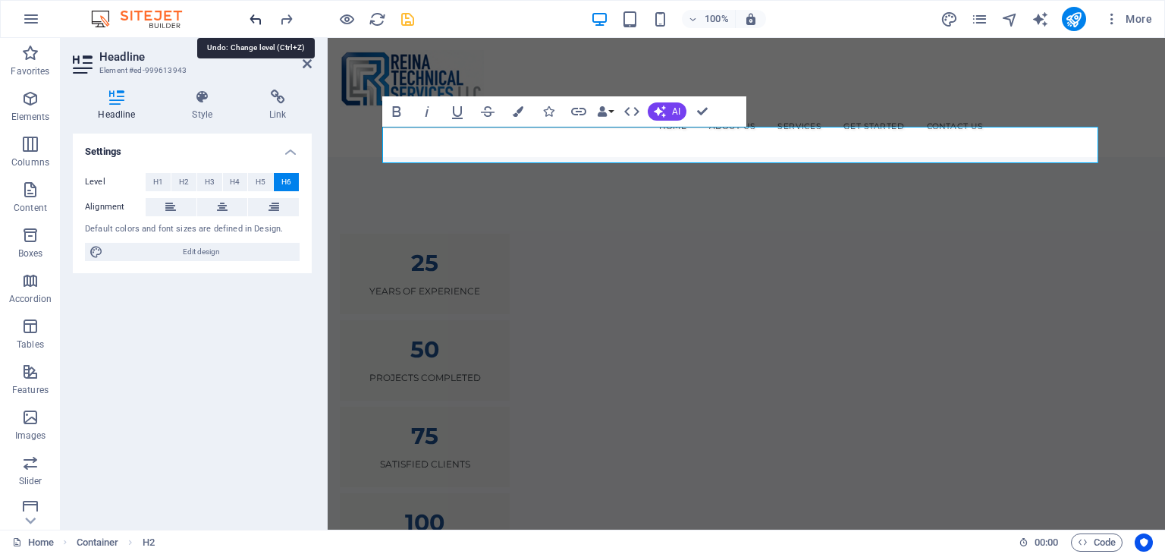
click at [260, 20] on icon "undo" at bounding box center [255, 19] width 17 height 17
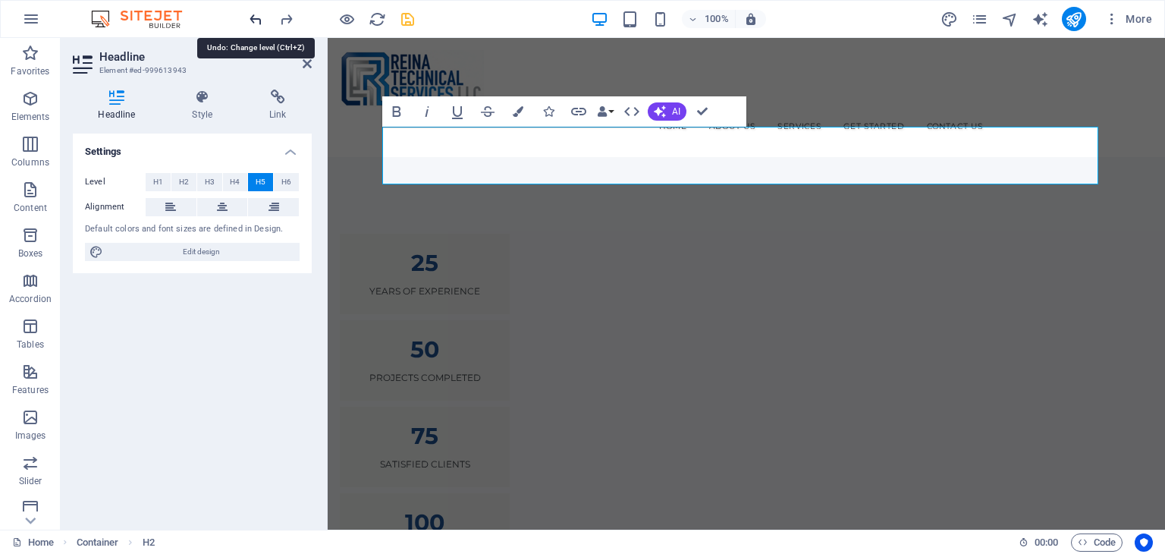
click at [260, 20] on icon "undo" at bounding box center [255, 19] width 17 height 17
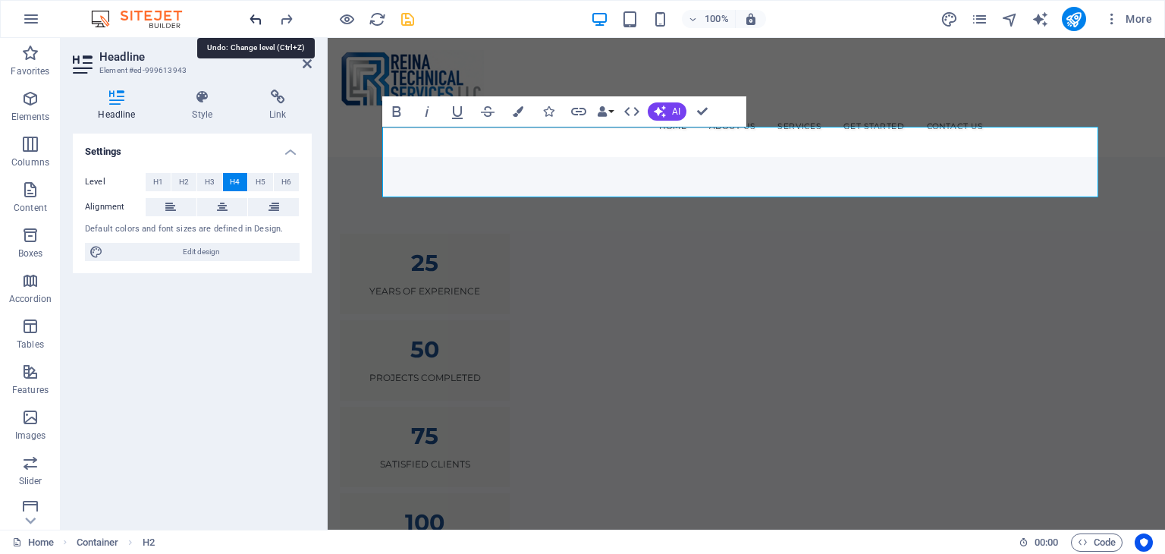
click at [260, 20] on icon "undo" at bounding box center [255, 19] width 17 height 17
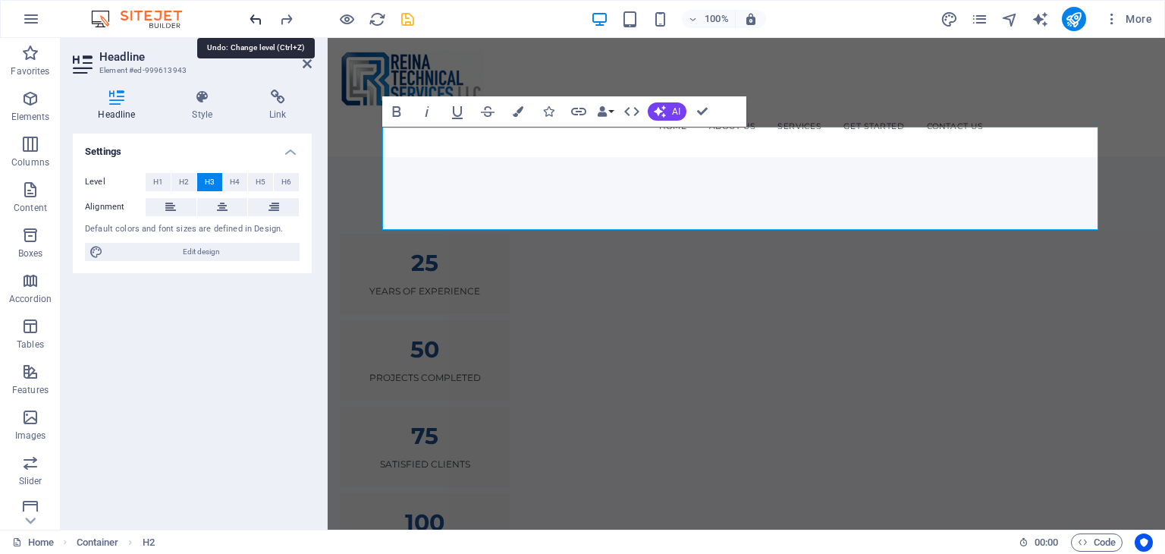
click at [260, 20] on icon "undo" at bounding box center [255, 19] width 17 height 17
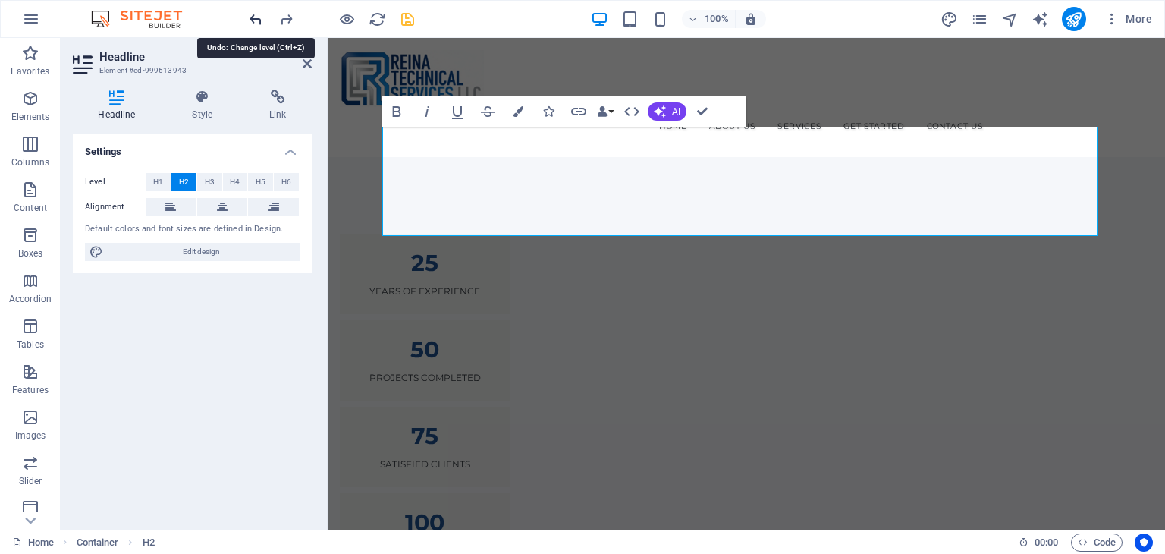
click at [260, 20] on icon "undo" at bounding box center [255, 19] width 17 height 17
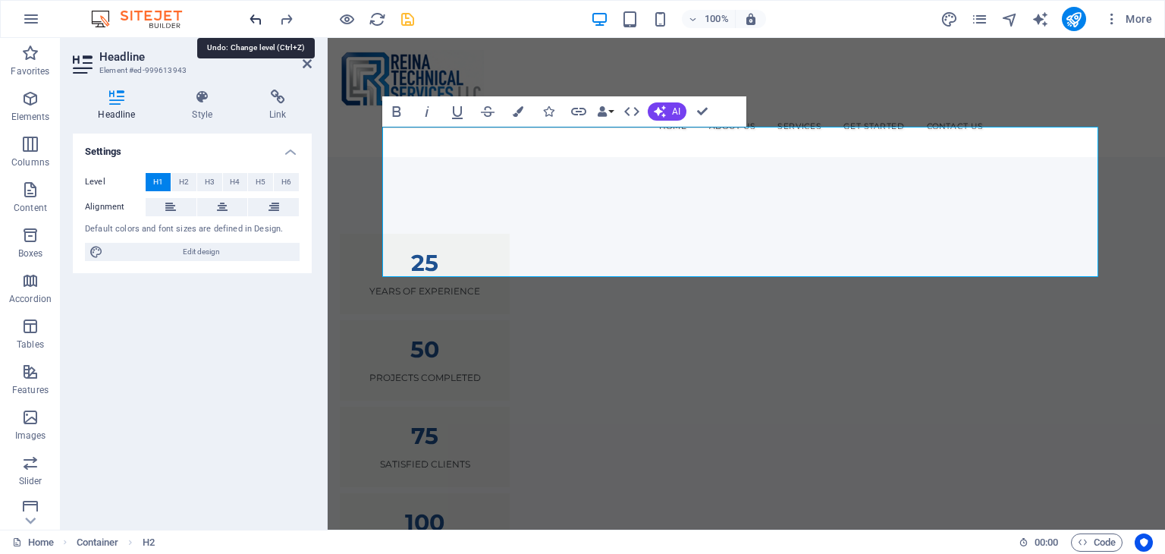
click at [260, 20] on icon "undo" at bounding box center [255, 19] width 17 height 17
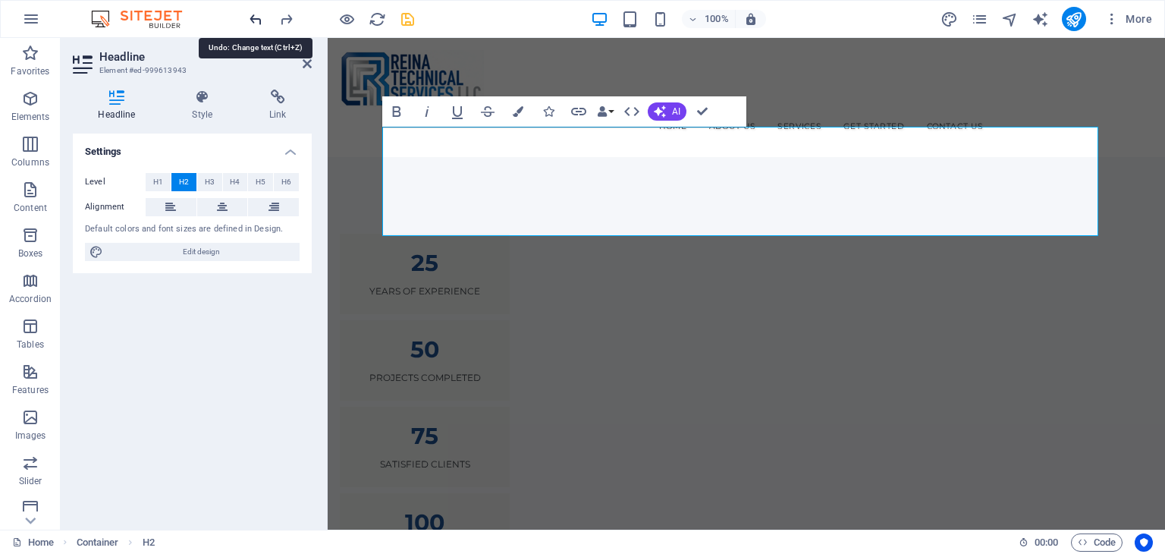
click at [260, 20] on icon "undo" at bounding box center [255, 19] width 17 height 17
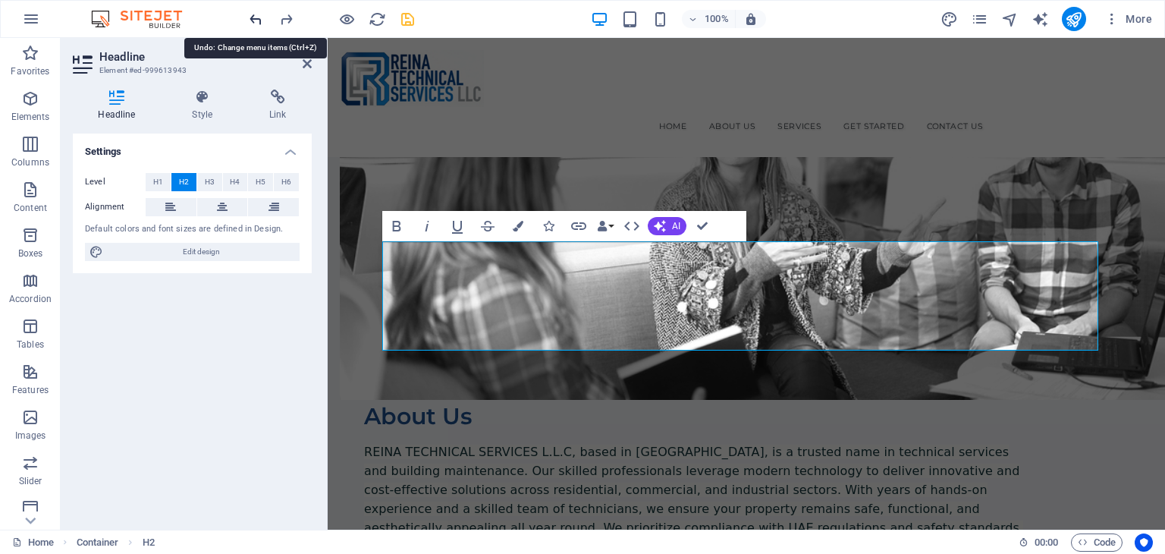
click at [260, 20] on icon "undo" at bounding box center [255, 19] width 17 height 17
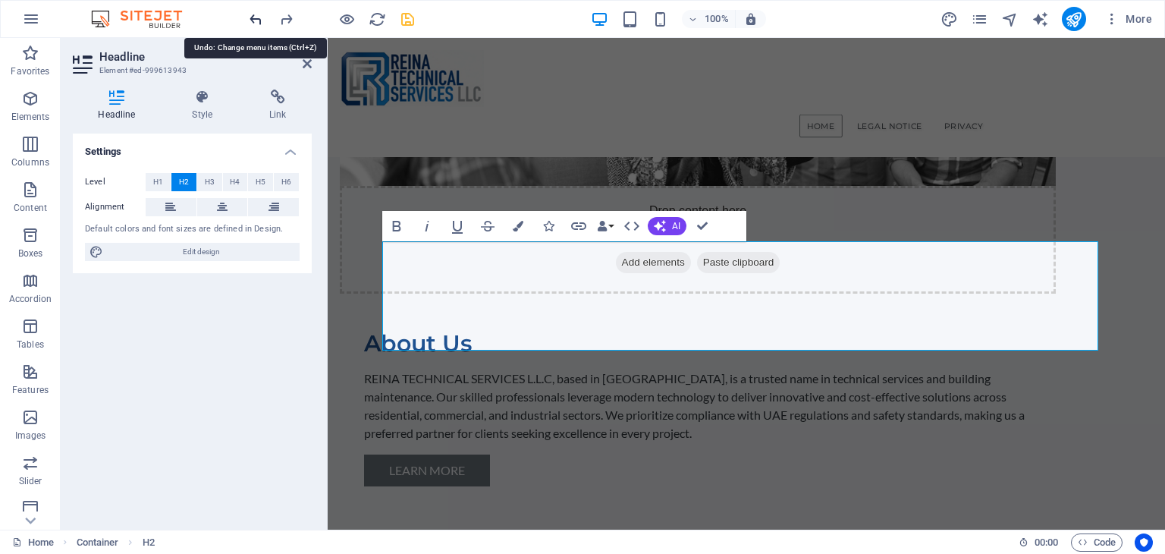
scroll to position [391, 0]
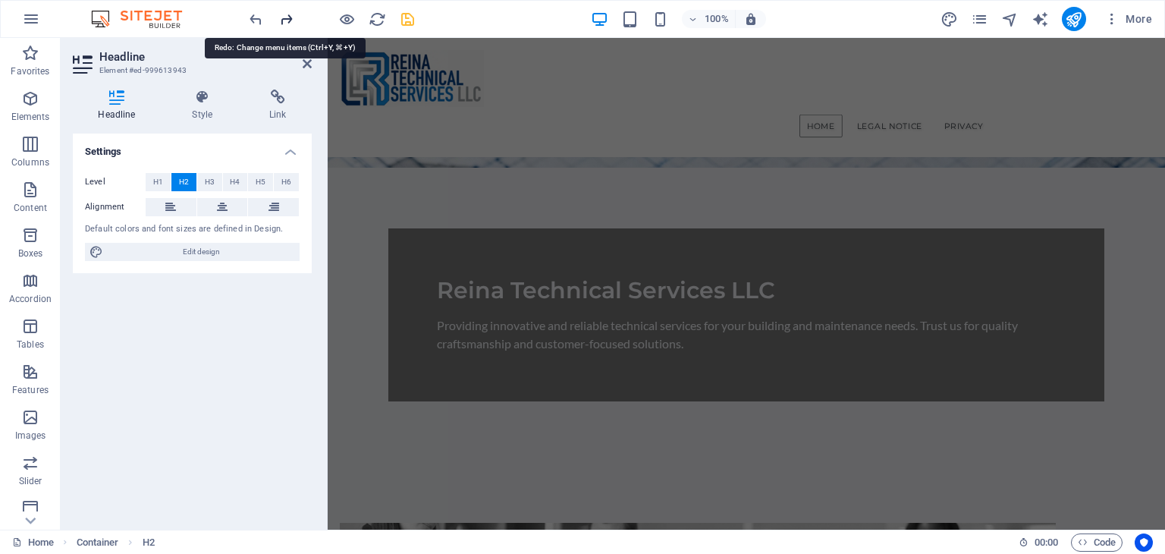
click at [285, 23] on icon "redo" at bounding box center [286, 19] width 17 height 17
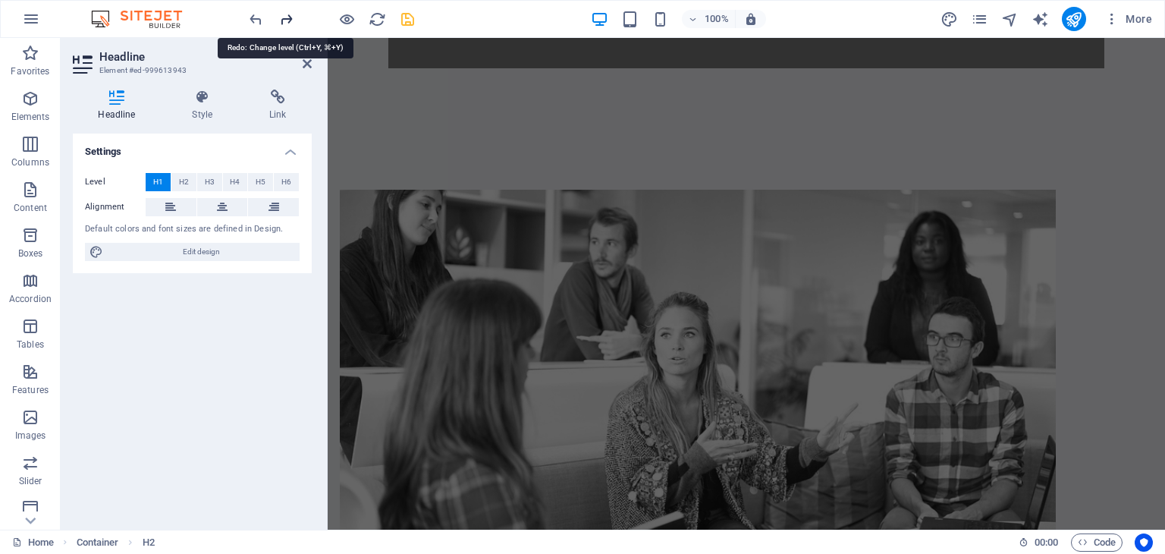
scroll to position [1436, 0]
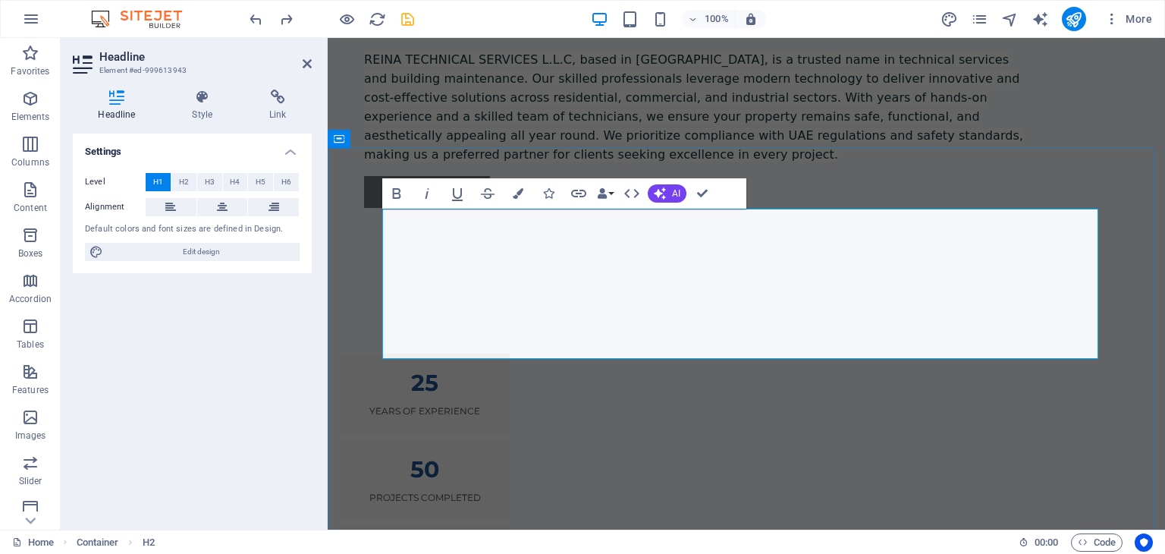
drag, startPoint x: 689, startPoint y: 221, endPoint x: 1085, endPoint y: 381, distance: 427.2
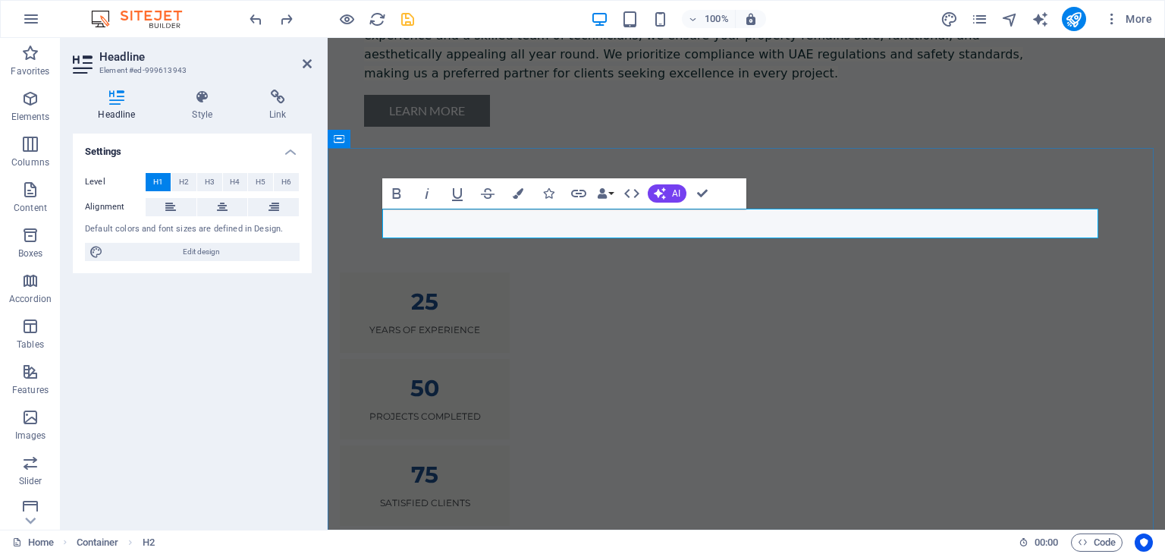
drag, startPoint x: 627, startPoint y: 215, endPoint x: 606, endPoint y: 216, distance: 21.3
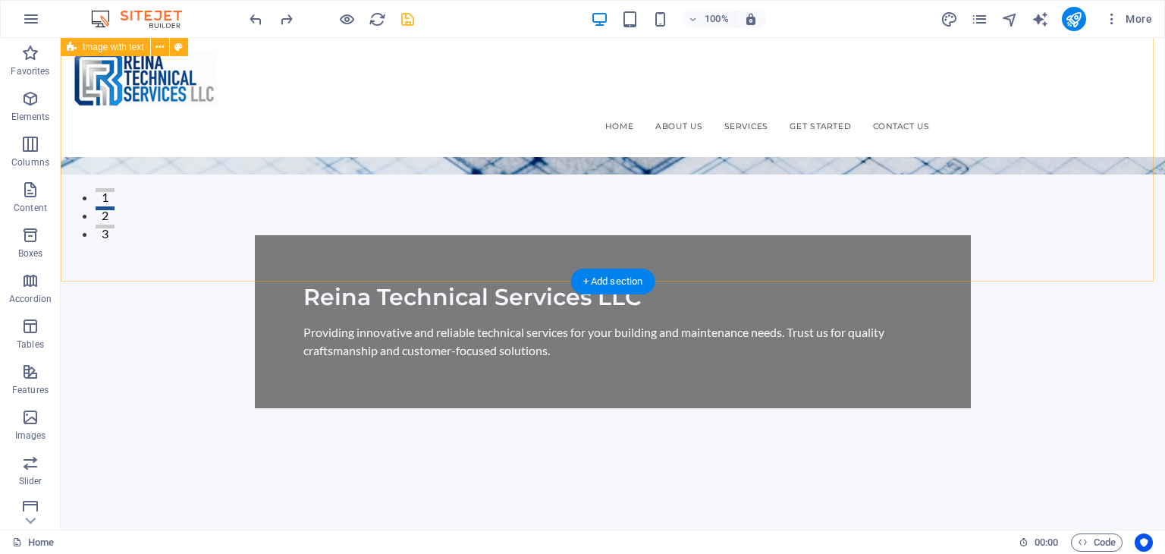
scroll to position [146, 0]
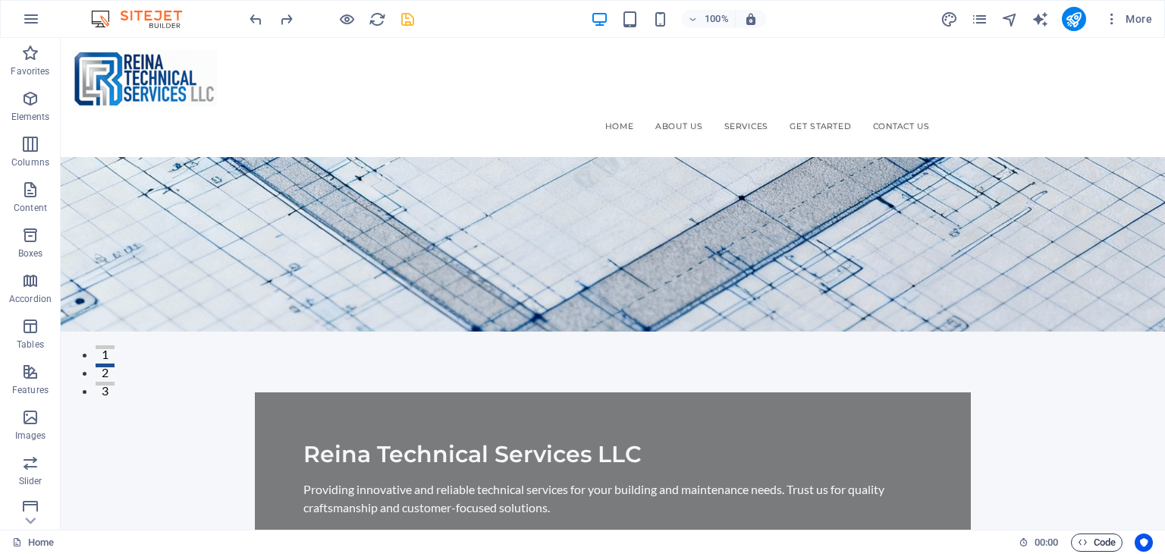
click at [1096, 538] on span "Code" at bounding box center [1097, 542] width 38 height 18
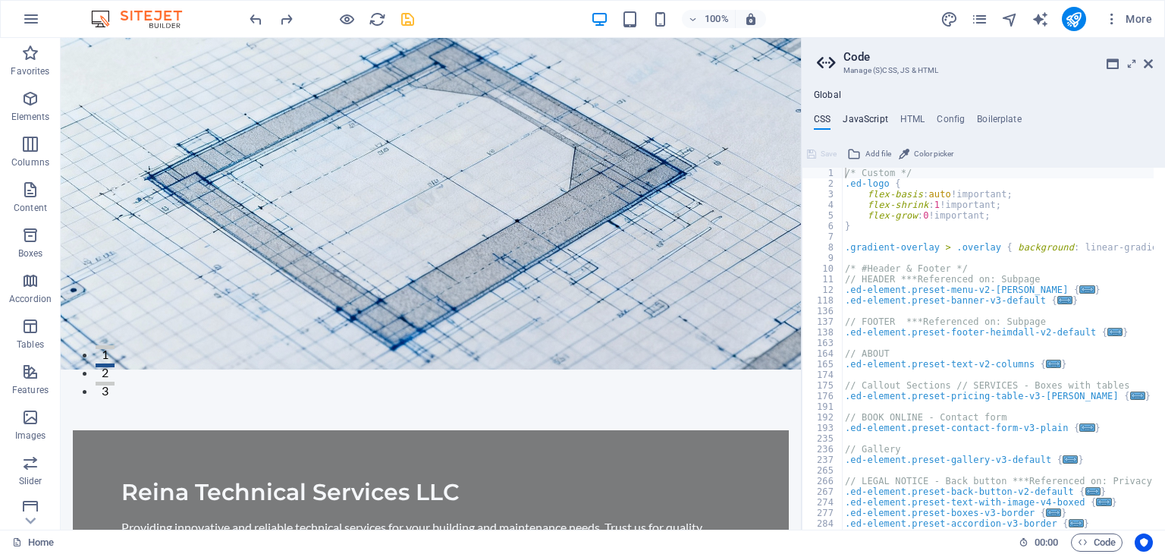
click at [864, 118] on h4 "JavaScript" at bounding box center [865, 122] width 45 height 17
type textarea "/* JS for preset "Menu V2" */"
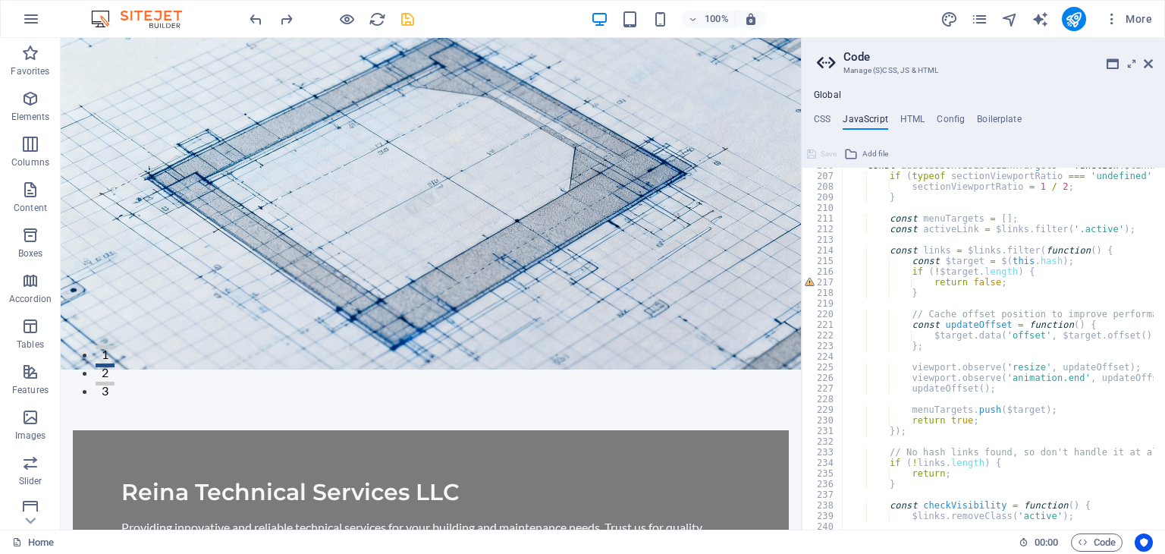
scroll to position [2185, 0]
click at [1148, 66] on icon at bounding box center [1148, 64] width 9 height 12
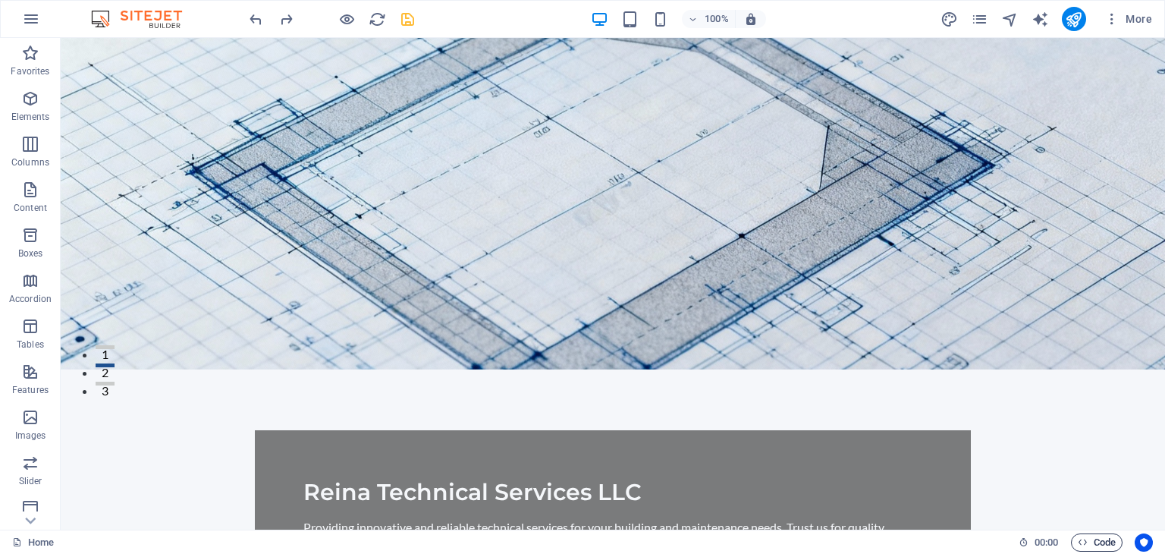
click at [1093, 543] on span "Code" at bounding box center [1097, 542] width 38 height 18
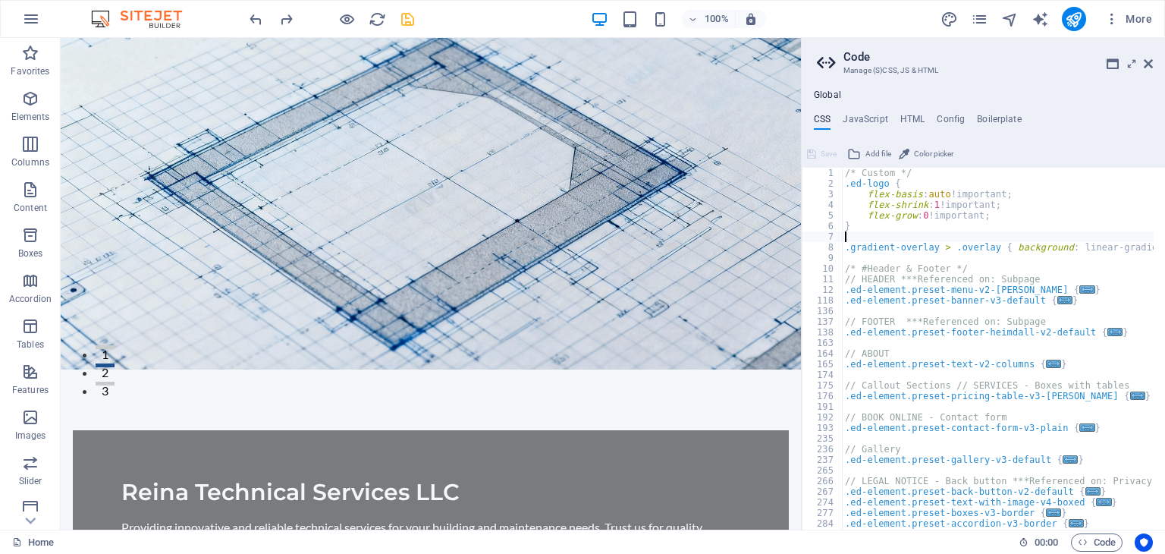
click at [1070, 234] on div "/* Custom */ .ed-logo { flex-basis : auto !important; flex-shrink : 1 !importan…" at bounding box center [1154, 354] width 624 height 372
type textarea "); }"
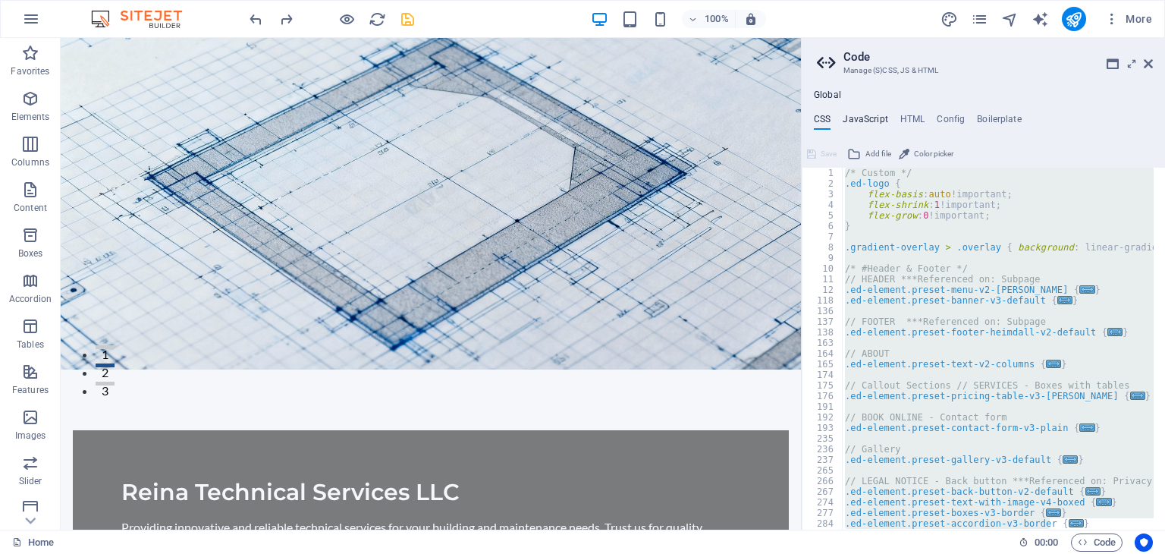
click at [879, 122] on h4 "JavaScript" at bounding box center [865, 122] width 45 height 17
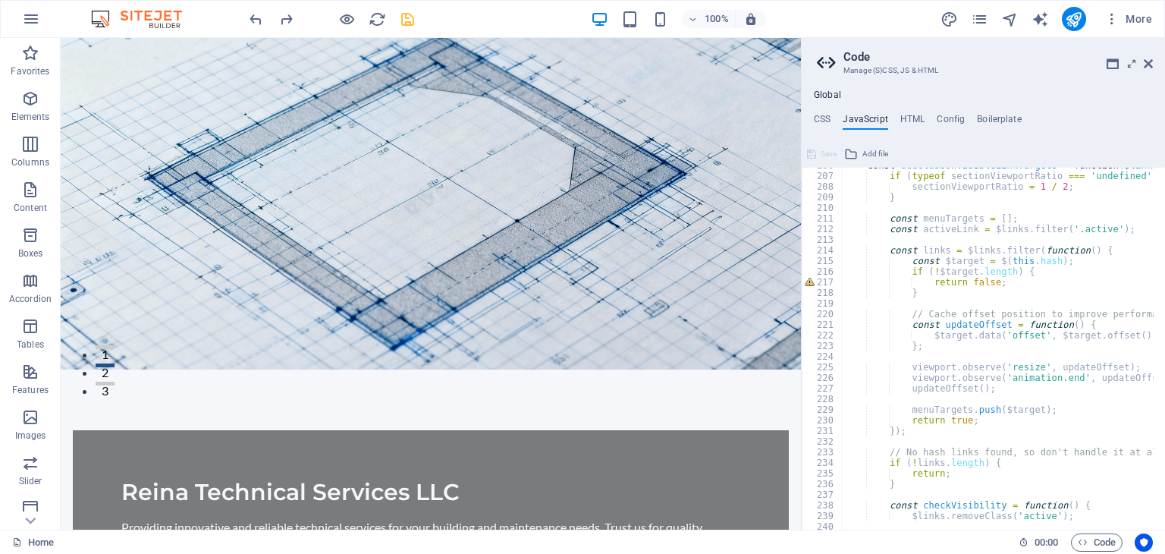
type textarea "}); /* End JS for preset "Marquee V2" */"
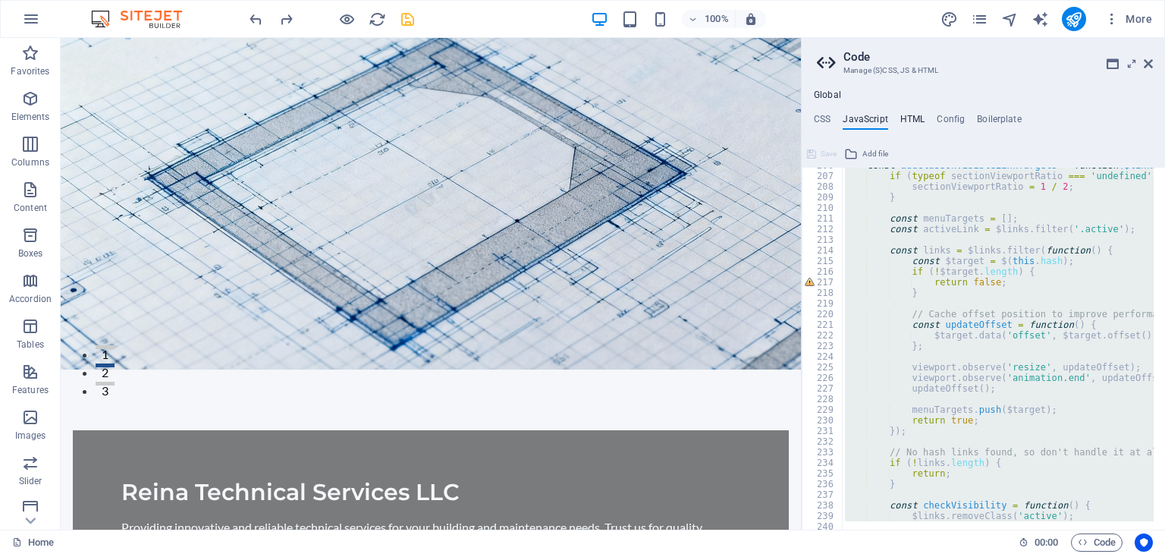
click at [913, 122] on h4 "HTML" at bounding box center [913, 122] width 25 height 17
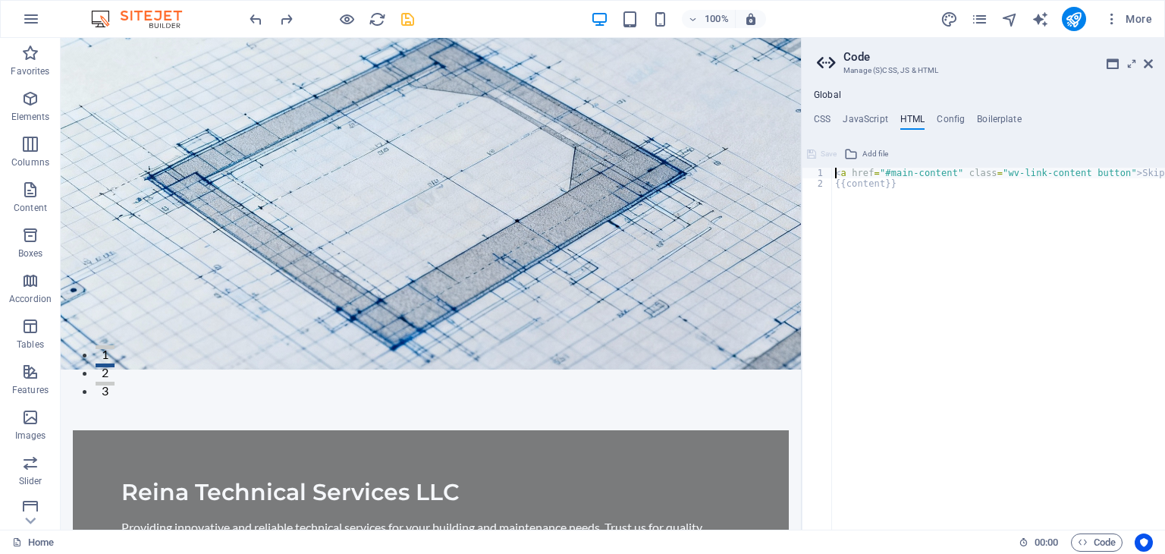
click at [933, 274] on div "< a href = "#main-content" class = "wv-link-content button" > Skip to main cont…" at bounding box center [1037, 354] width 410 height 372
type textarea "<a href="#main-content" class="wv-link-content button">Skip to main content</a>…"
click at [958, 118] on h4 "Config" at bounding box center [951, 122] width 28 height 17
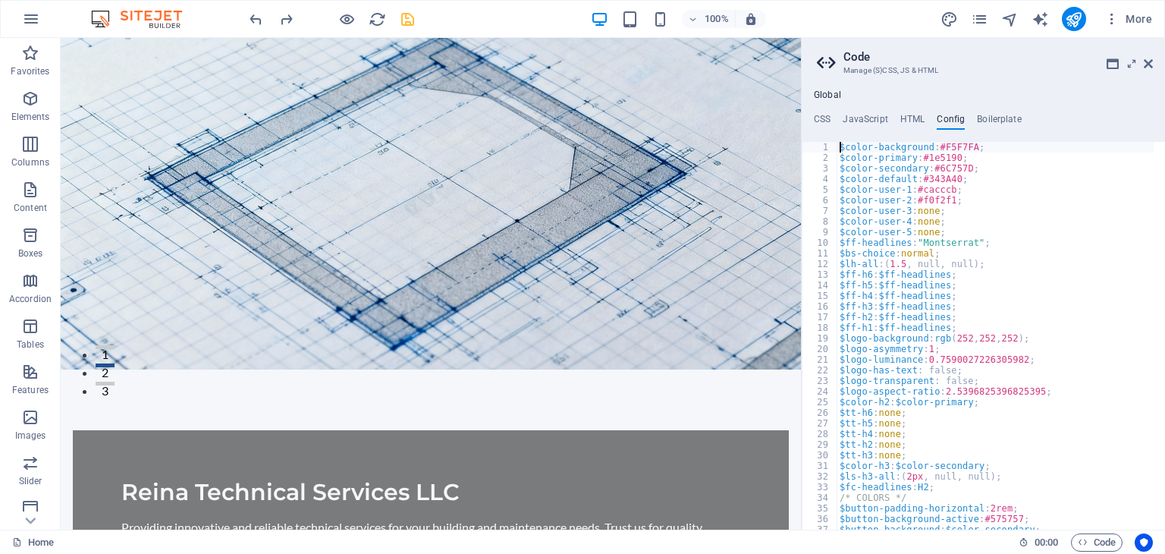
click at [910, 252] on div "$color-background : #F5F7FA ; $color-primary : #1e5190 ; $color-secondary : #6C…" at bounding box center [1042, 341] width 410 height 398
type textarea "} }"
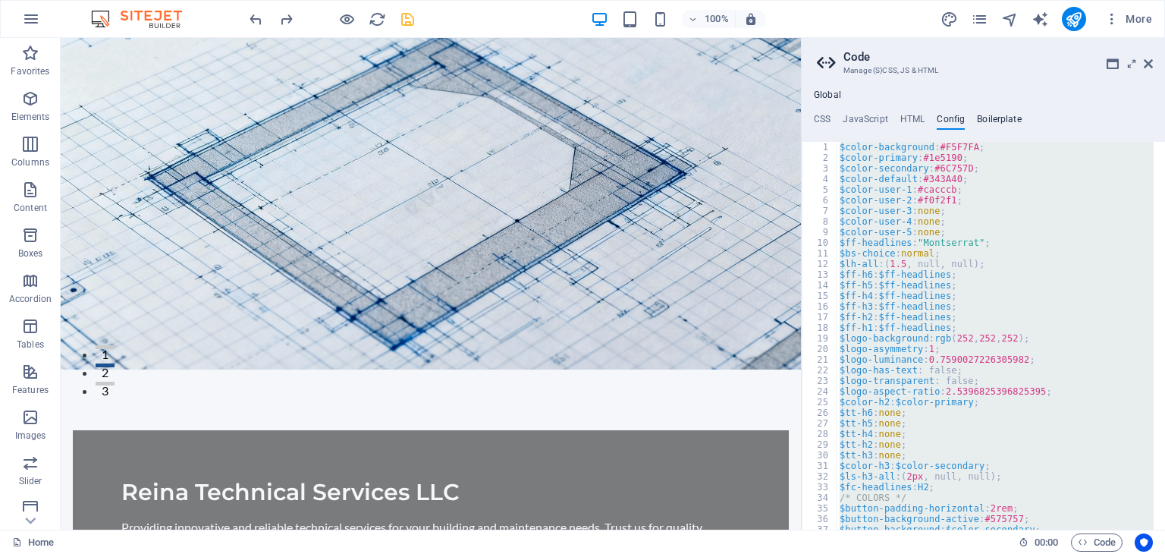
click at [1002, 116] on h4 "Boilerplate" at bounding box center [999, 122] width 45 height 17
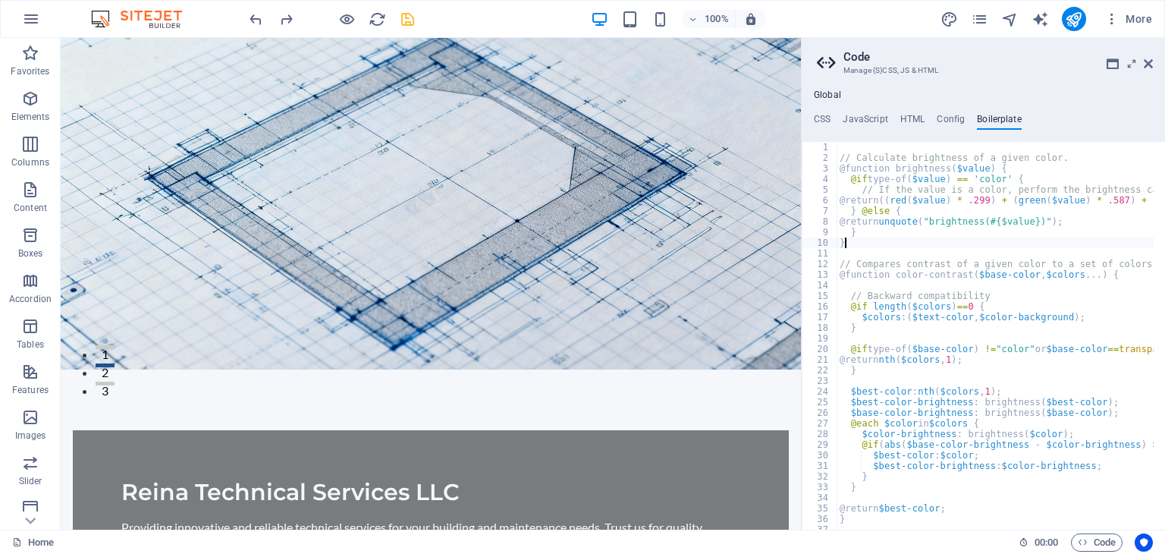
type textarea "}"
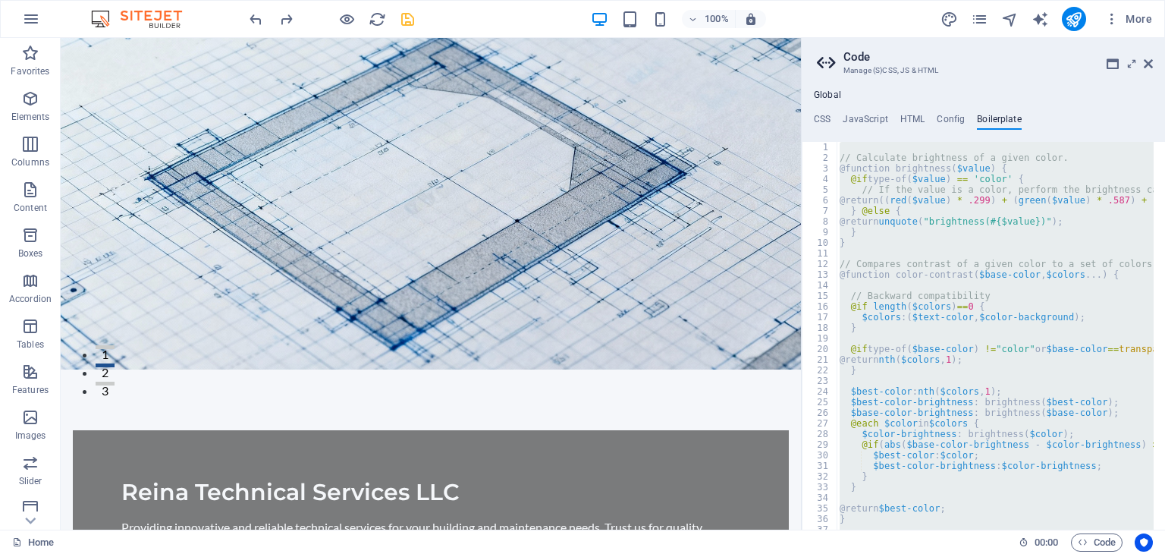
click at [817, 112] on div "Global CSS JavaScript HTML Config Boilerplate ); } 1 2 3 4 5 6 7 8 9 10 11 12 1…" at bounding box center [983, 310] width 363 height 440
click at [1154, 64] on aside "Code Manage (S)CSS, JS & HTML Global CSS JavaScript HTML Config Boilerplate ); …" at bounding box center [983, 284] width 364 height 492
click at [1147, 67] on icon at bounding box center [1148, 64] width 9 height 12
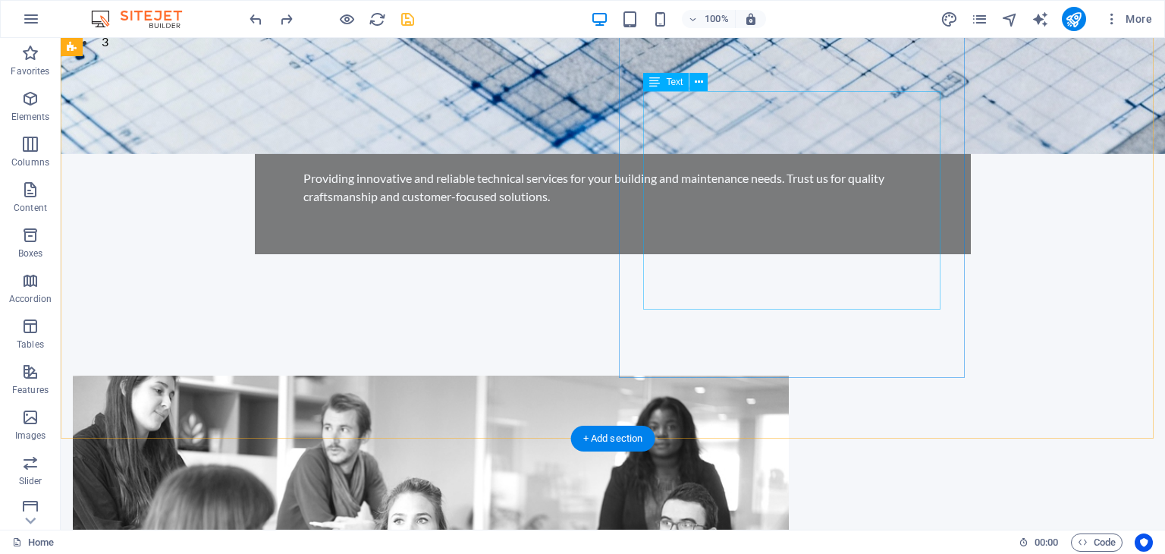
scroll to position [531, 0]
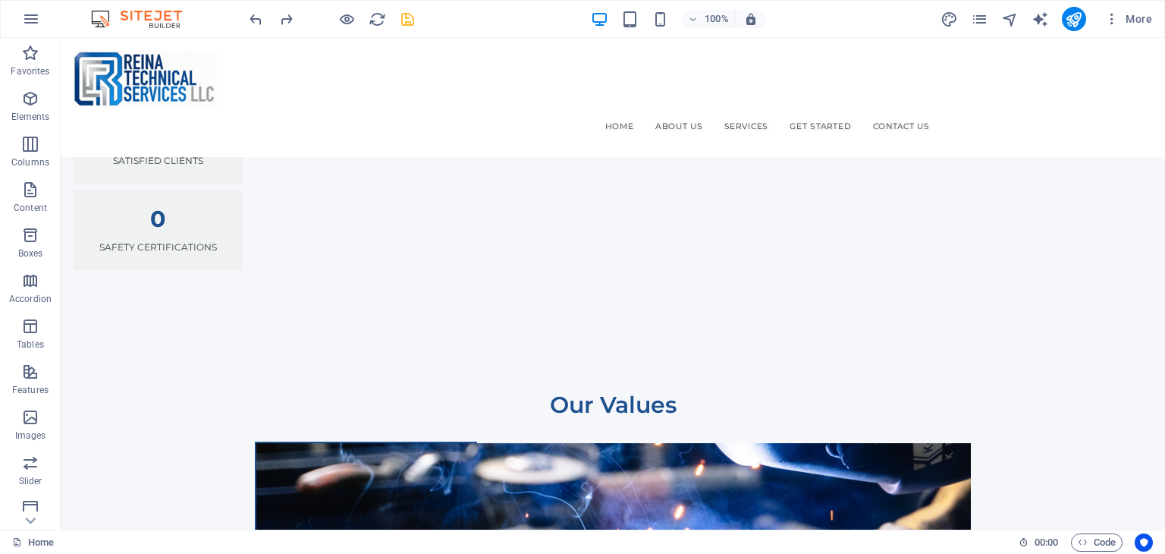
scroll to position [0, 0]
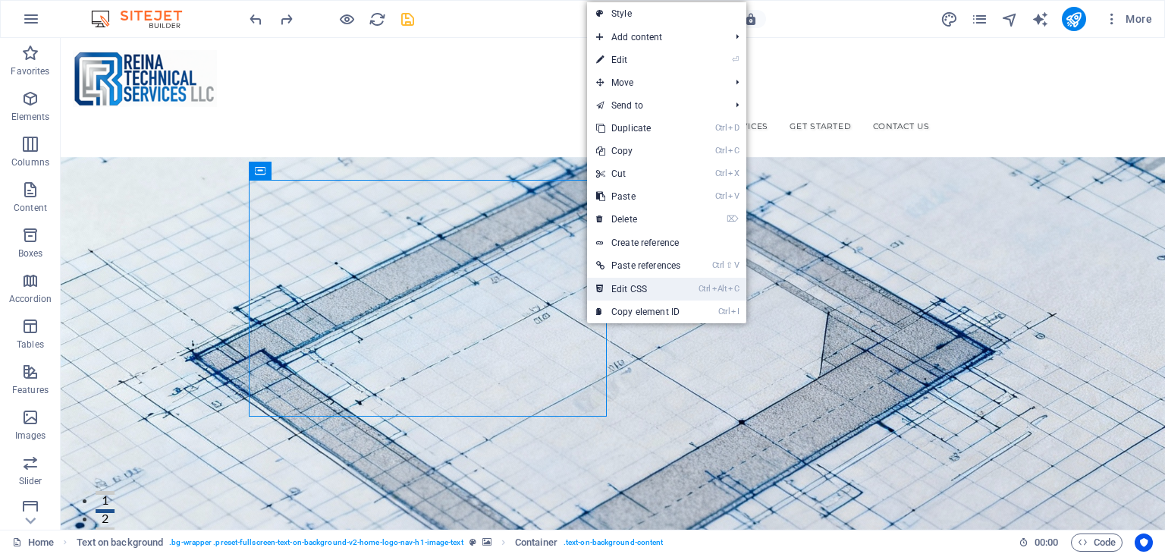
click at [617, 286] on link "Ctrl Alt C Edit CSS" at bounding box center [638, 289] width 102 height 23
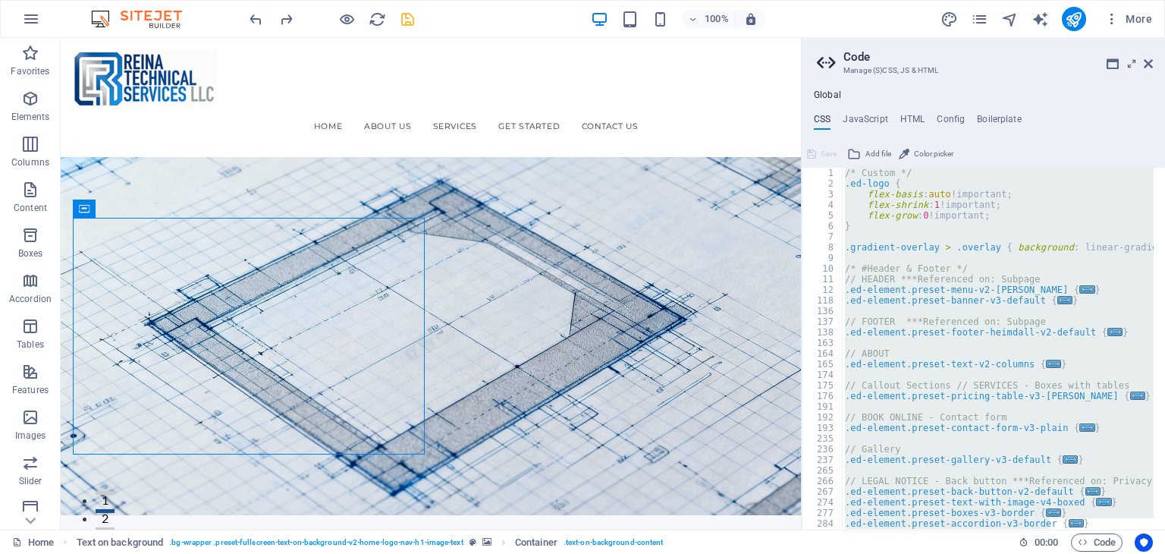
click at [961, 260] on div "/* Custom */ .ed-logo { flex-basis : auto !important; flex-shrink : 1 !importan…" at bounding box center [998, 349] width 312 height 362
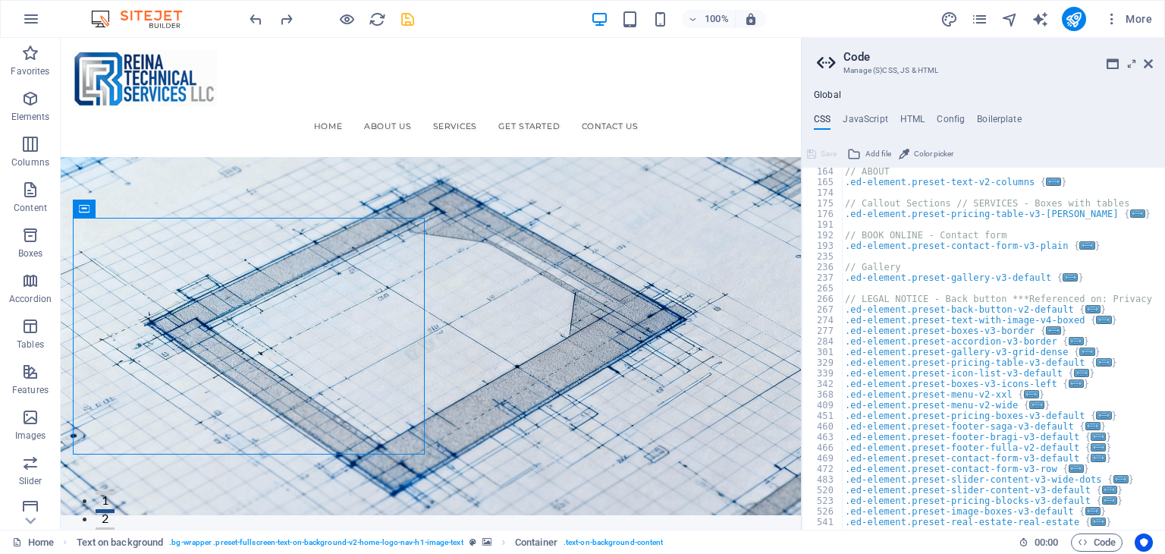
scroll to position [228, 0]
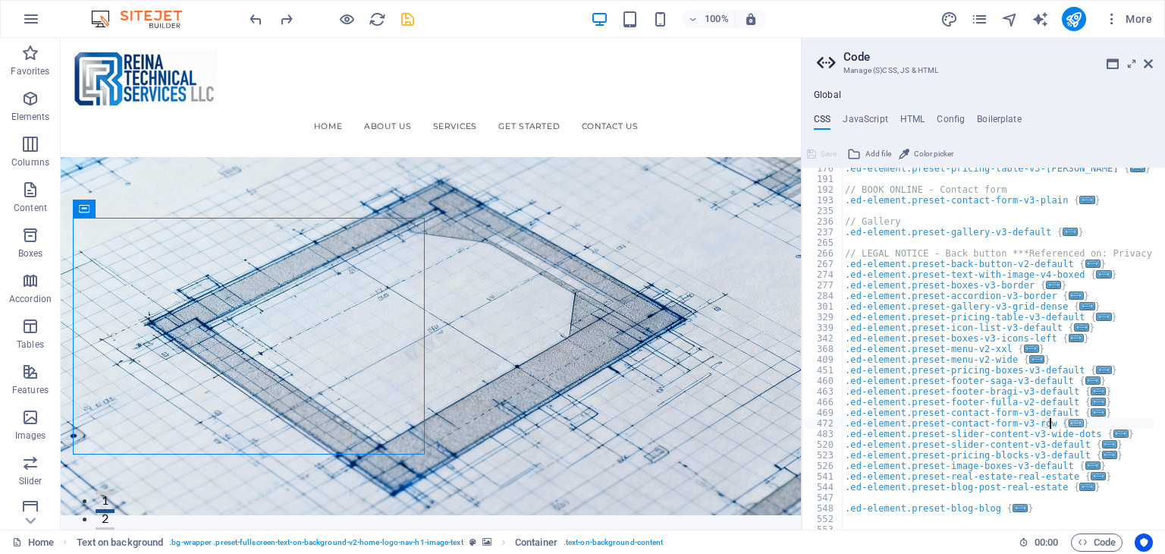
click at [1069, 423] on span "..." at bounding box center [1076, 423] width 15 height 8
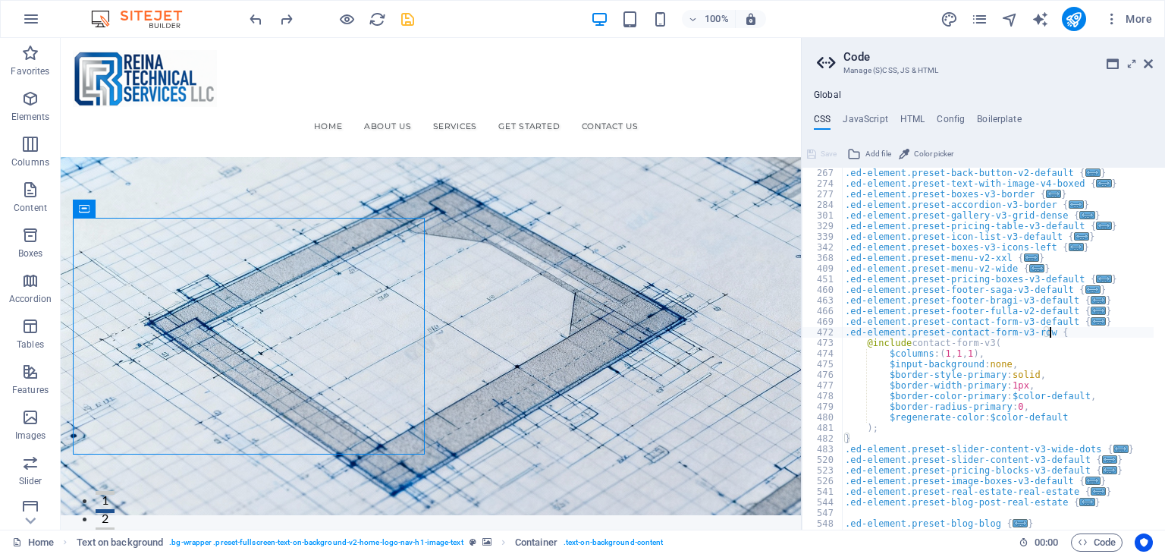
scroll to position [364, 0]
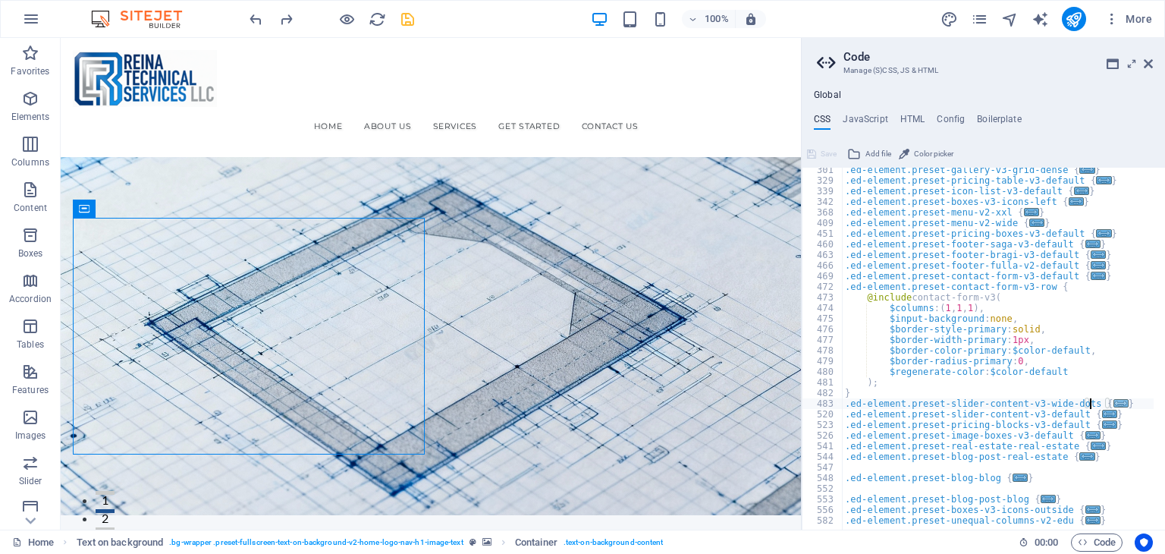
click at [1114, 402] on span "..." at bounding box center [1121, 403] width 15 height 8
type textarea ".ed-element.preset-slider-content-v3-wide-dots {"
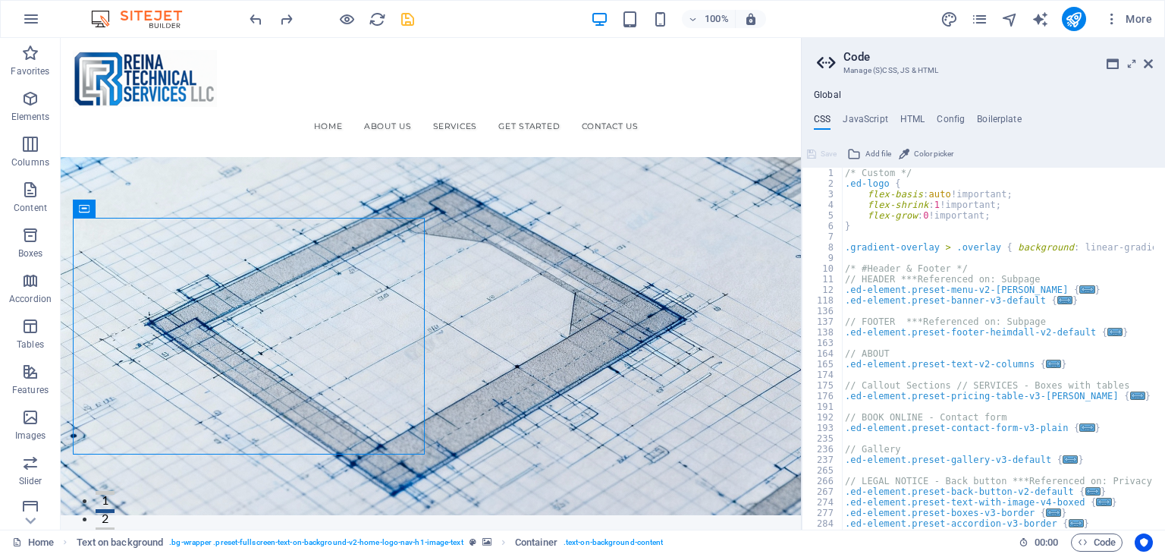
scroll to position [0, 0]
click at [1150, 59] on icon at bounding box center [1148, 64] width 9 height 12
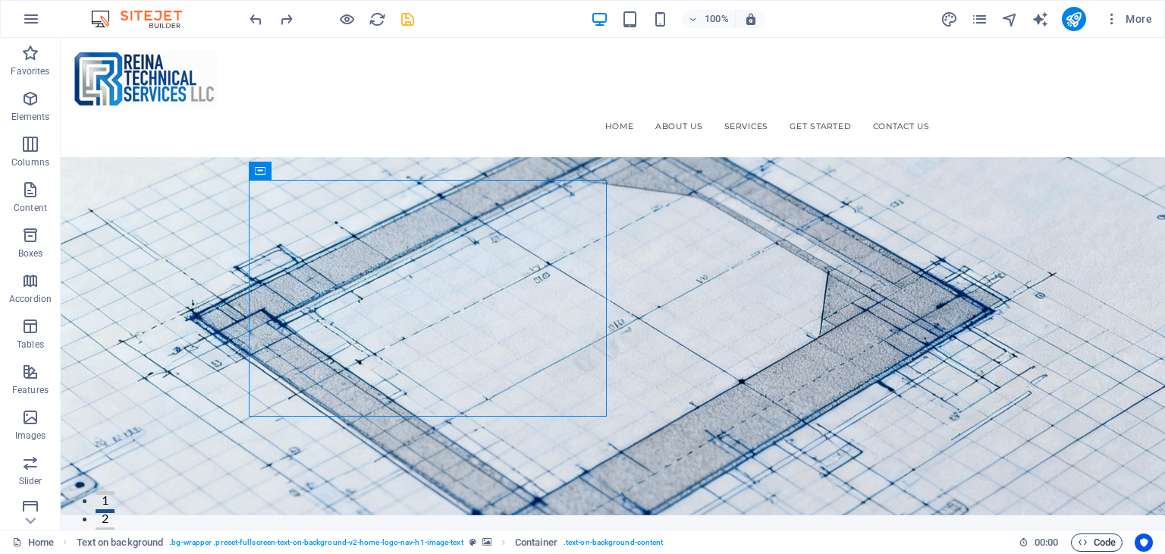
click at [1096, 546] on span "Code" at bounding box center [1097, 542] width 38 height 18
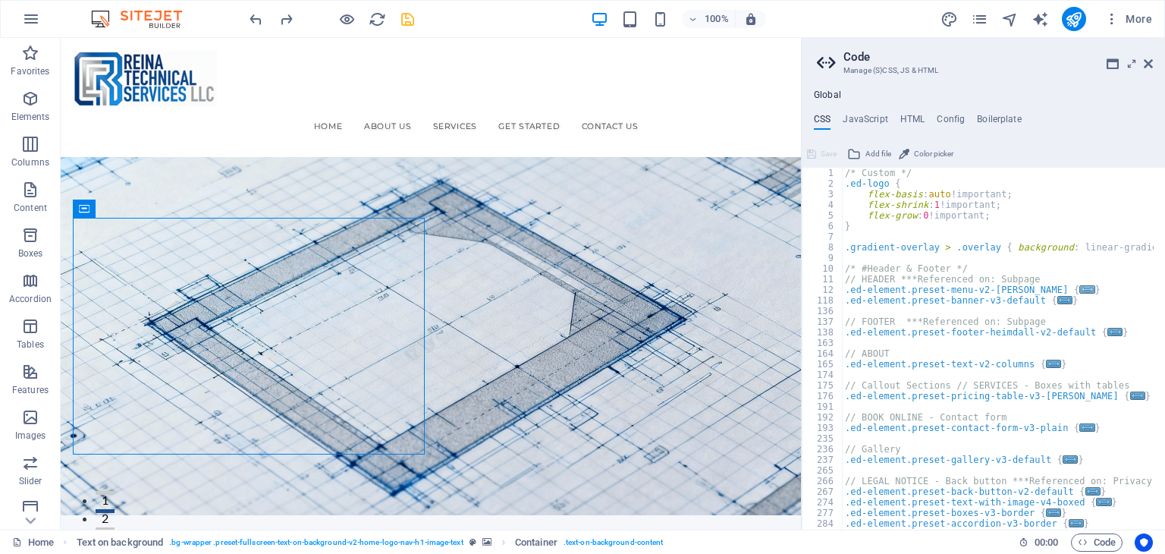
click at [1081, 288] on span "..." at bounding box center [1088, 289] width 15 height 8
type textarea ".ed-element.preset-menu-v2-[PERSON_NAME] {"
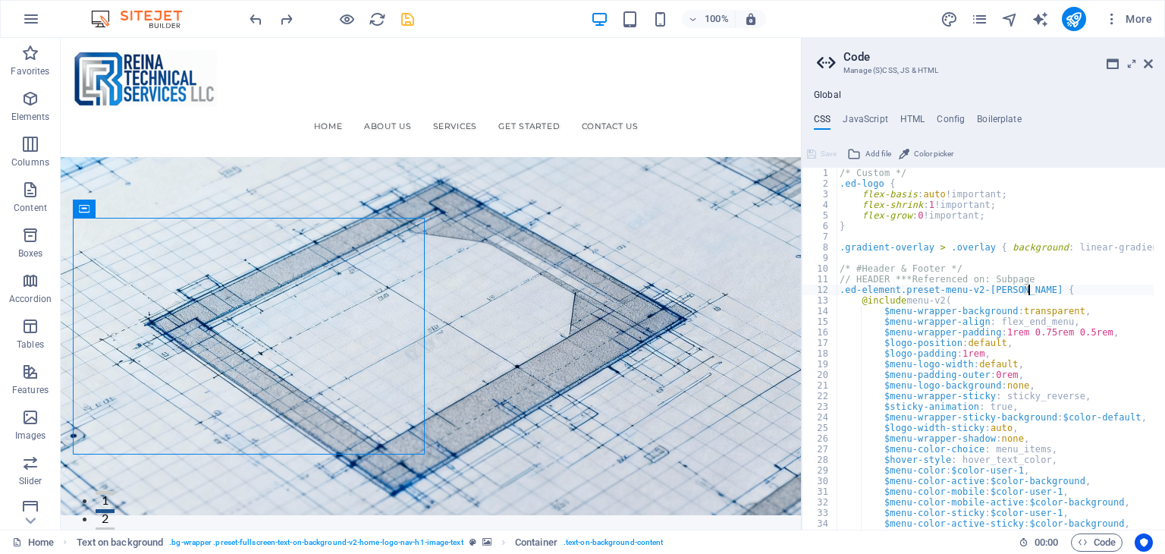
click at [905, 156] on icon at bounding box center [904, 154] width 11 height 18
click at [1129, 118] on ul "CSS JavaScript HTML Config Boilerplate" at bounding box center [983, 122] width 363 height 17
click at [1150, 61] on icon at bounding box center [1148, 64] width 9 height 12
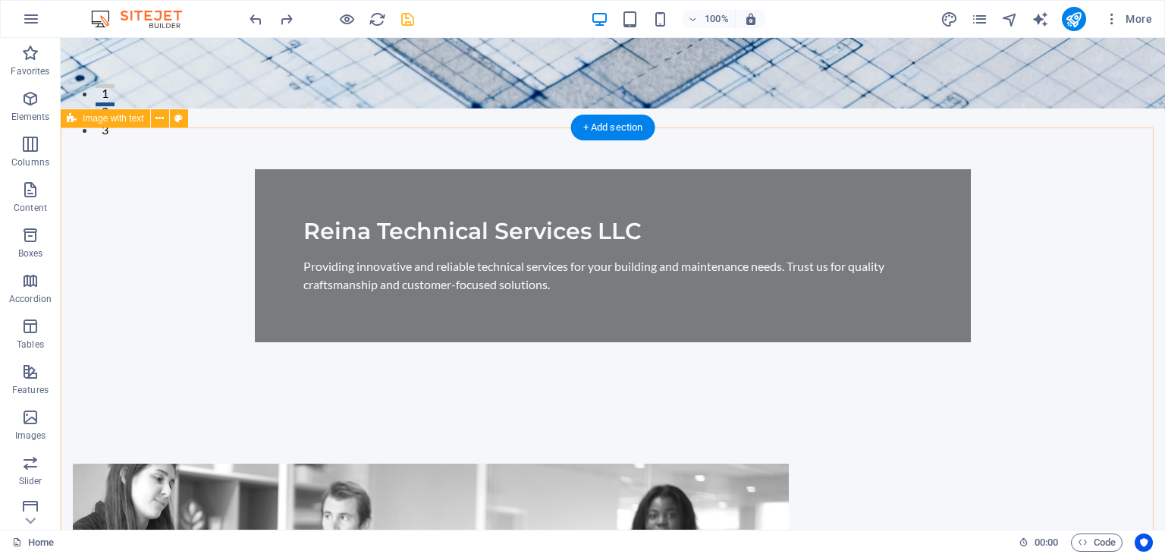
scroll to position [531, 0]
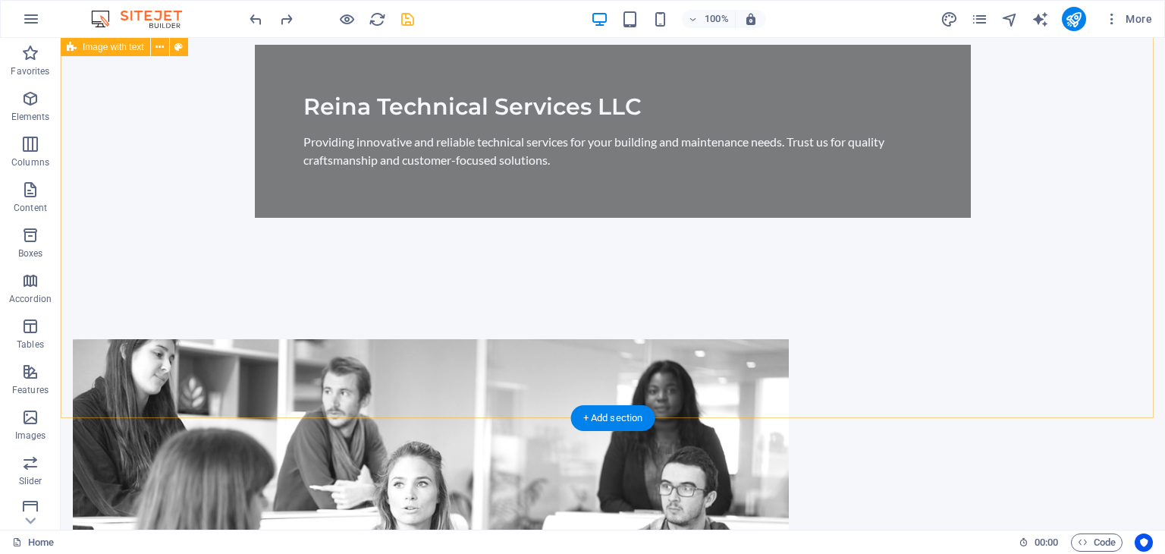
click at [522, 339] on figure at bounding box center [431, 514] width 716 height 351
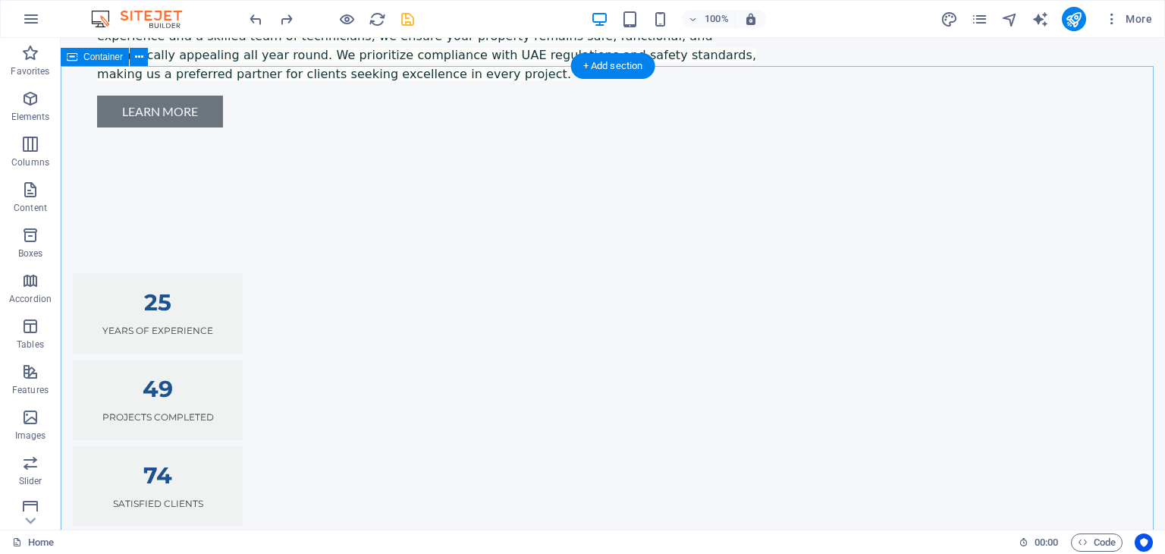
scroll to position [1518, 0]
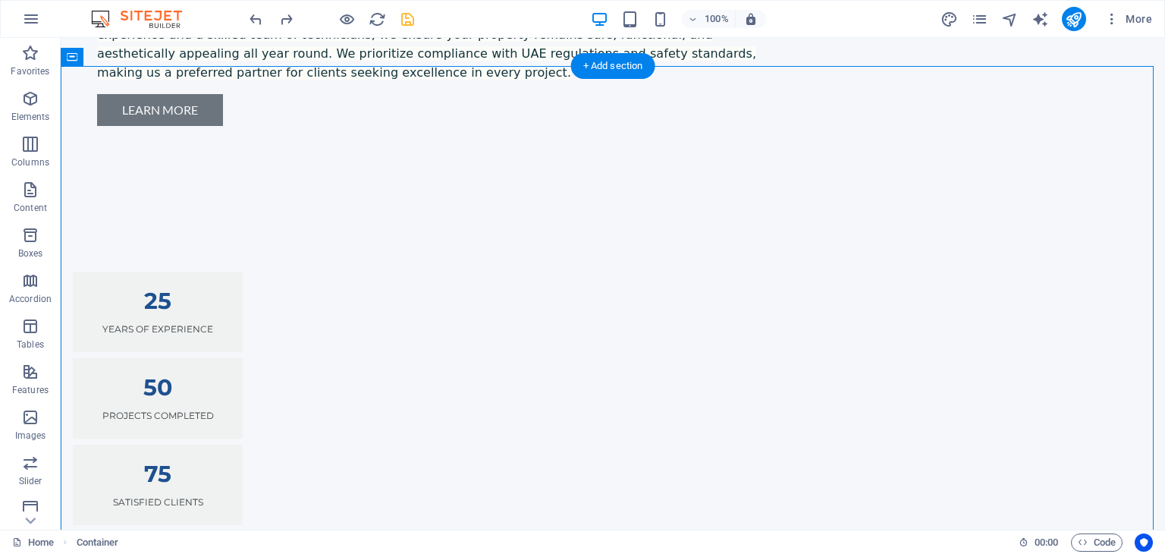
drag, startPoint x: 243, startPoint y: 168, endPoint x: 440, endPoint y: 305, distance: 240.4
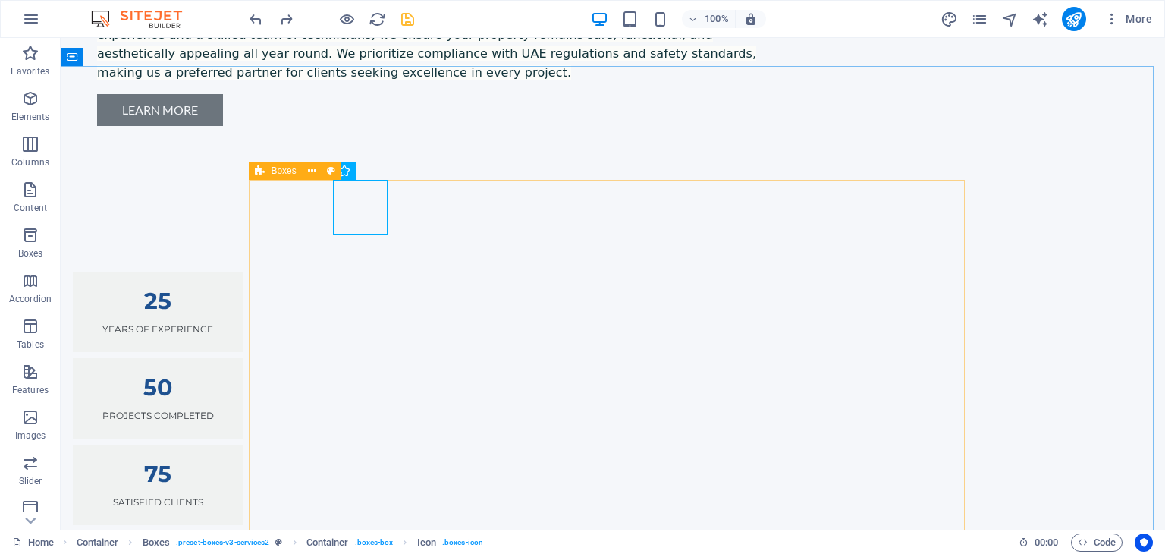
click at [282, 168] on span "Boxes" at bounding box center [283, 170] width 25 height 9
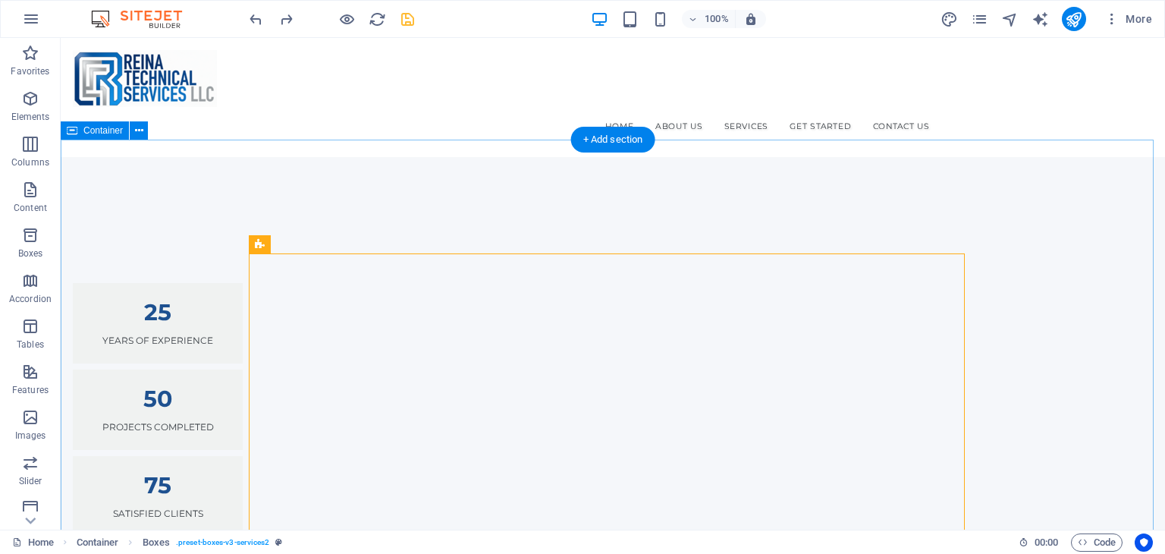
scroll to position [1442, 0]
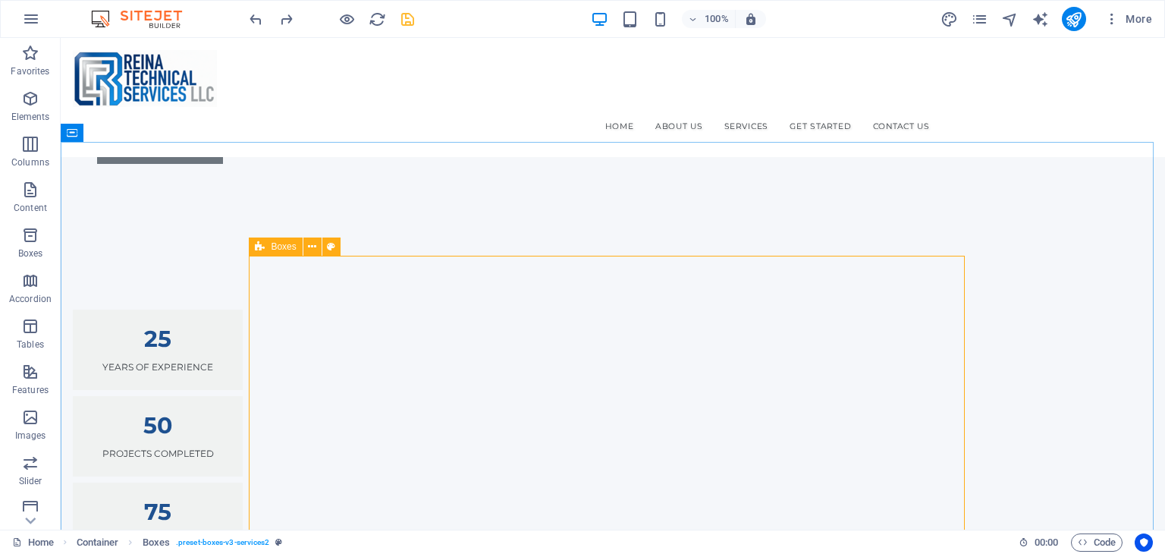
click at [262, 248] on icon at bounding box center [260, 246] width 10 height 18
click at [312, 244] on icon at bounding box center [312, 247] width 8 height 16
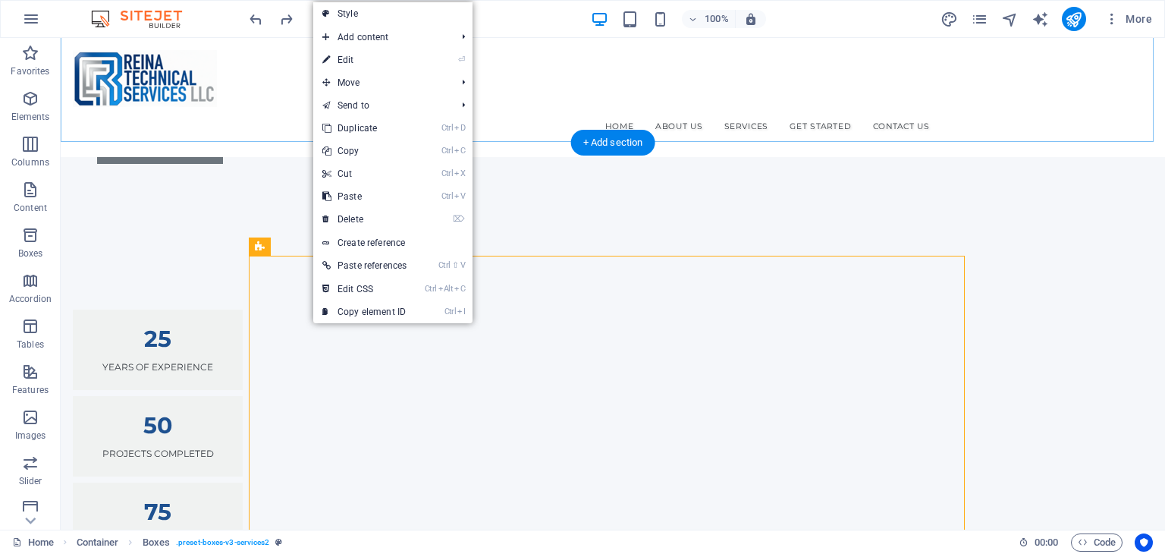
click at [579, 137] on div "+ Add section" at bounding box center [613, 143] width 84 height 26
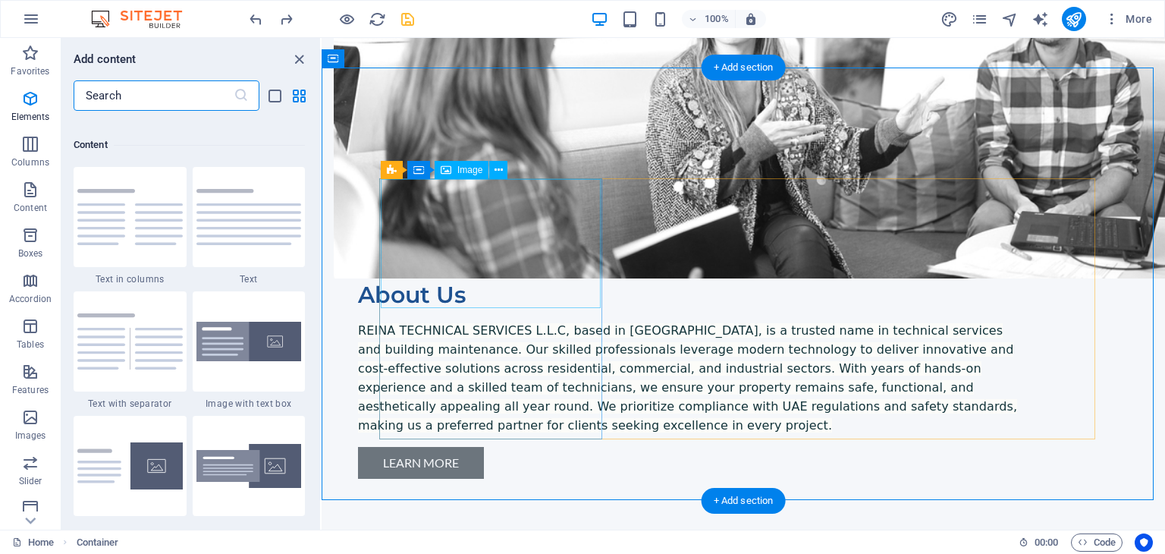
scroll to position [2655, 0]
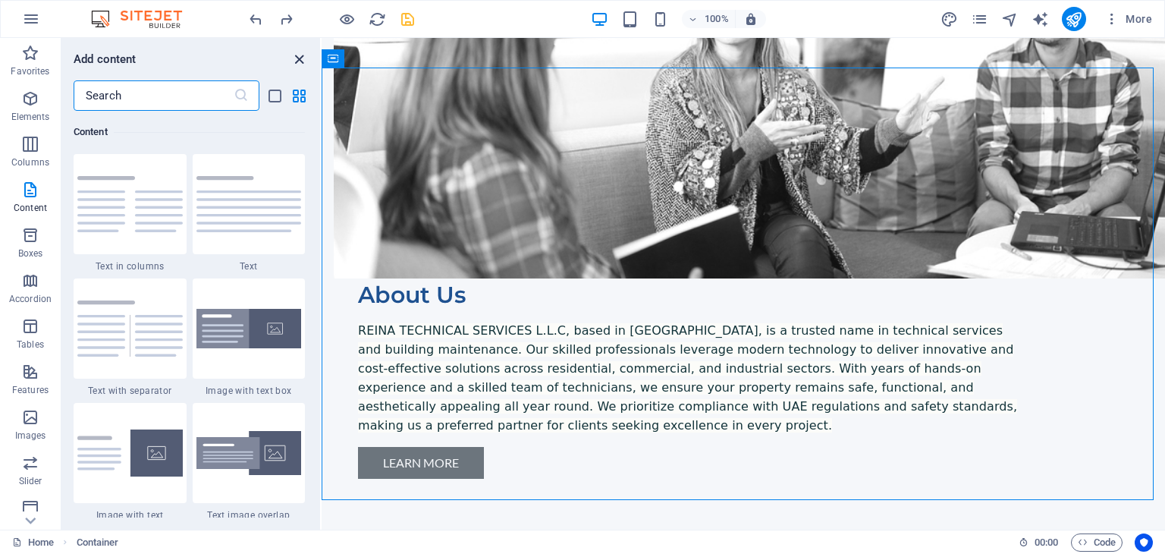
click at [297, 57] on icon "close panel" at bounding box center [299, 59] width 17 height 17
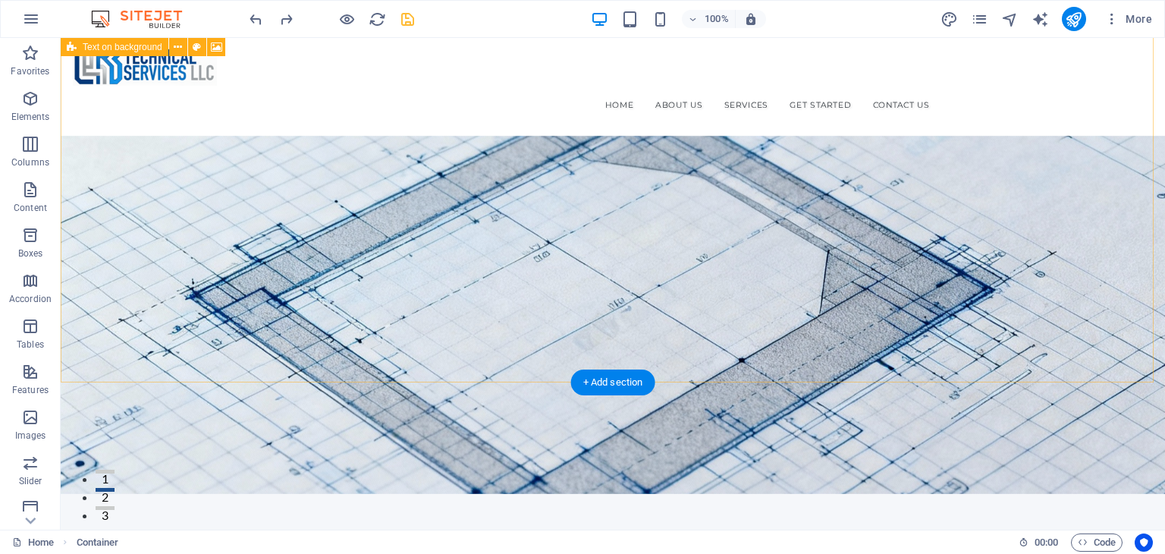
scroll to position [0, 0]
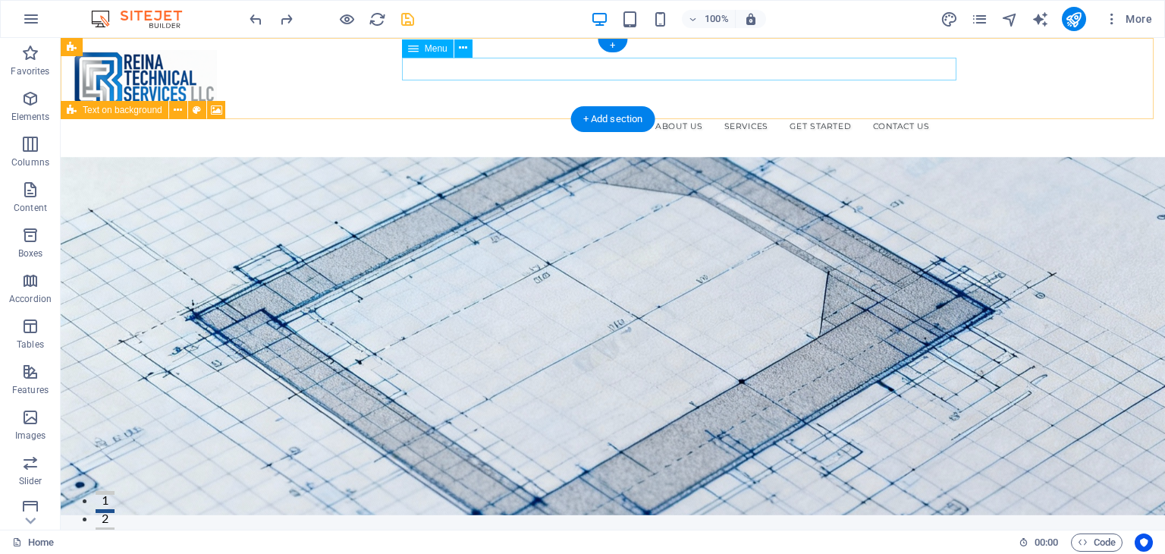
click at [869, 115] on nav "Home About Us Services Get Started Contact Us" at bounding box center [613, 126] width 648 height 23
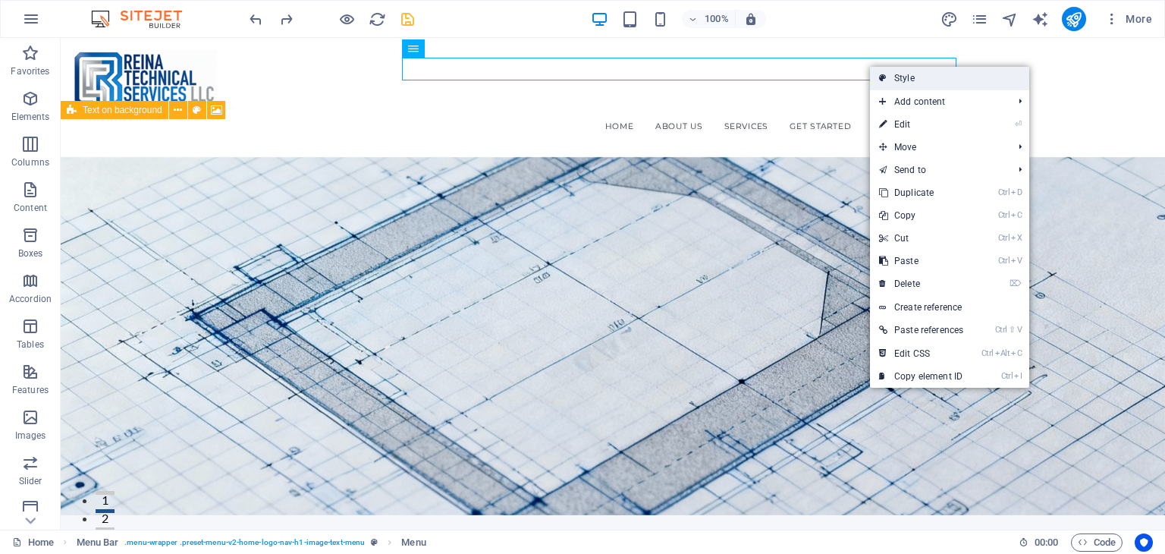
click at [904, 73] on link "Style" at bounding box center [949, 78] width 159 height 23
select select "rem"
select select "preset-menu-v2-home-logo-nav-h1-image-text-menu"
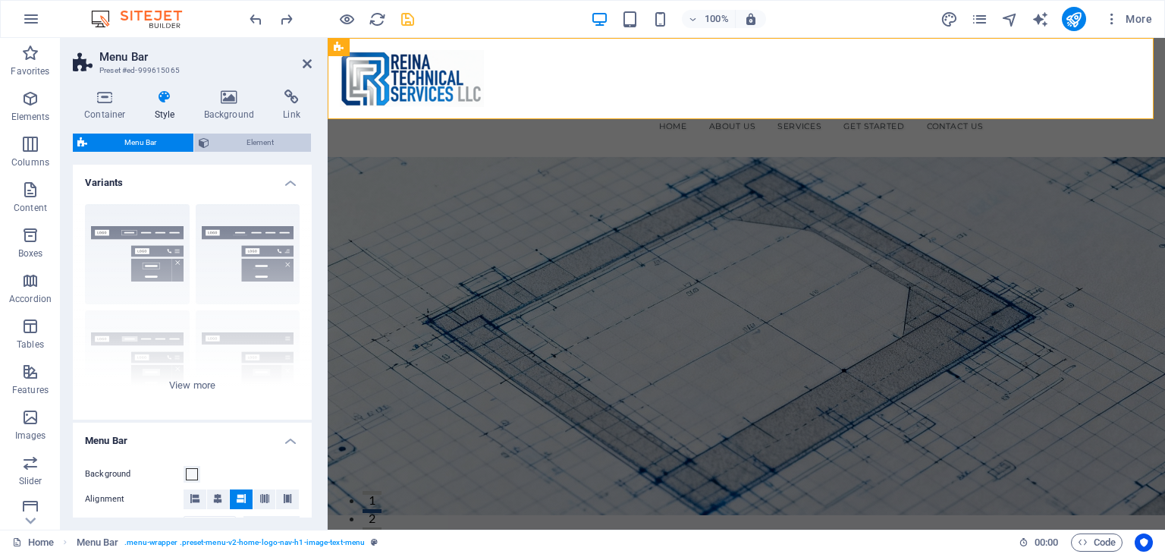
click at [227, 142] on span "Element" at bounding box center [260, 143] width 93 height 18
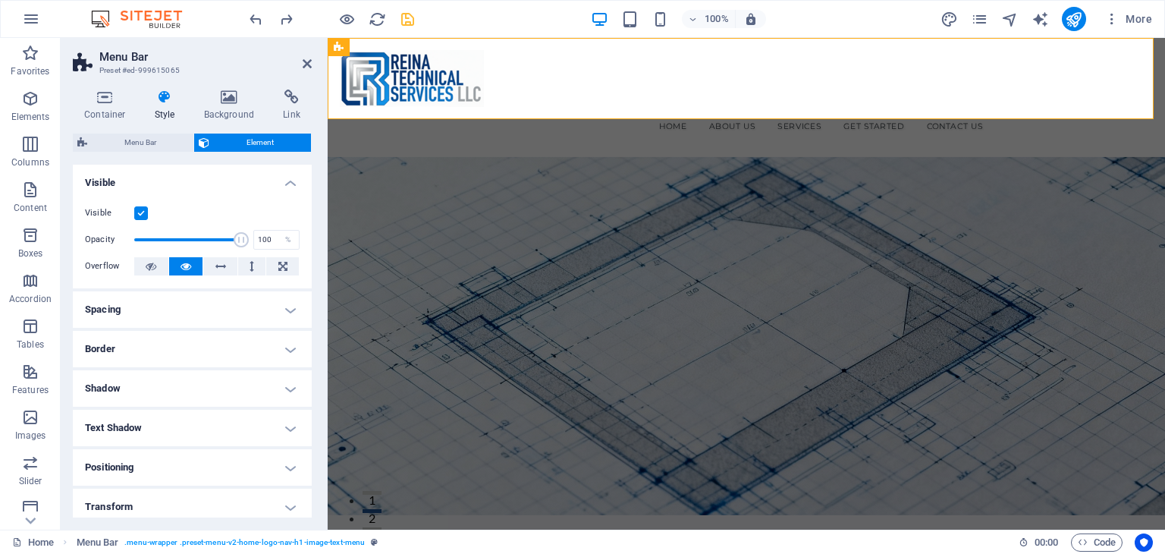
click at [172, 304] on h4 "Spacing" at bounding box center [192, 309] width 239 height 36
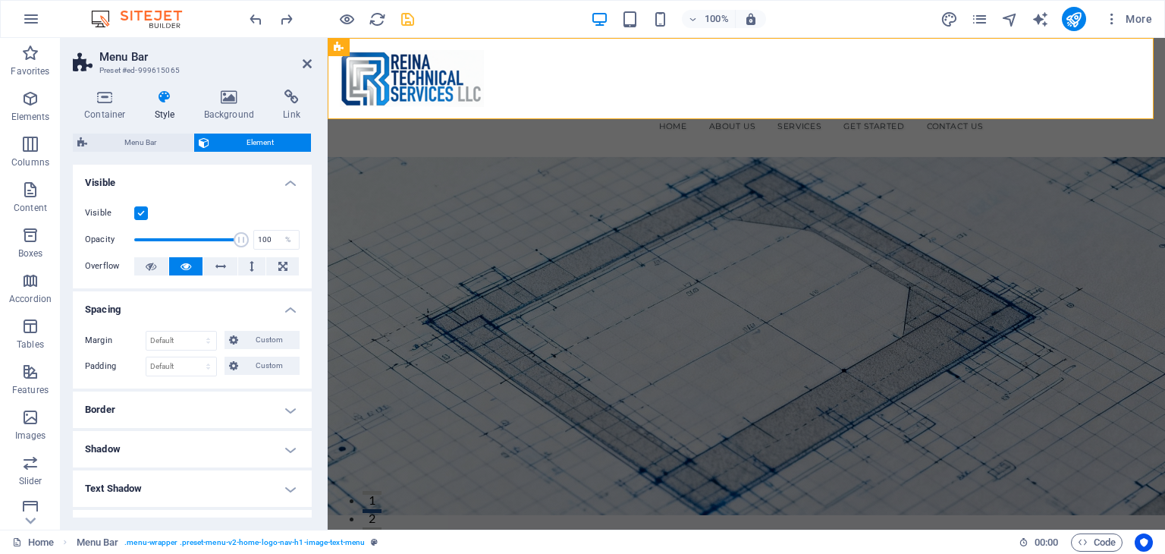
click at [203, 410] on h4 "Border" at bounding box center [192, 410] width 239 height 36
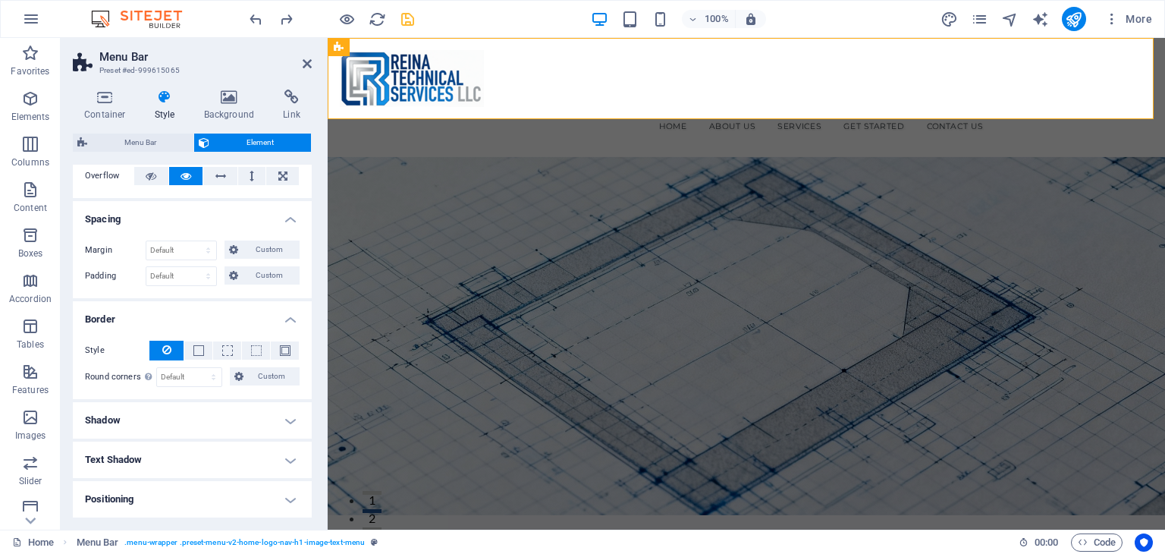
scroll to position [152, 0]
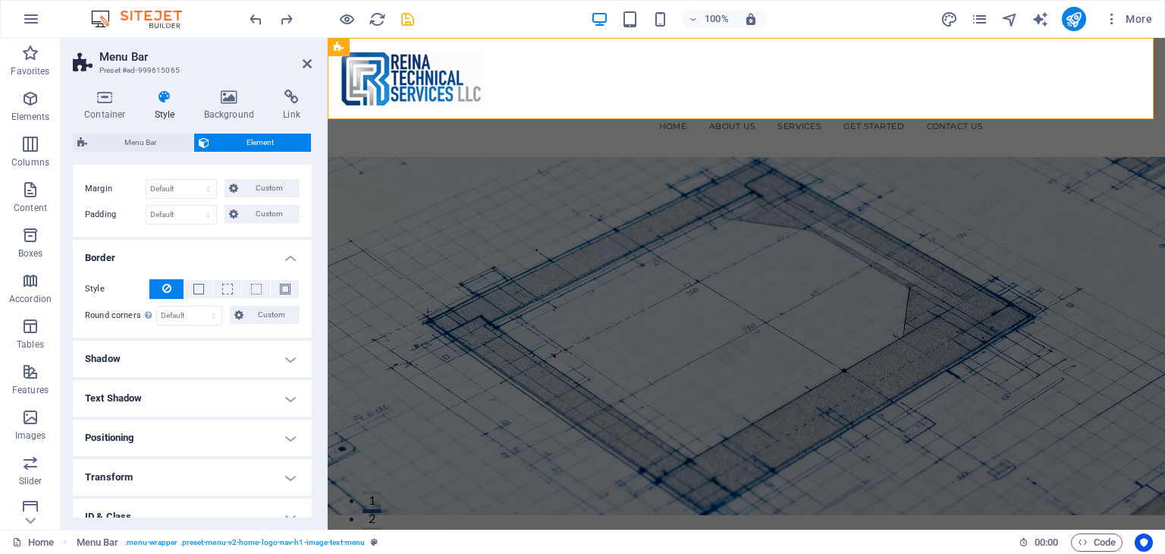
click at [206, 353] on h4 "Shadow" at bounding box center [192, 359] width 239 height 36
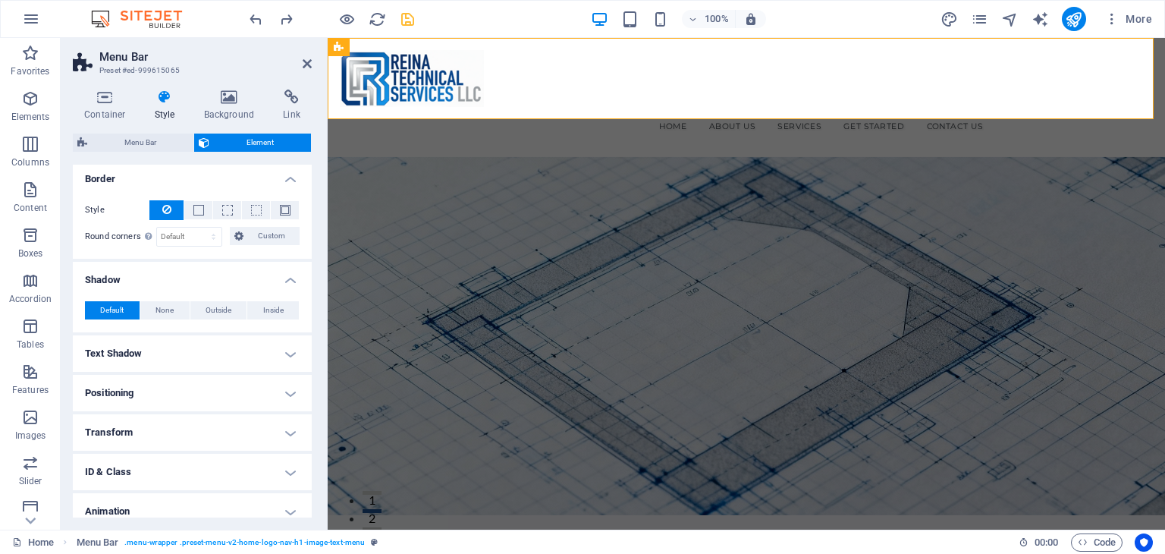
scroll to position [281, 0]
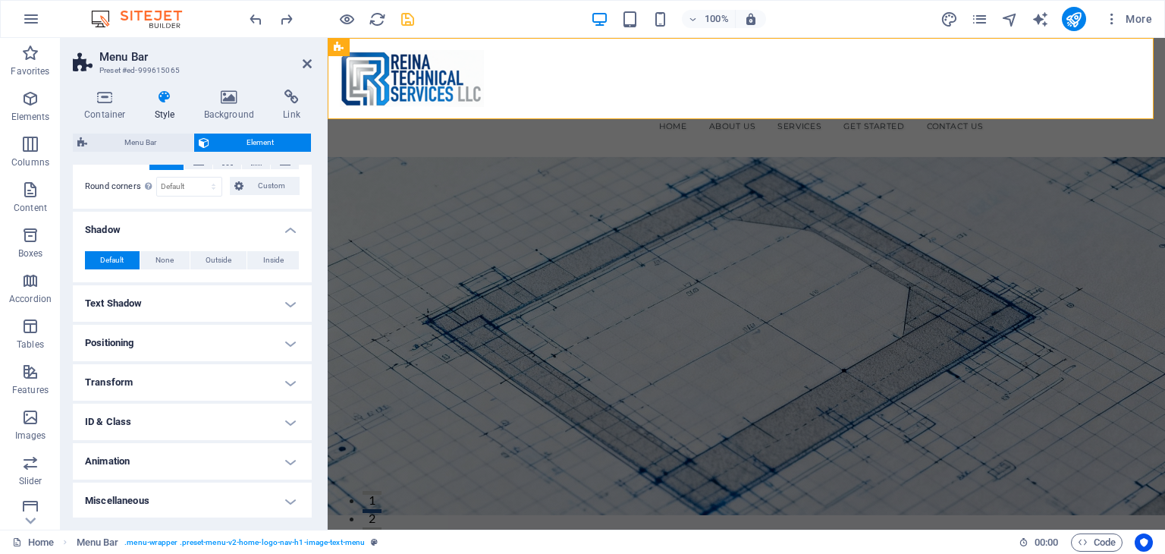
click at [200, 295] on h4 "Text Shadow" at bounding box center [192, 303] width 239 height 36
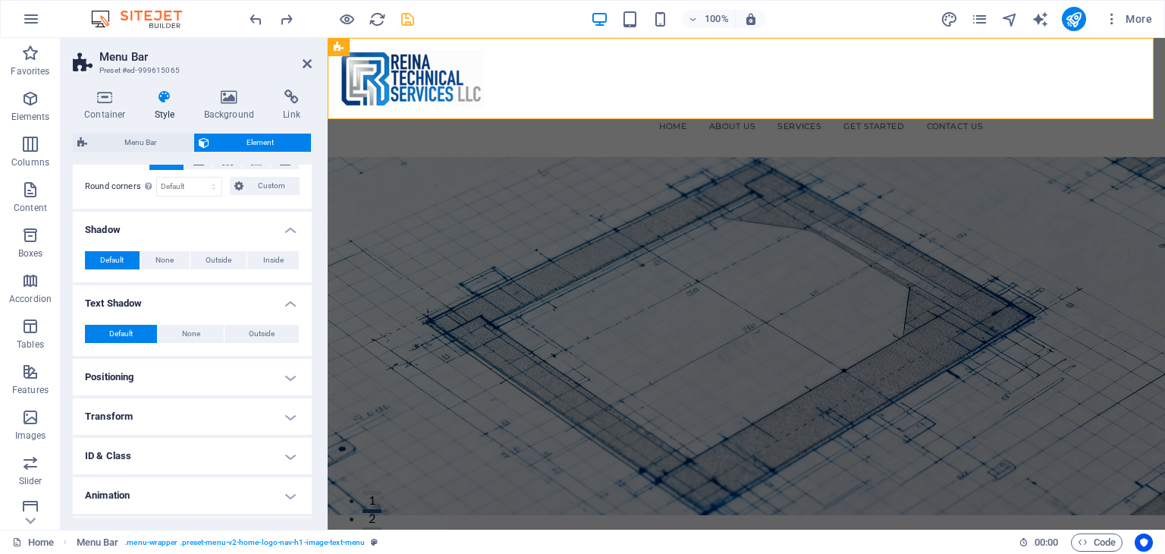
click at [229, 368] on h4 "Positioning" at bounding box center [192, 377] width 239 height 36
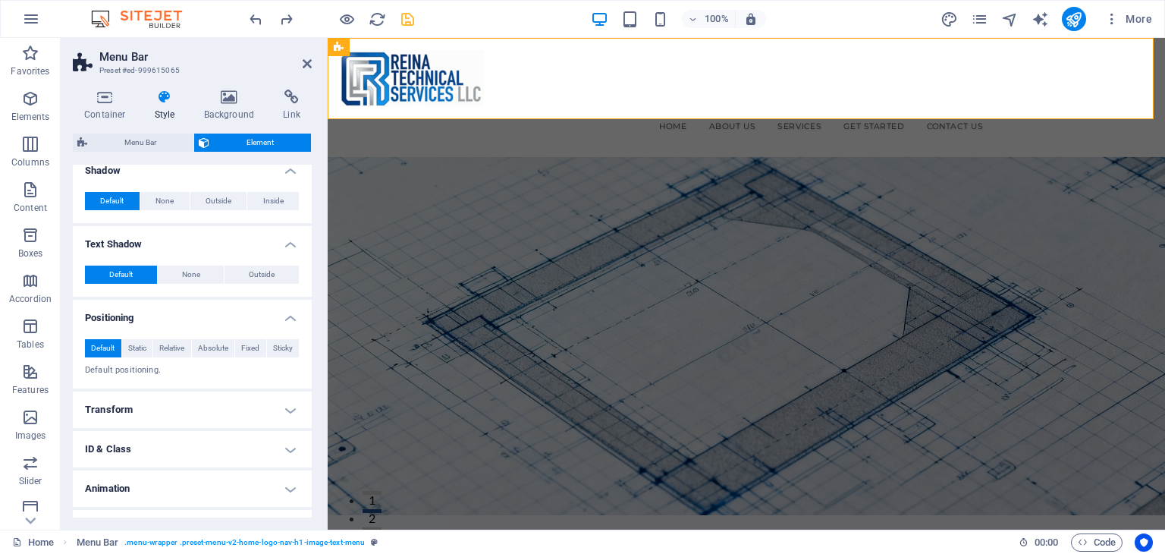
scroll to position [357, 0]
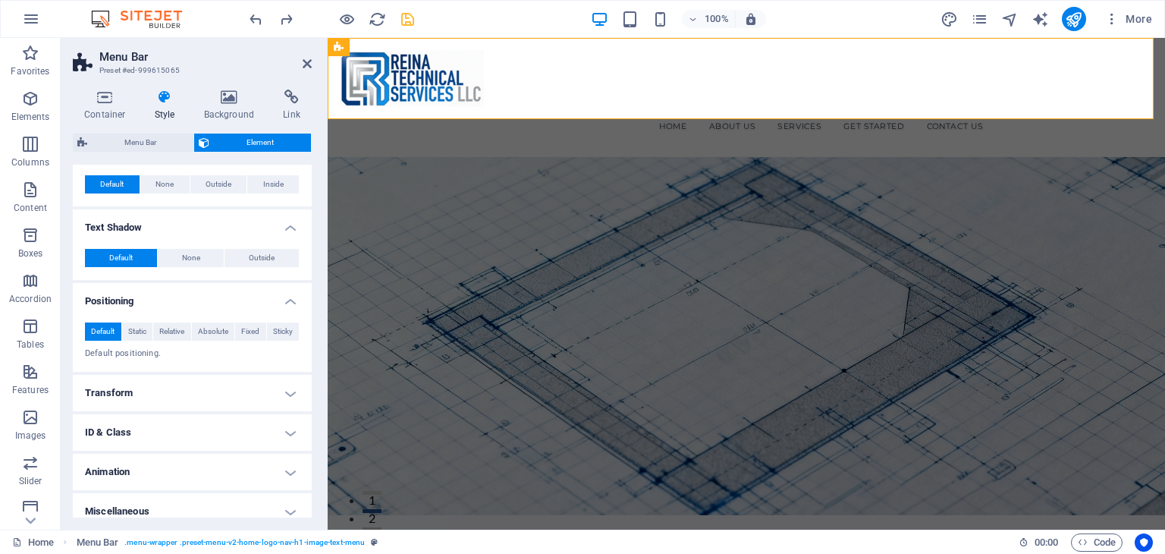
click at [228, 385] on h4 "Transform" at bounding box center [192, 393] width 239 height 36
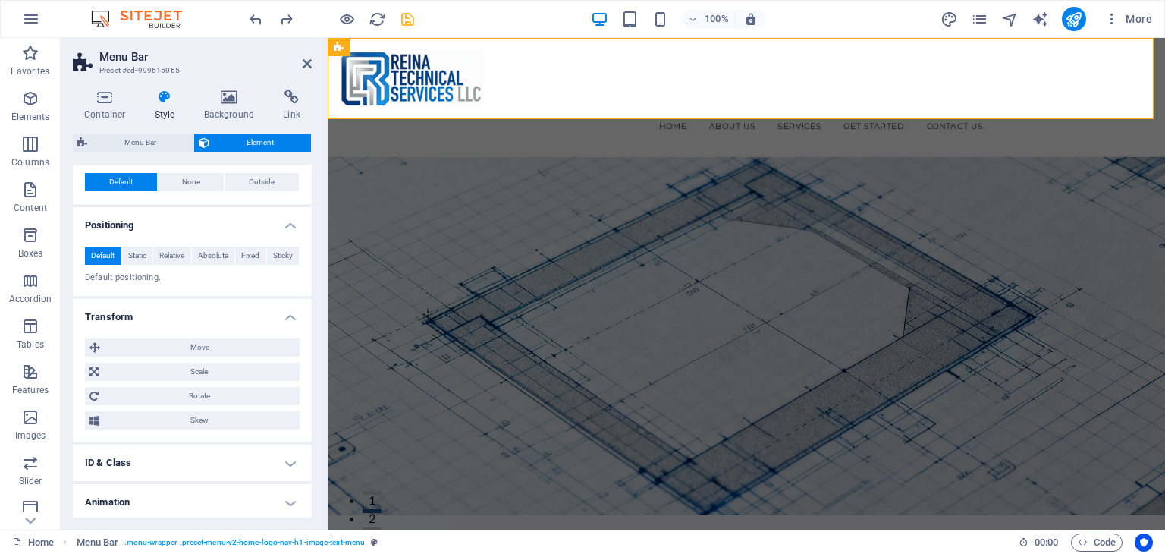
scroll to position [473, 0]
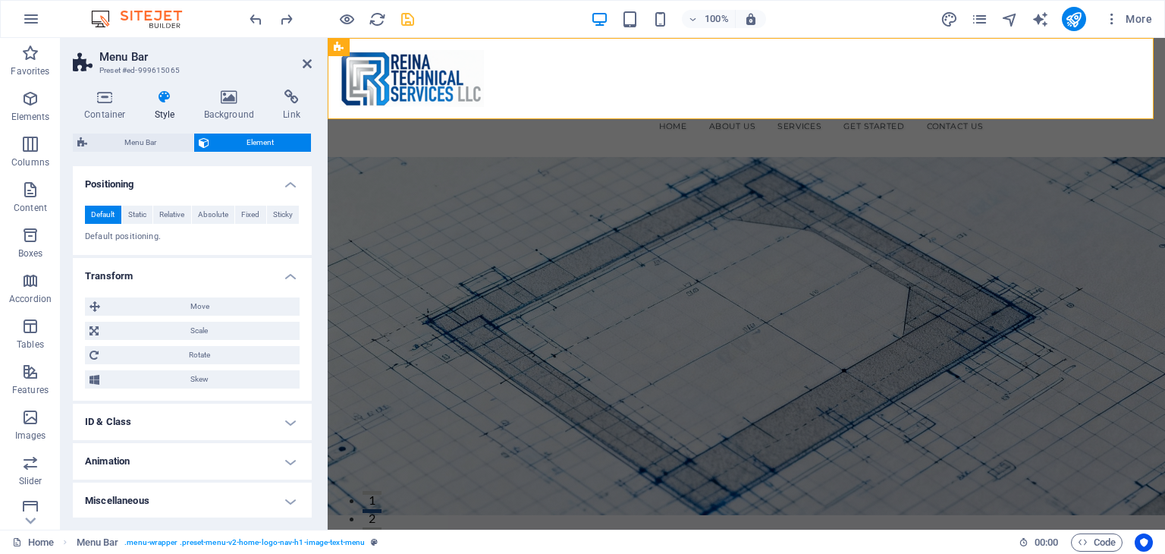
click at [241, 420] on h4 "ID & Class" at bounding box center [192, 422] width 239 height 36
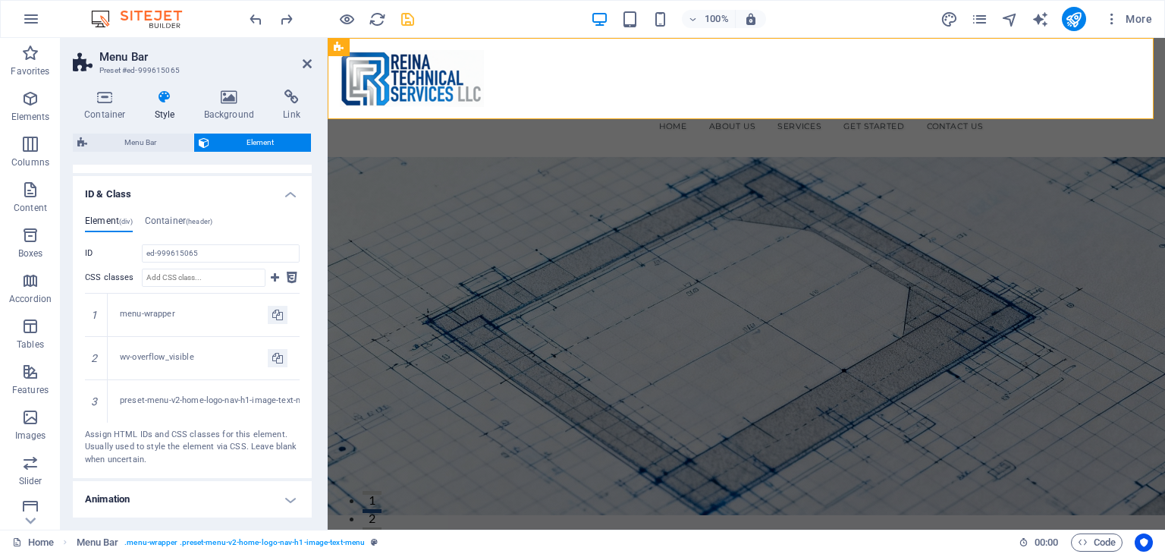
scroll to position [739, 0]
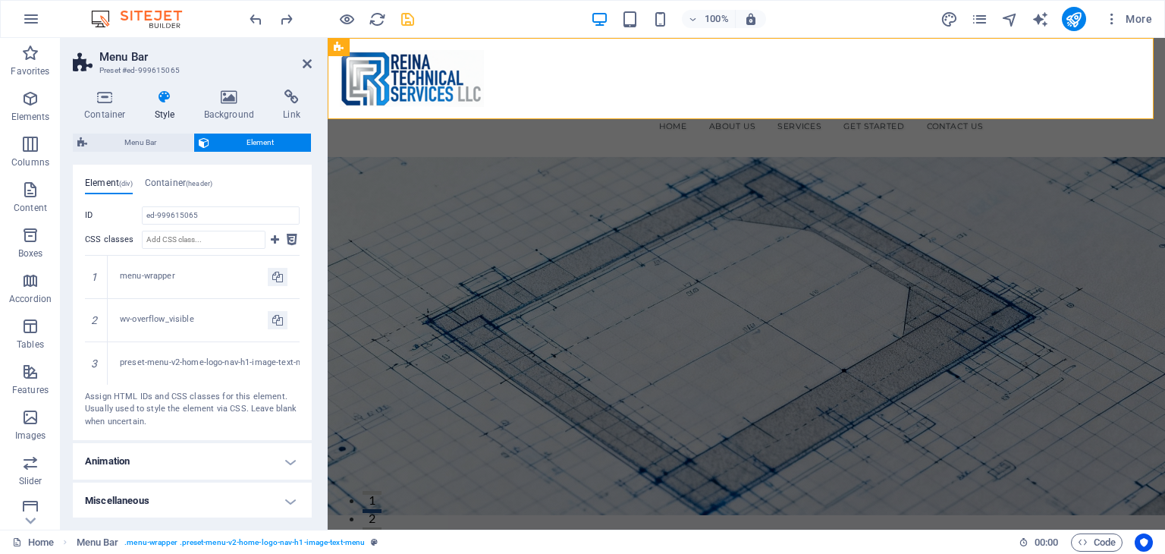
click at [237, 450] on h4 "Animation" at bounding box center [192, 461] width 239 height 36
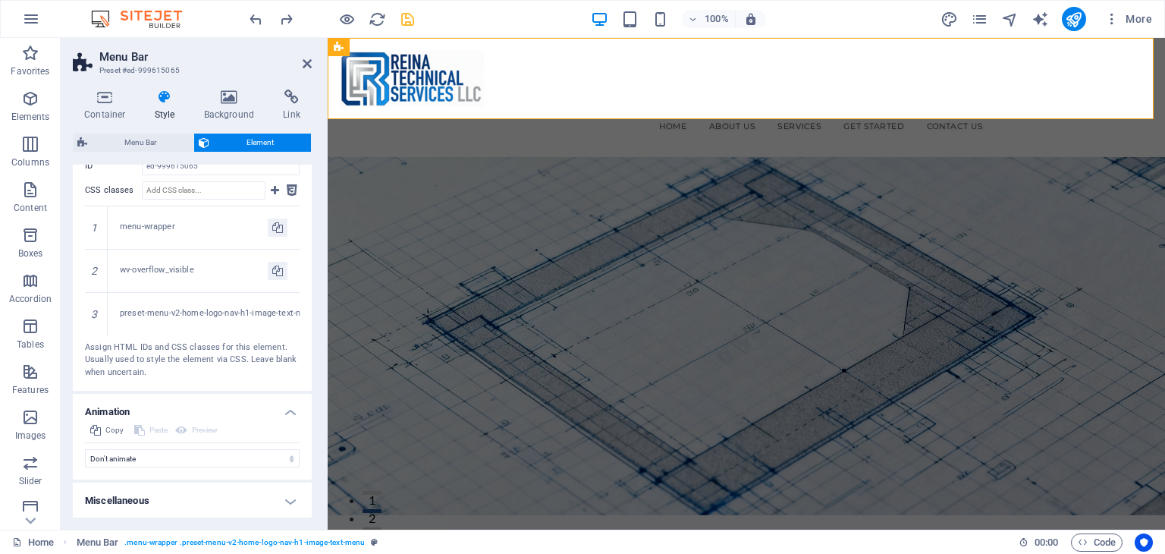
click at [248, 492] on h4 "Miscellaneous" at bounding box center [192, 501] width 239 height 36
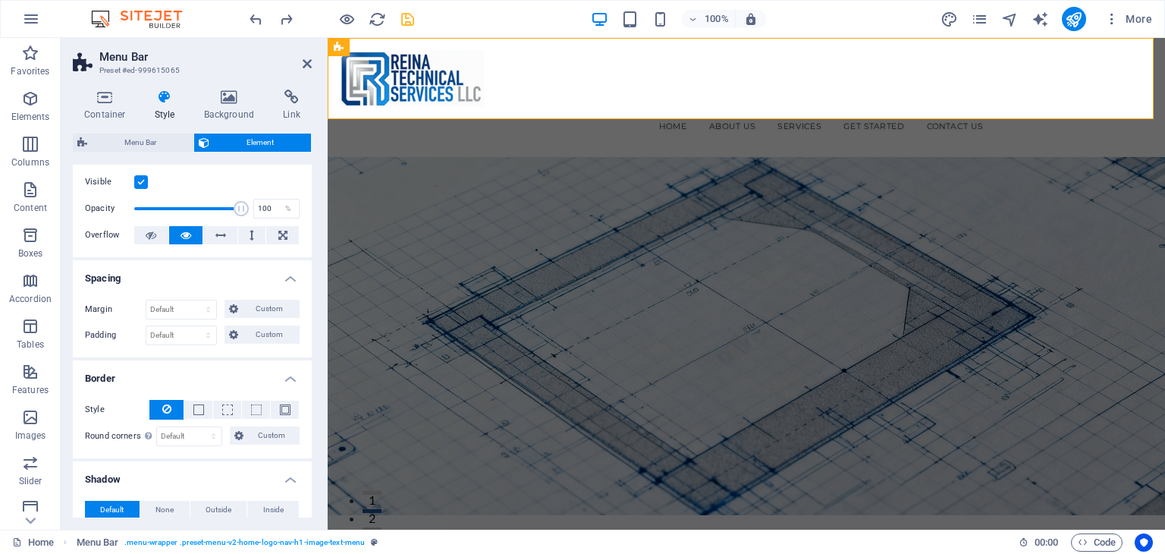
scroll to position [0, 0]
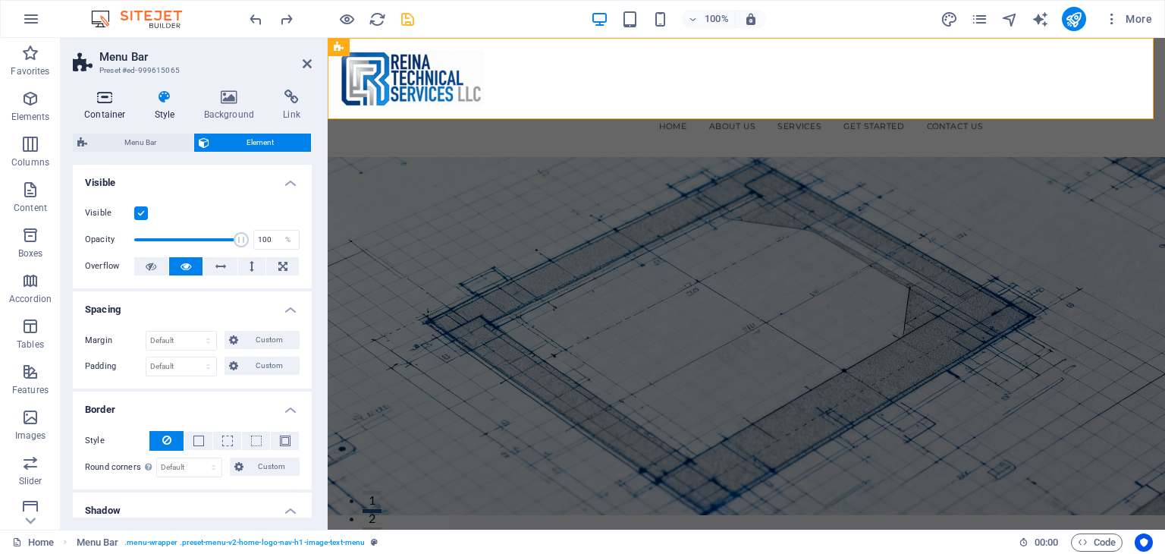
click at [112, 110] on h4 "Container" at bounding box center [108, 106] width 71 height 32
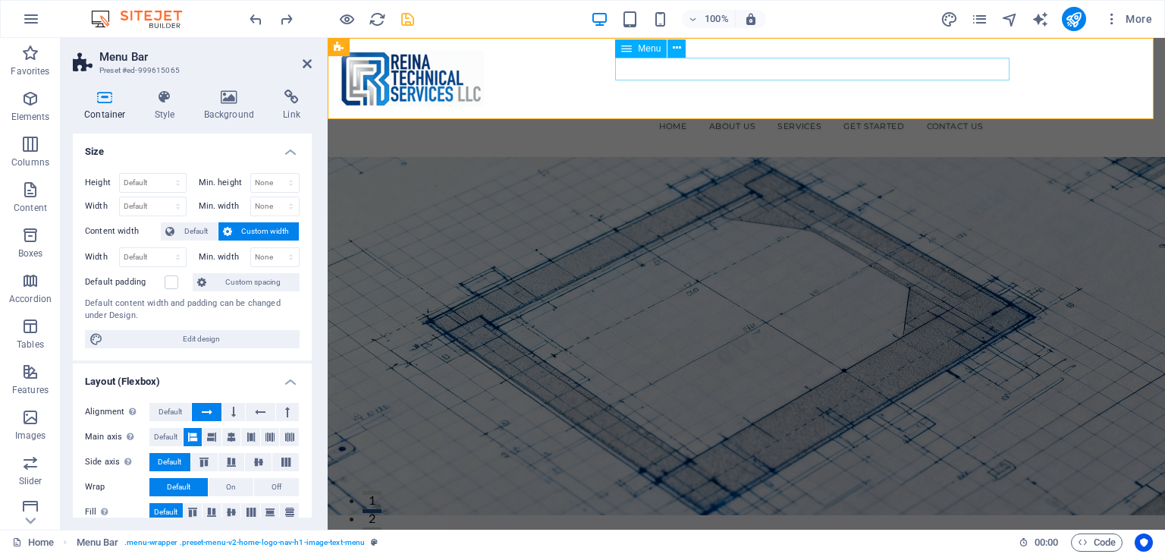
click at [779, 115] on nav "Home About Us Services Get Started Contact Us" at bounding box center [746, 126] width 488 height 23
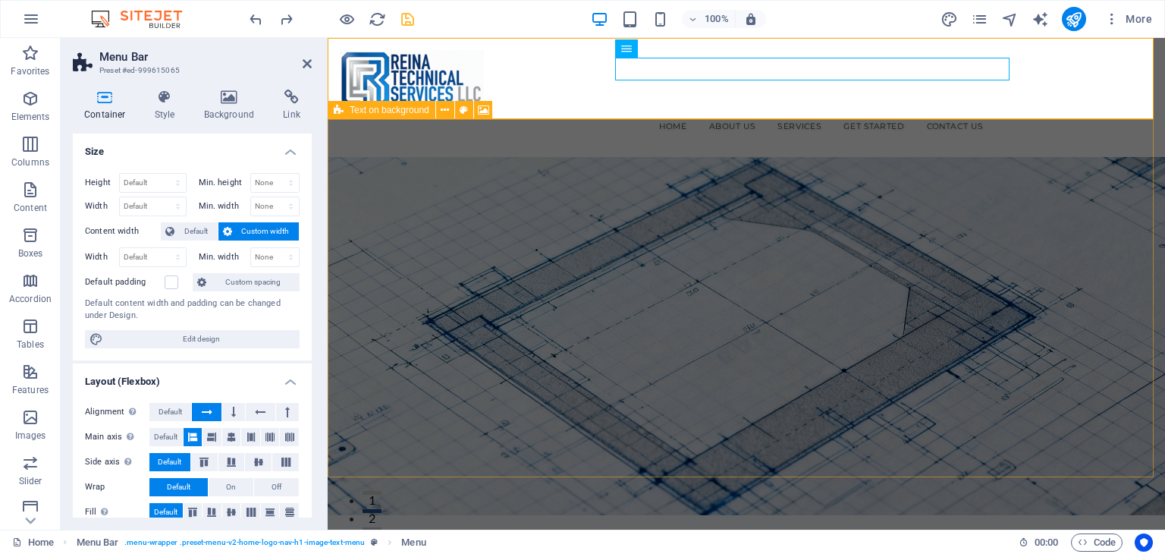
click at [832, 362] on figure at bounding box center [747, 336] width 838 height 358
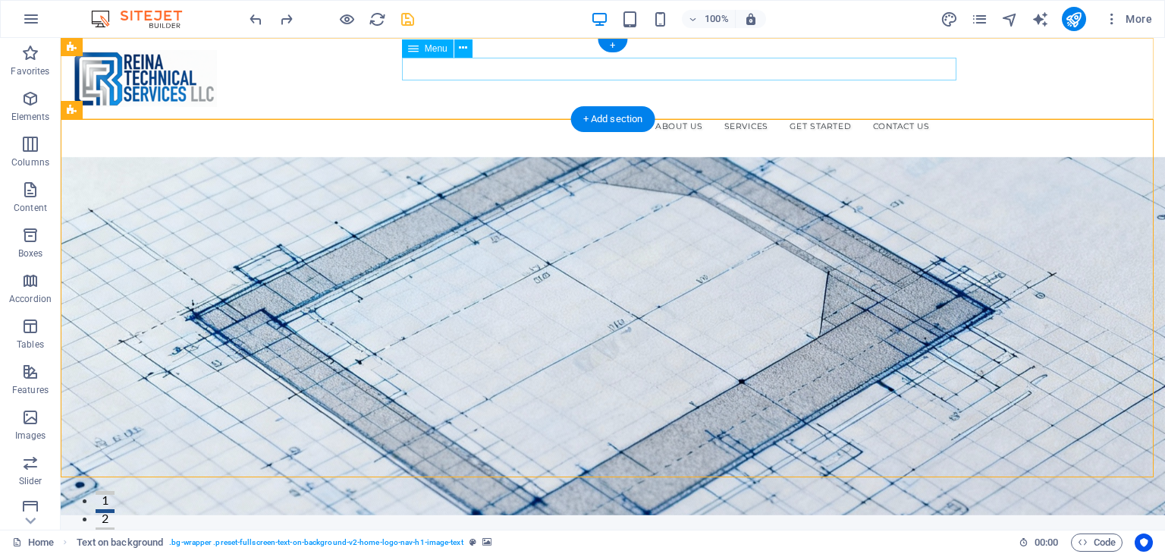
click at [442, 115] on nav "Home About Us Services Get Started Contact Us" at bounding box center [613, 126] width 648 height 23
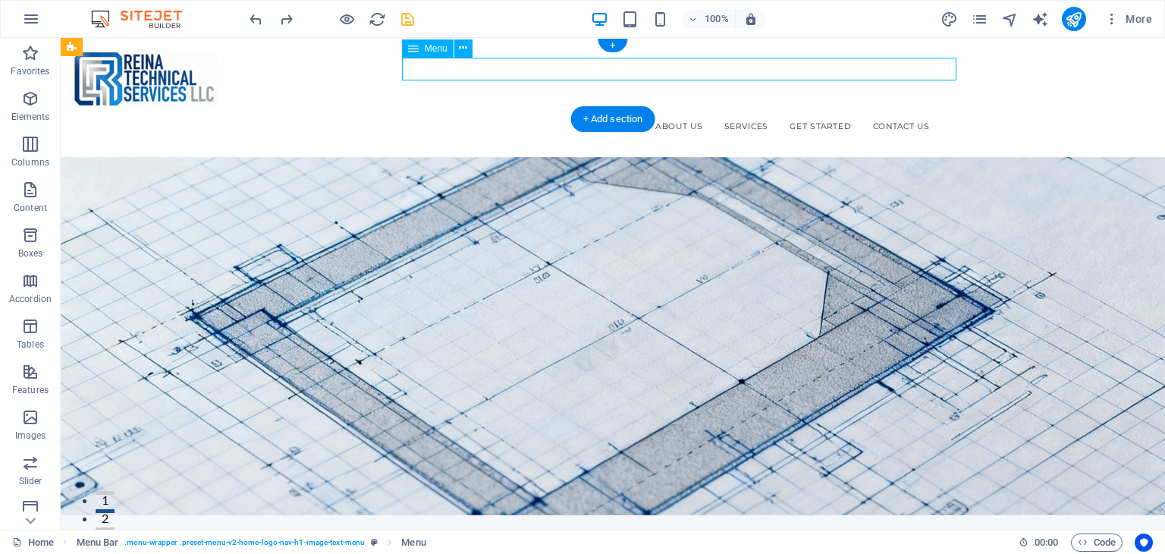
click at [489, 115] on nav "Home About Us Services Get Started Contact Us" at bounding box center [613, 126] width 648 height 23
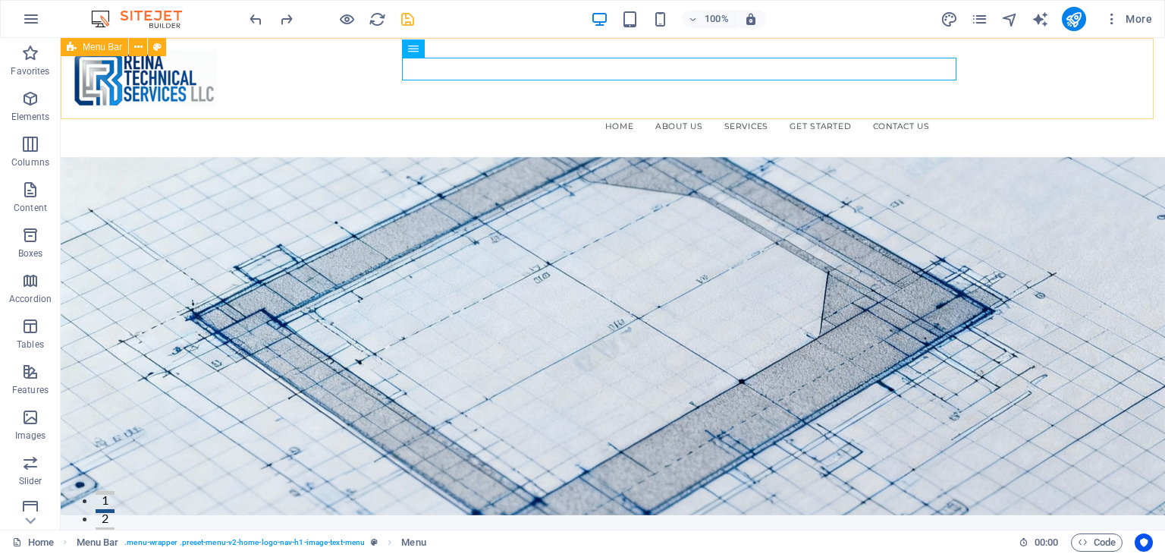
click at [77, 48] on div "Menu Bar" at bounding box center [95, 47] width 68 height 18
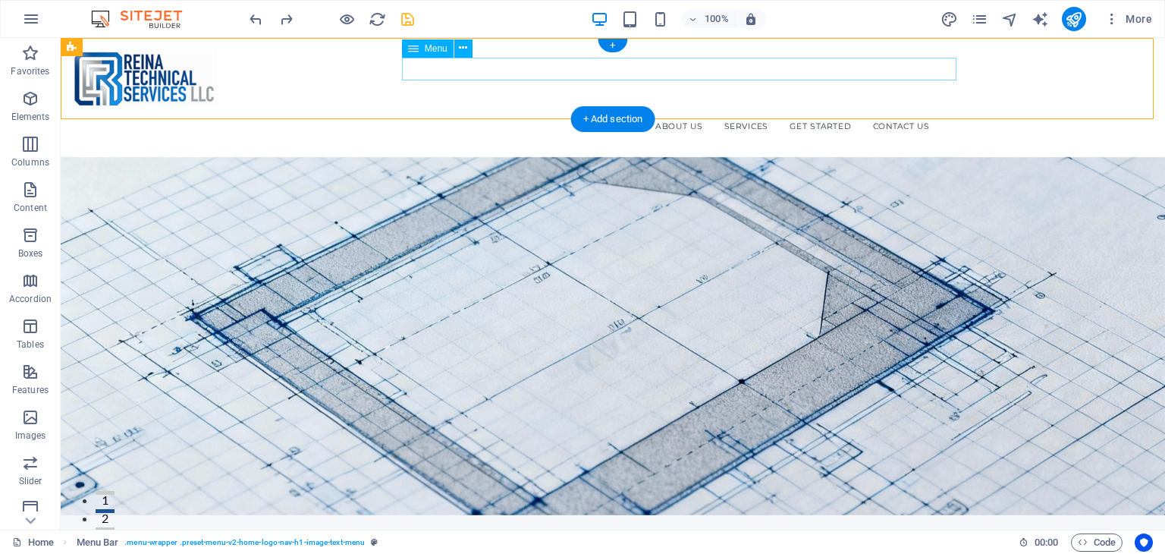
click at [646, 115] on nav "Home About Us Services Get Started Contact Us" at bounding box center [613, 126] width 648 height 23
click at [426, 47] on span "Menu" at bounding box center [436, 48] width 23 height 9
click at [462, 44] on icon at bounding box center [463, 48] width 8 height 16
click at [489, 115] on nav "Home About Us Services Get Started Contact Us" at bounding box center [613, 126] width 648 height 23
click at [492, 115] on nav "Home About Us Services Get Started Contact Us" at bounding box center [613, 126] width 648 height 23
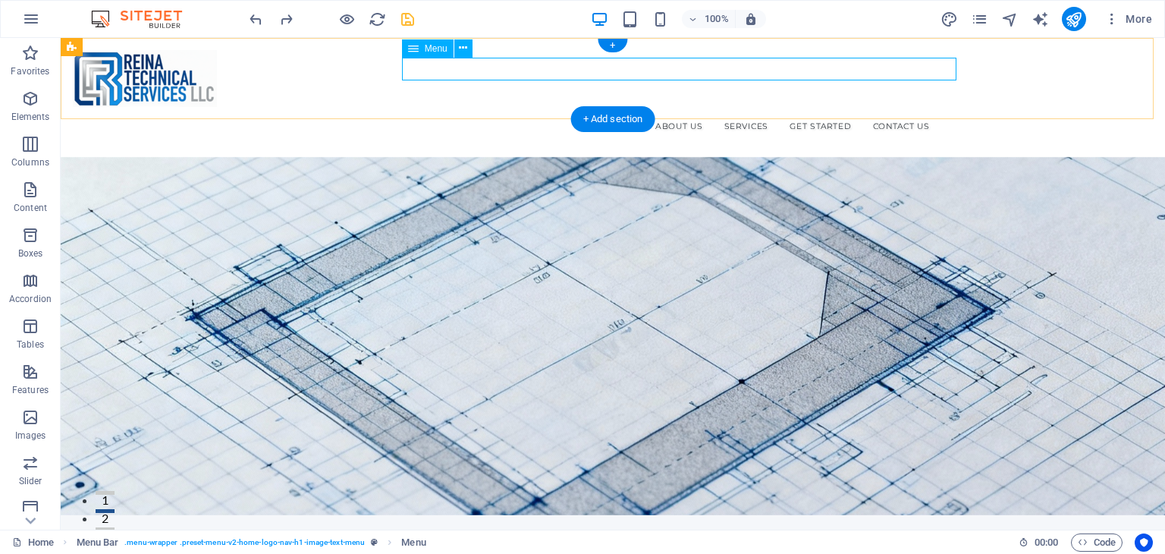
click at [492, 115] on nav "Home About Us Services Get Started Contact Us" at bounding box center [613, 126] width 648 height 23
select select
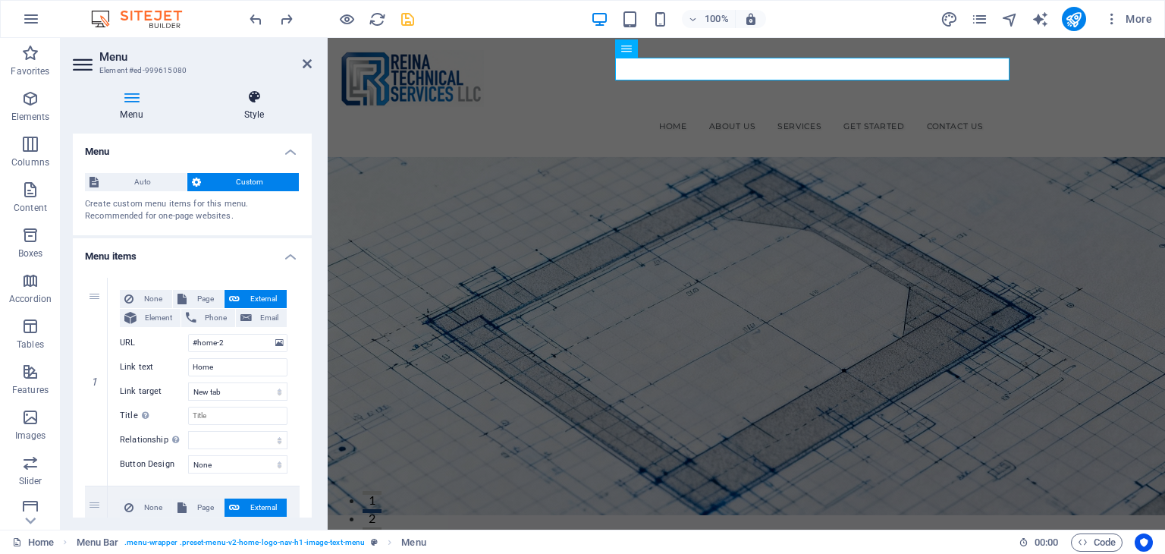
click at [262, 99] on icon at bounding box center [254, 97] width 115 height 15
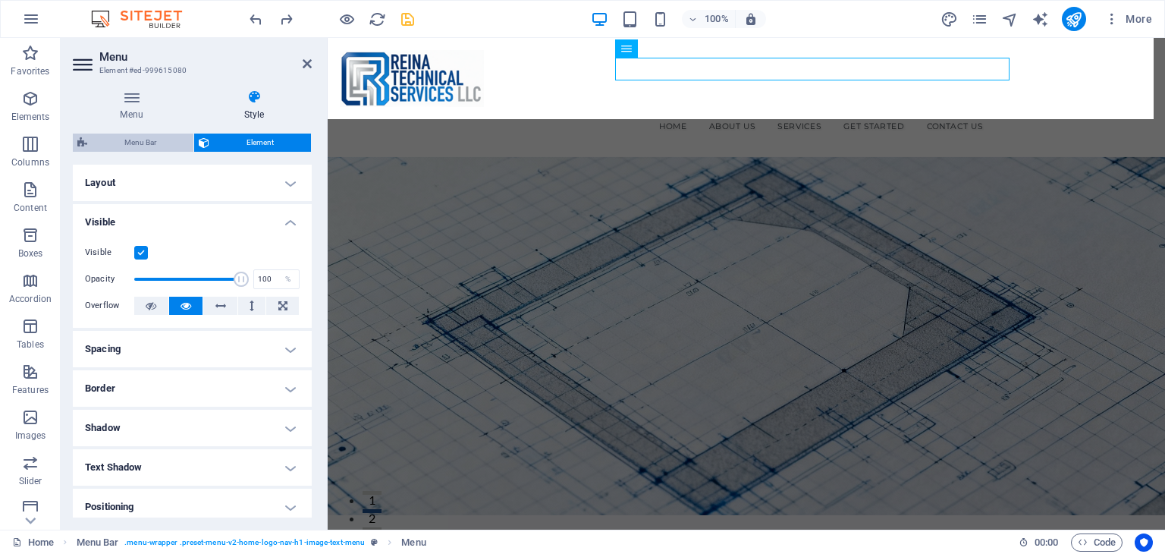
click at [156, 141] on span "Menu Bar" at bounding box center [140, 143] width 97 height 18
select select "rem"
select select "preset-menu-v2-home-logo-nav-h1-image-text-menu"
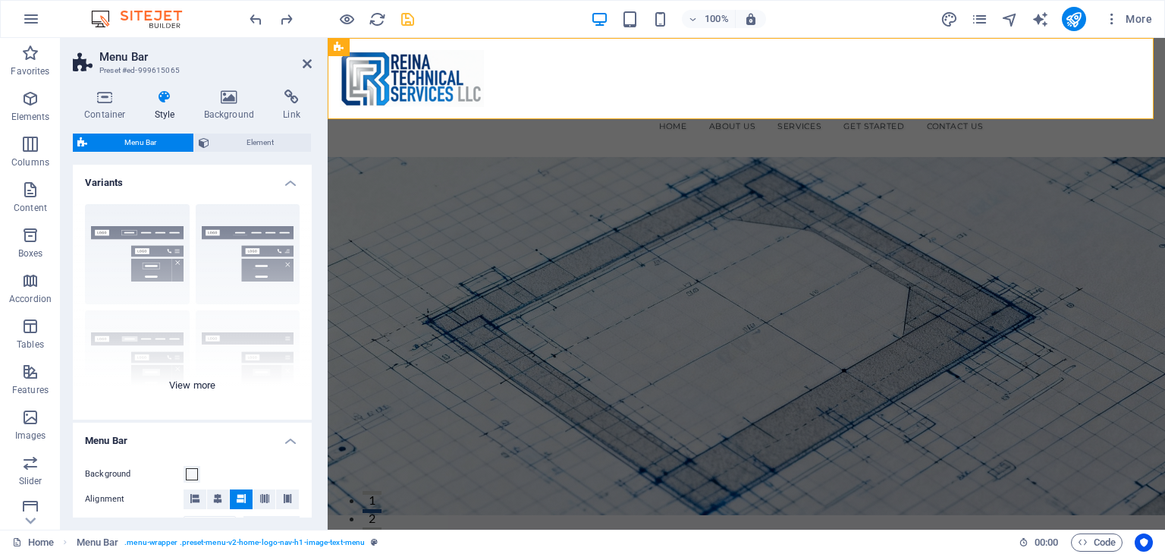
click at [111, 241] on div "Border Centered Default Fixed Loki Trigger Wide XXL" at bounding box center [192, 306] width 239 height 228
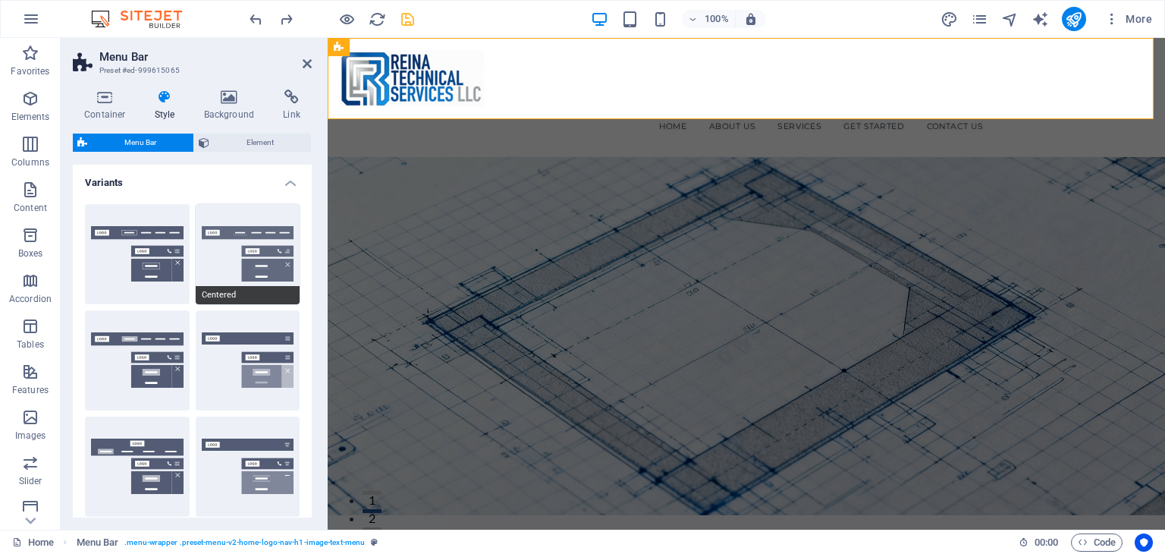
click at [200, 265] on button "Centered" at bounding box center [248, 254] width 105 height 100
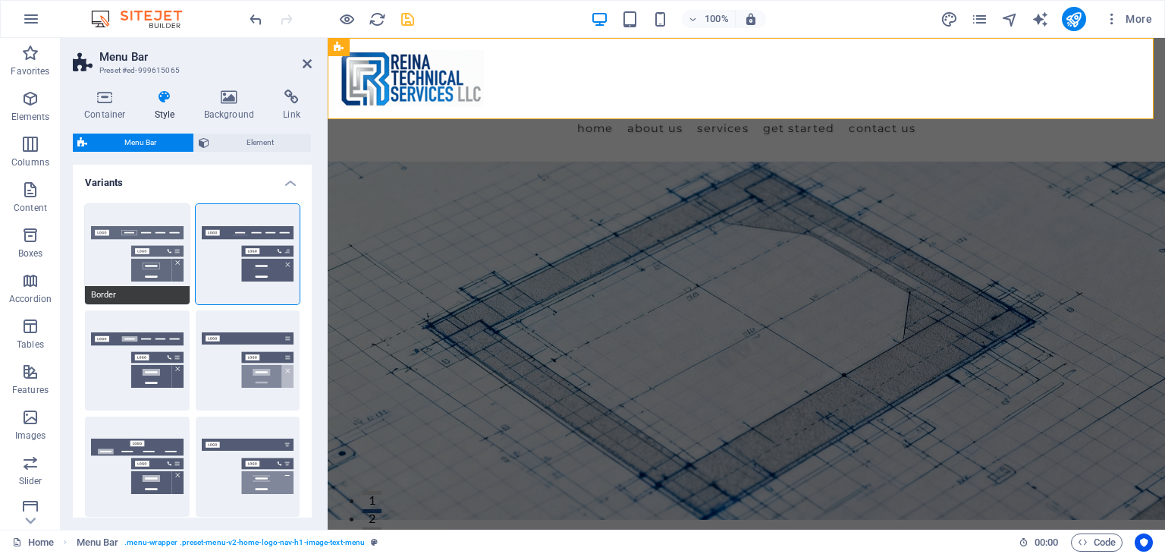
click at [125, 263] on button "Border" at bounding box center [137, 254] width 105 height 100
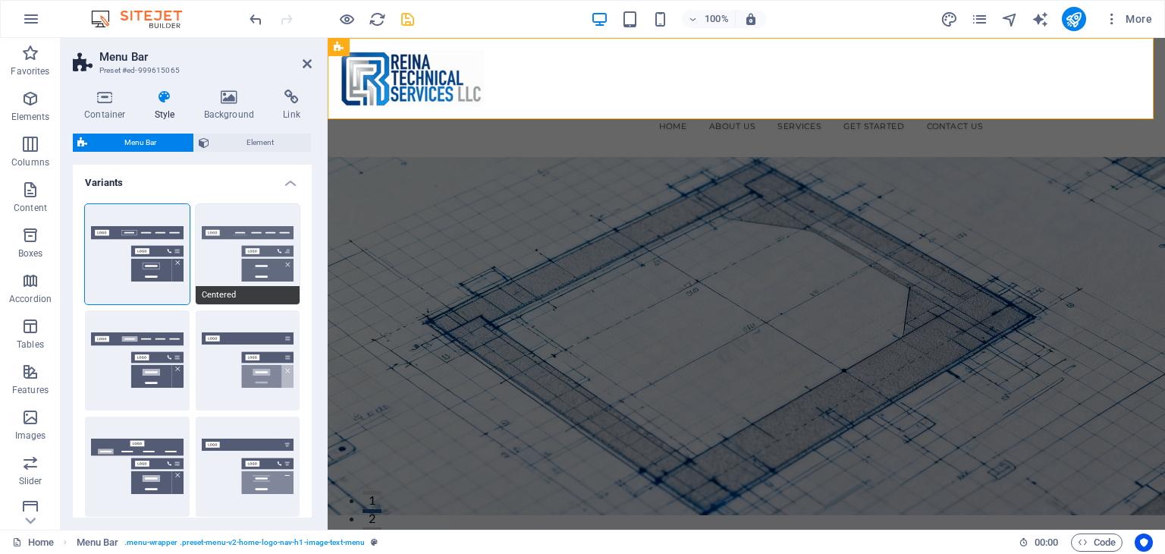
click at [200, 270] on button "Centered" at bounding box center [248, 254] width 105 height 100
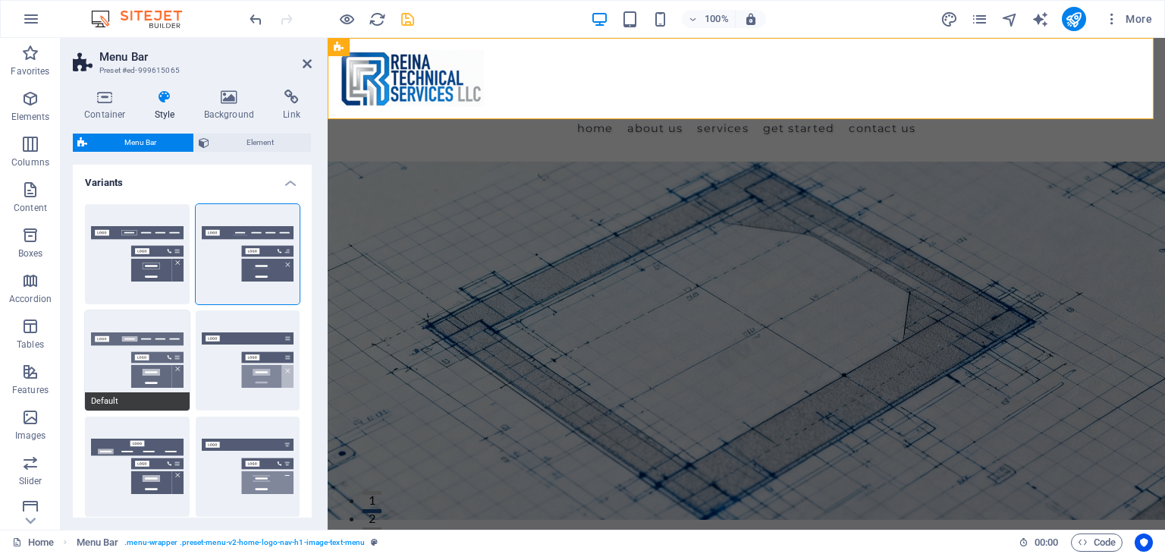
click at [118, 373] on button "Default" at bounding box center [137, 360] width 105 height 100
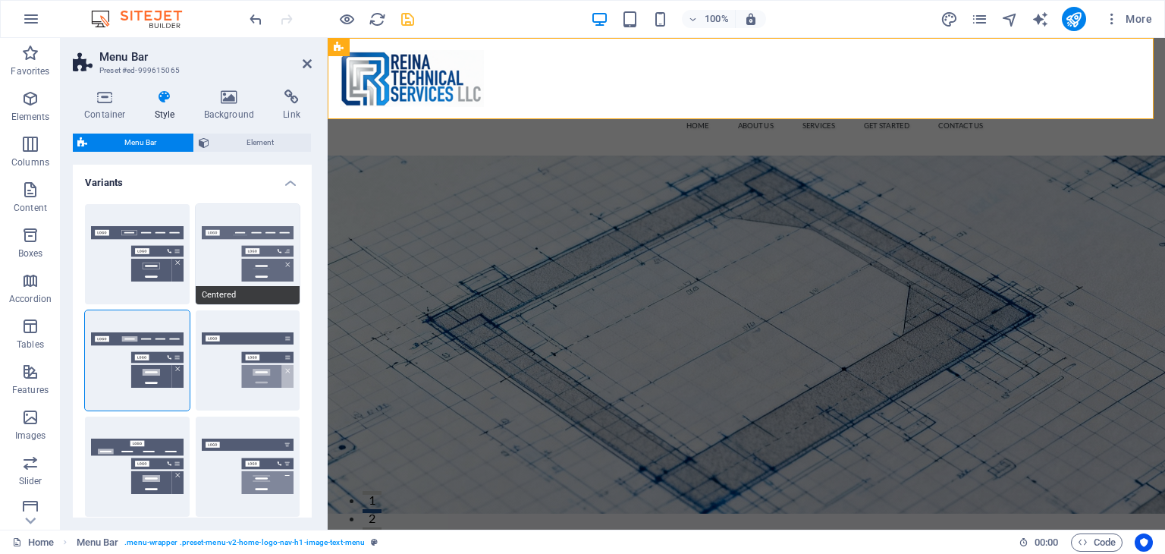
click at [226, 257] on button "Centered" at bounding box center [248, 254] width 105 height 100
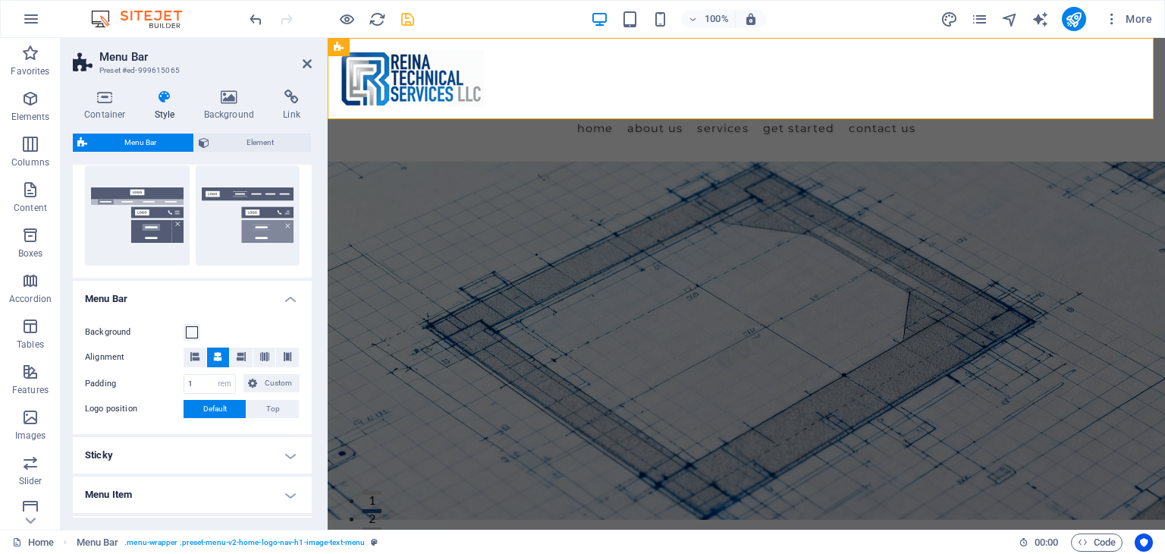
scroll to position [304, 0]
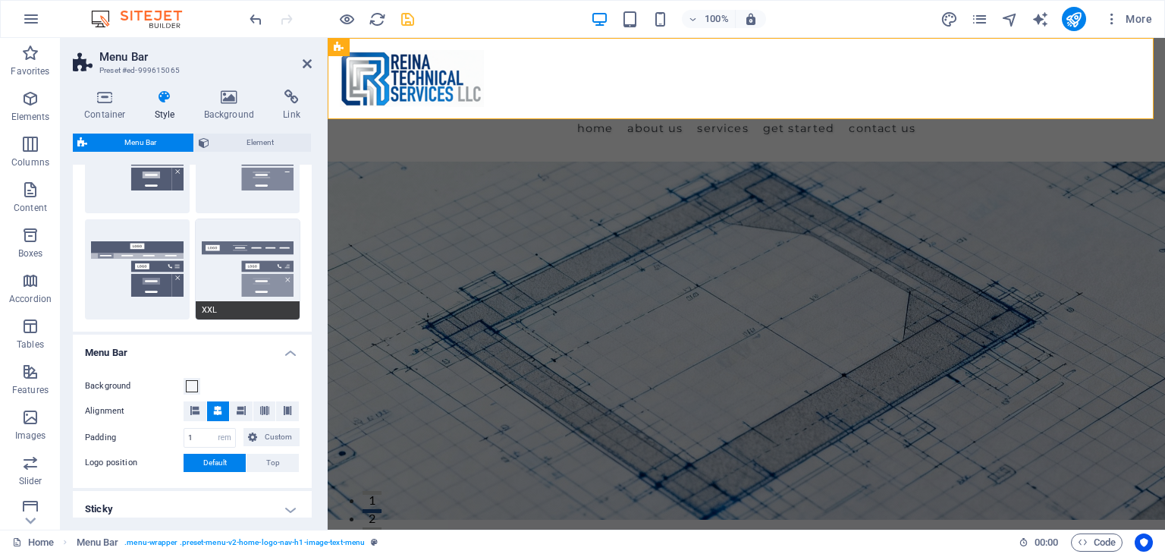
click at [221, 269] on button "XXL" at bounding box center [248, 269] width 105 height 100
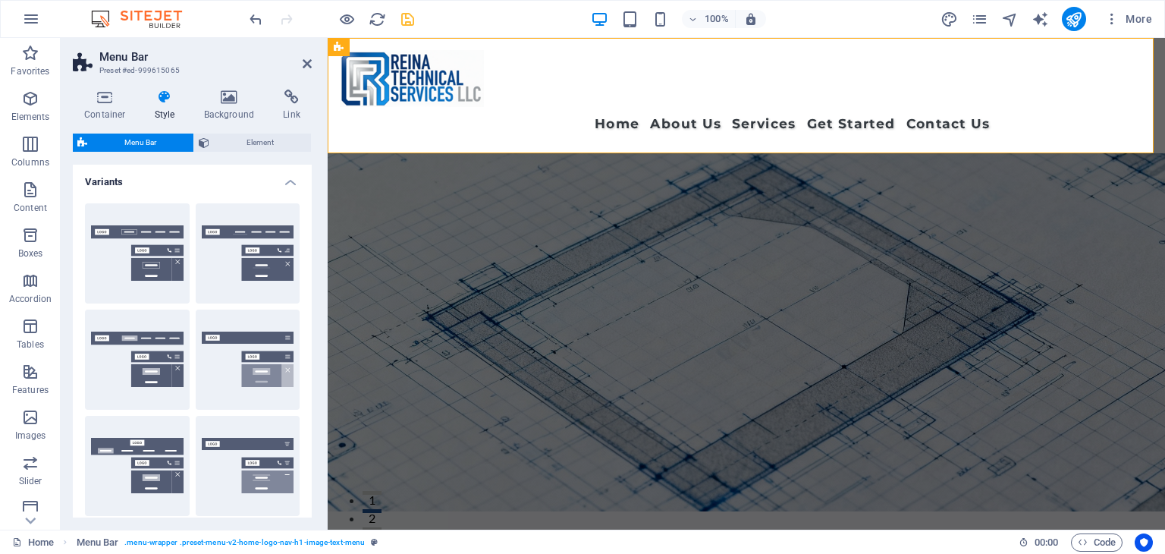
scroll to position [0, 0]
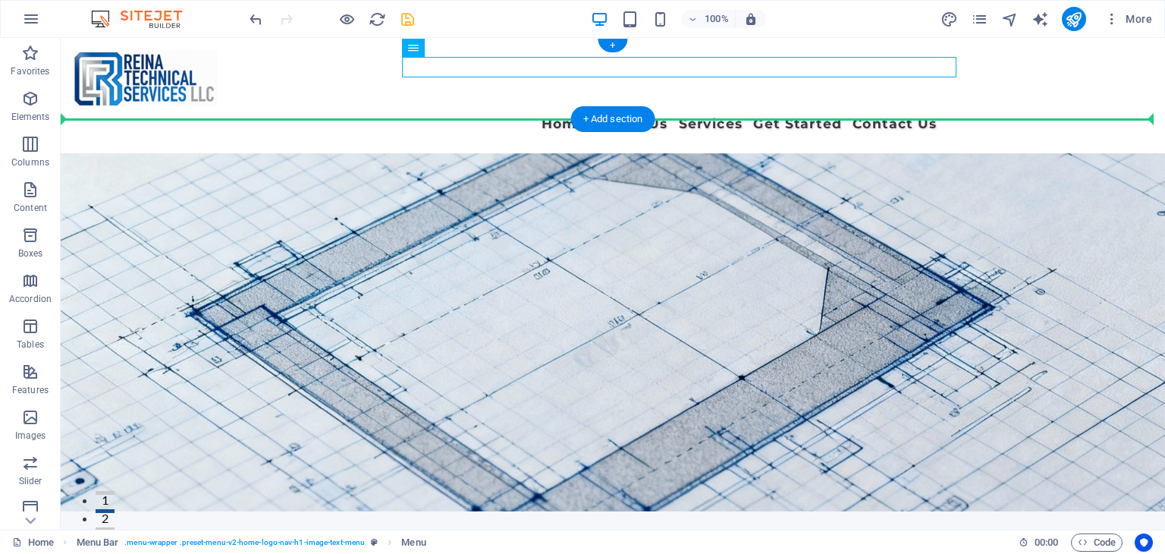
drag, startPoint x: 285, startPoint y: 122, endPoint x: 552, endPoint y: 93, distance: 268.7
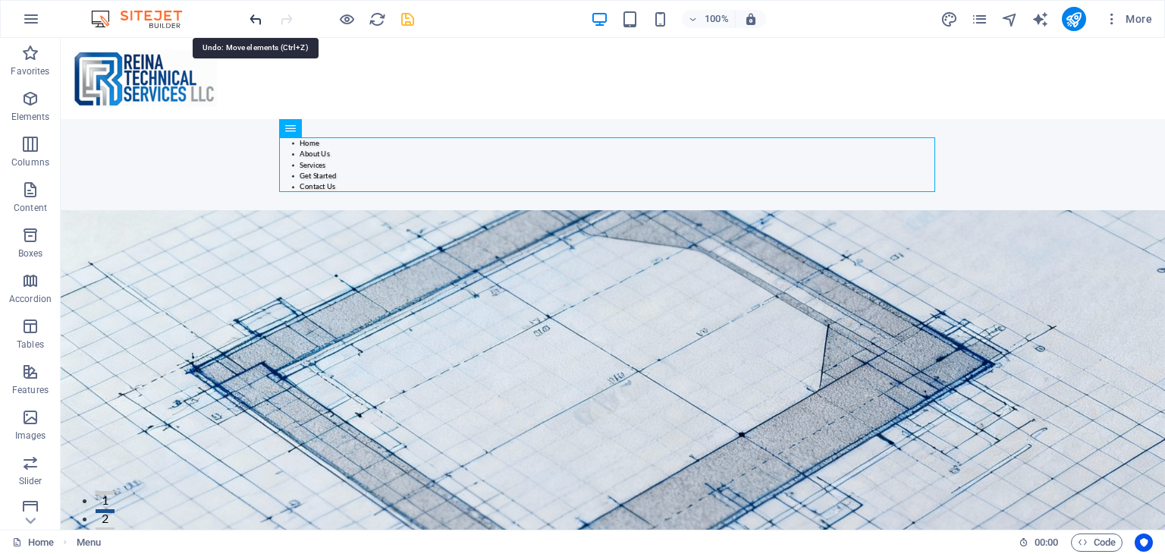
click at [256, 18] on icon "undo" at bounding box center [255, 19] width 17 height 17
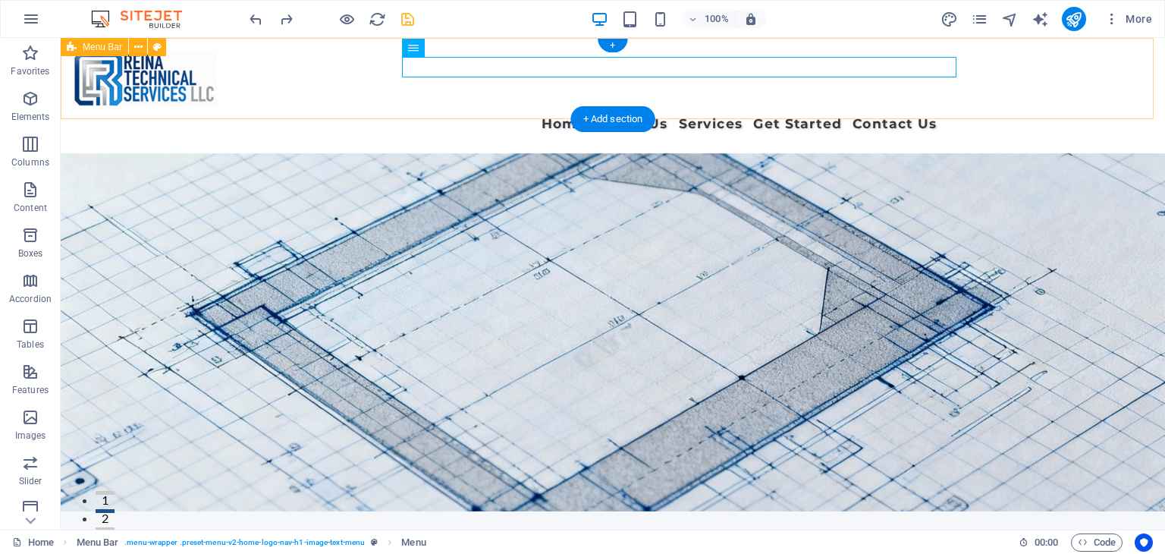
click at [297, 62] on div "Home About Us Services Get Started Contact Us" at bounding box center [613, 95] width 1105 height 115
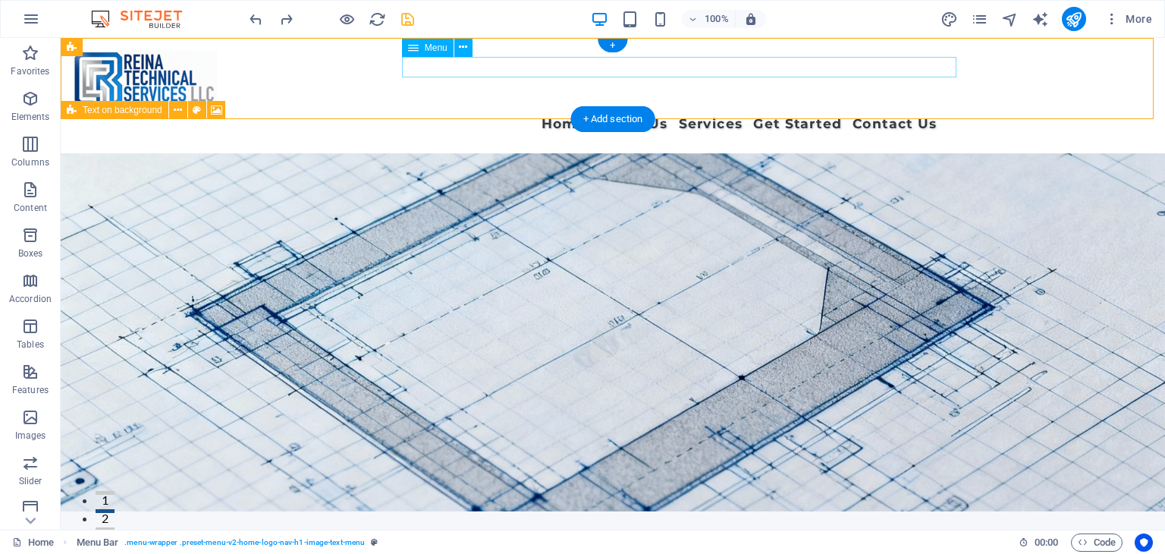
click at [598, 114] on nav "Home About Us Services Get Started Contact Us" at bounding box center [613, 124] width 648 height 20
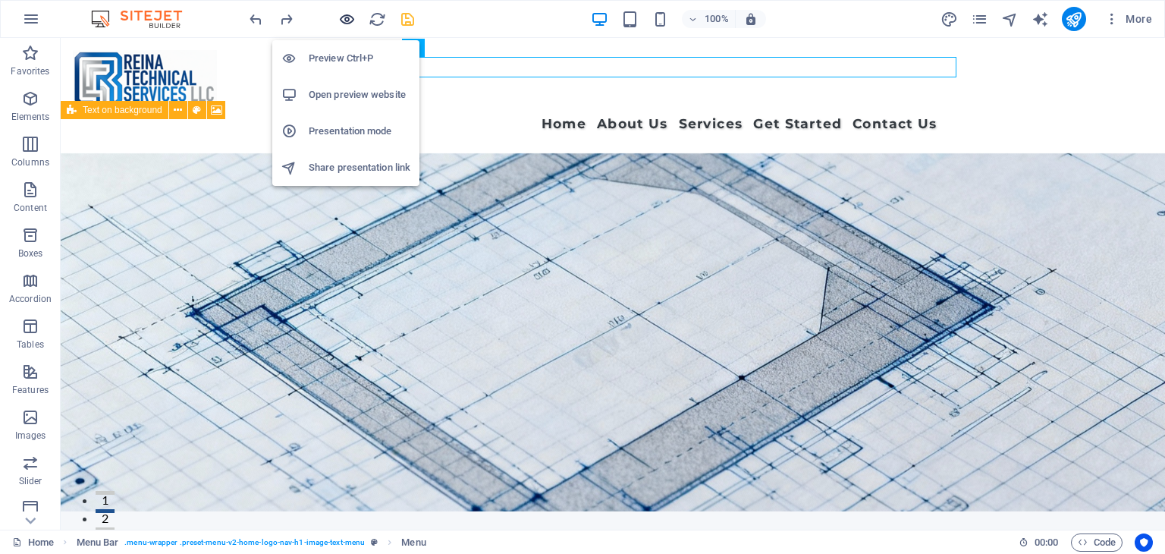
click at [340, 17] on icon "button" at bounding box center [346, 19] width 17 height 17
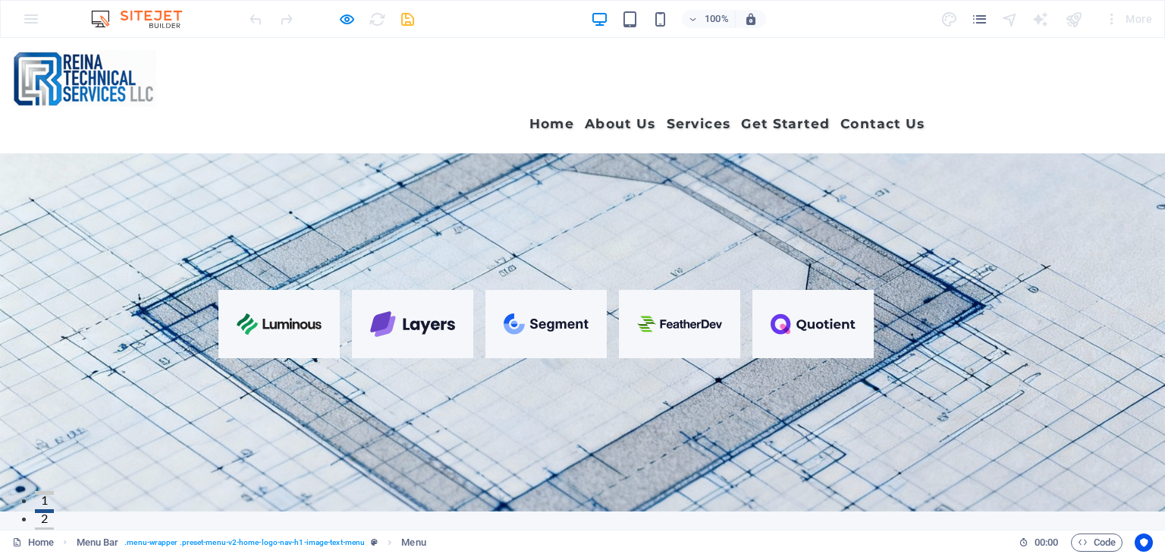
click at [565, 114] on link "Home" at bounding box center [552, 124] width 45 height 20
click at [641, 114] on link "About Us" at bounding box center [620, 124] width 71 height 20
drag, startPoint x: 699, startPoint y: 64, endPoint x: 782, endPoint y: 59, distance: 82.9
click at [700, 114] on link "Services" at bounding box center [699, 124] width 64 height 20
click at [796, 114] on link "Get Started" at bounding box center [785, 124] width 88 height 20
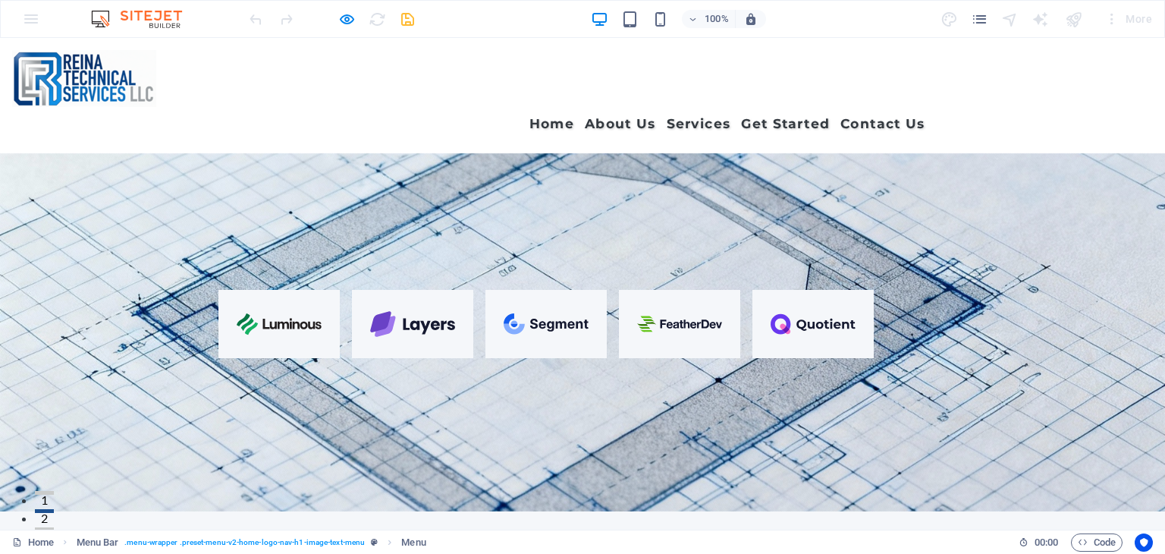
click at [898, 114] on link "Contact Us" at bounding box center [883, 124] width 84 height 20
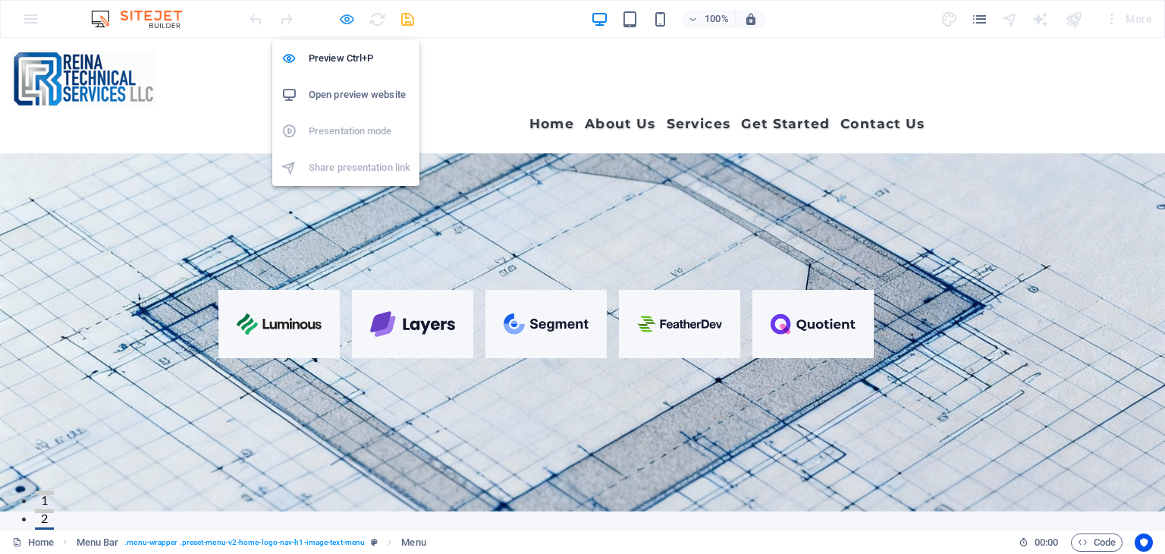
click at [346, 17] on icon "button" at bounding box center [346, 19] width 17 height 17
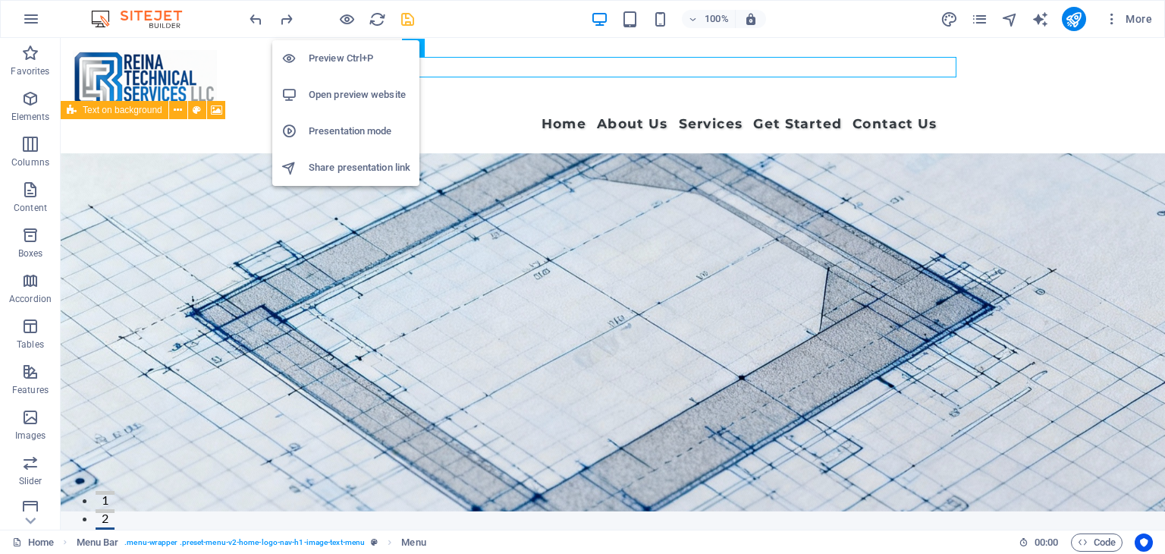
click at [345, 92] on h6 "Open preview website" at bounding box center [360, 95] width 102 height 18
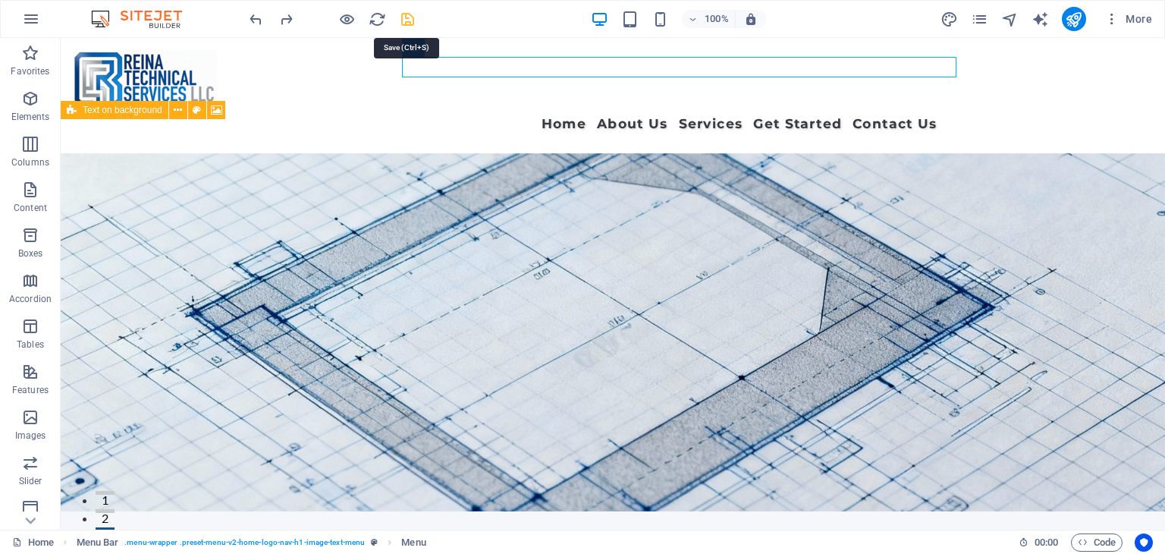
click at [399, 17] on icon "save" at bounding box center [407, 19] width 17 height 17
checkbox input "false"
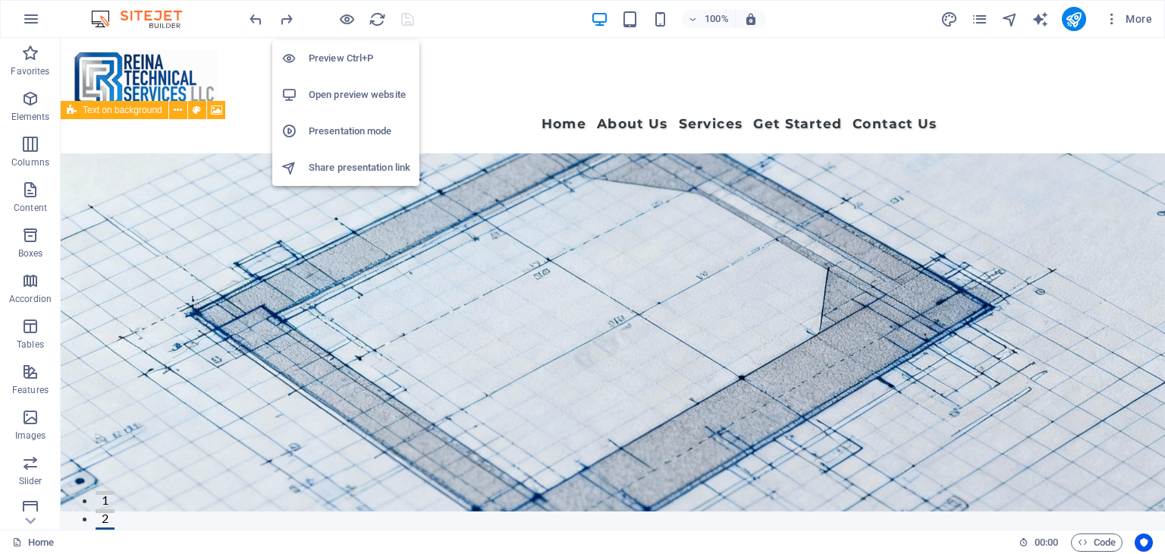
click at [361, 89] on h6 "Open preview website" at bounding box center [360, 95] width 102 height 18
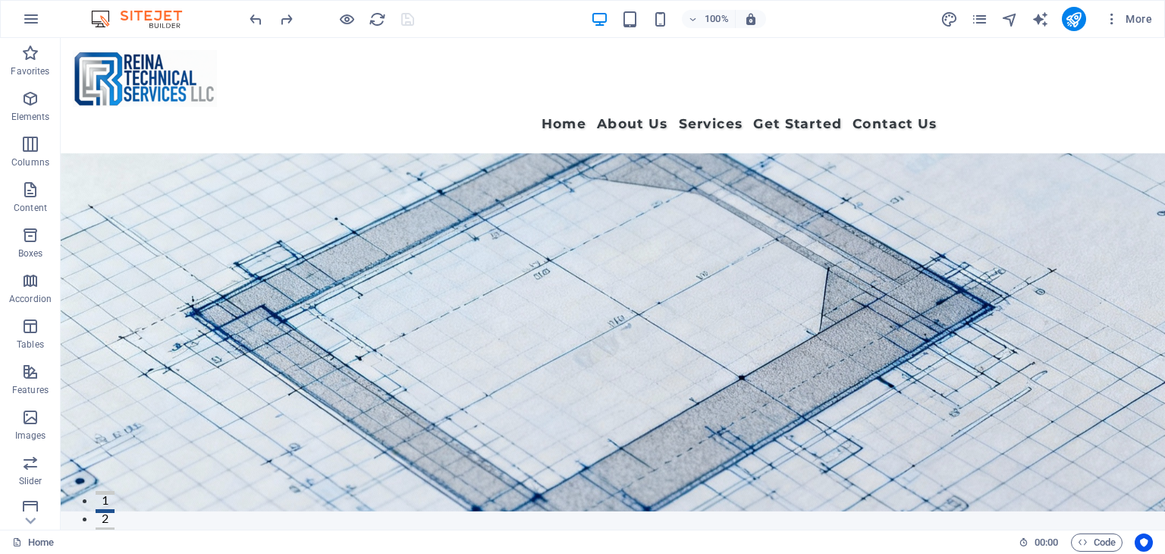
drag, startPoint x: 146, startPoint y: 12, endPoint x: 131, endPoint y: 13, distance: 16.0
click at [131, 13] on img at bounding box center [144, 19] width 114 height 18
click at [30, 20] on icon "button" at bounding box center [31, 19] width 18 height 18
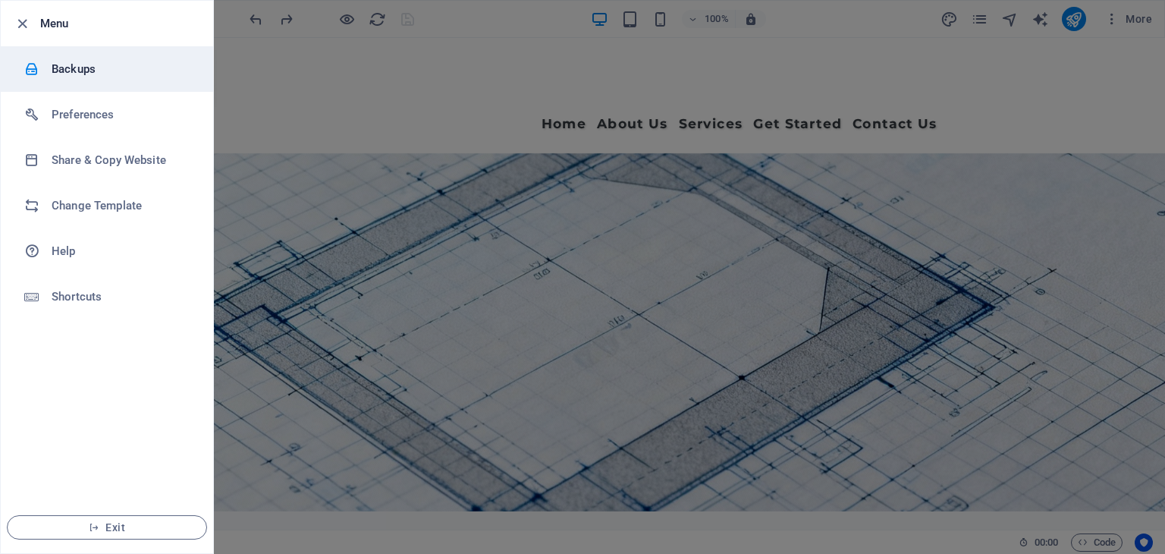
click at [74, 67] on h6 "Backups" at bounding box center [122, 69] width 140 height 18
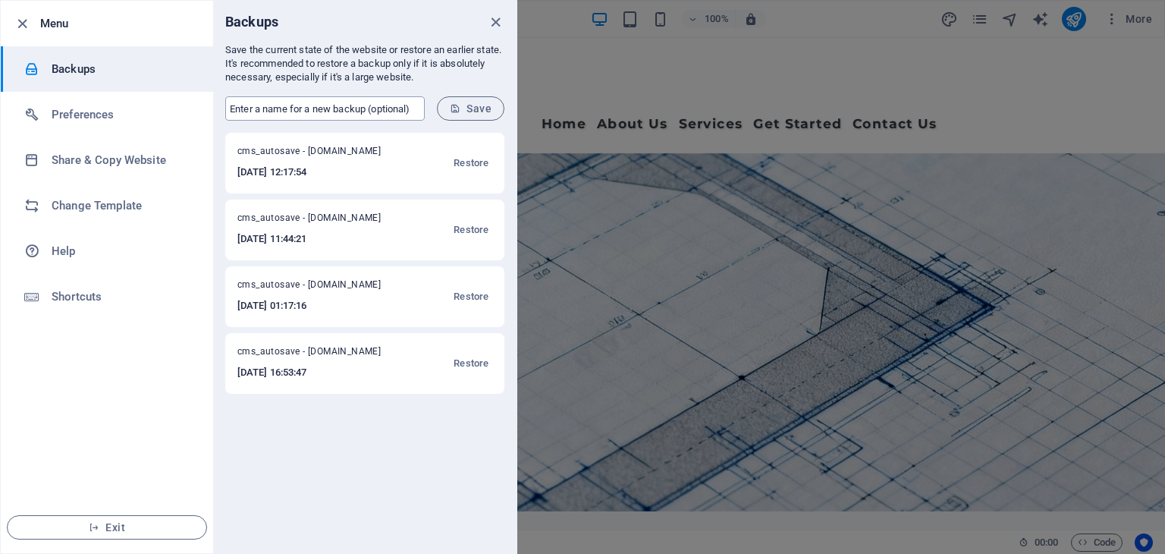
click at [271, 105] on input "text" at bounding box center [325, 108] width 200 height 24
click at [319, 112] on input "REINA" at bounding box center [325, 108] width 200 height 24
type input "REINA BASE WEBSITE"
click at [468, 104] on span "Save" at bounding box center [471, 108] width 42 height 12
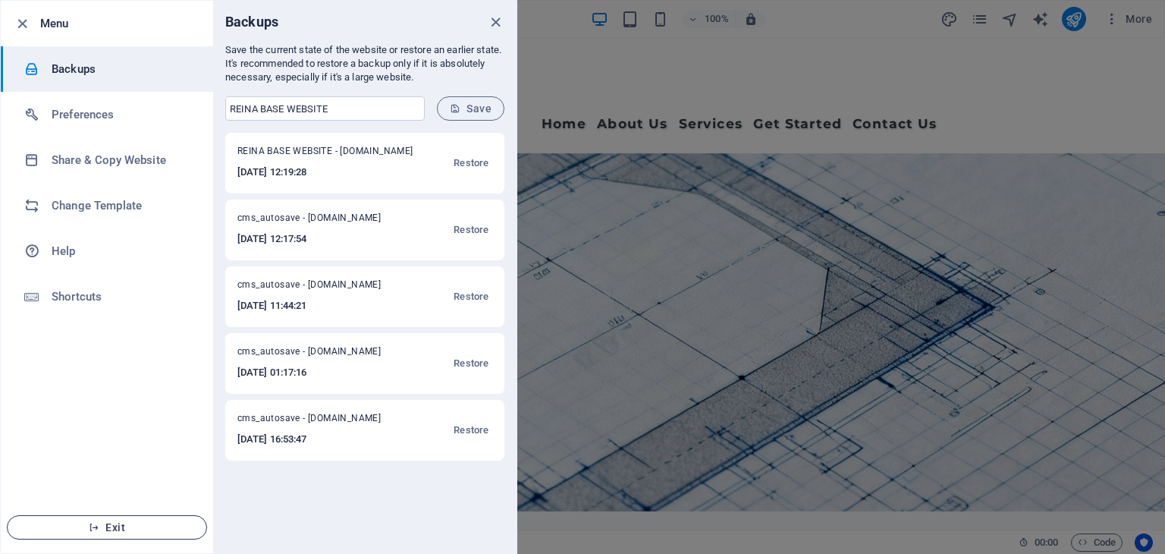
click at [124, 525] on span "Exit" at bounding box center [107, 527] width 175 height 12
